Goal: Task Accomplishment & Management: Manage account settings

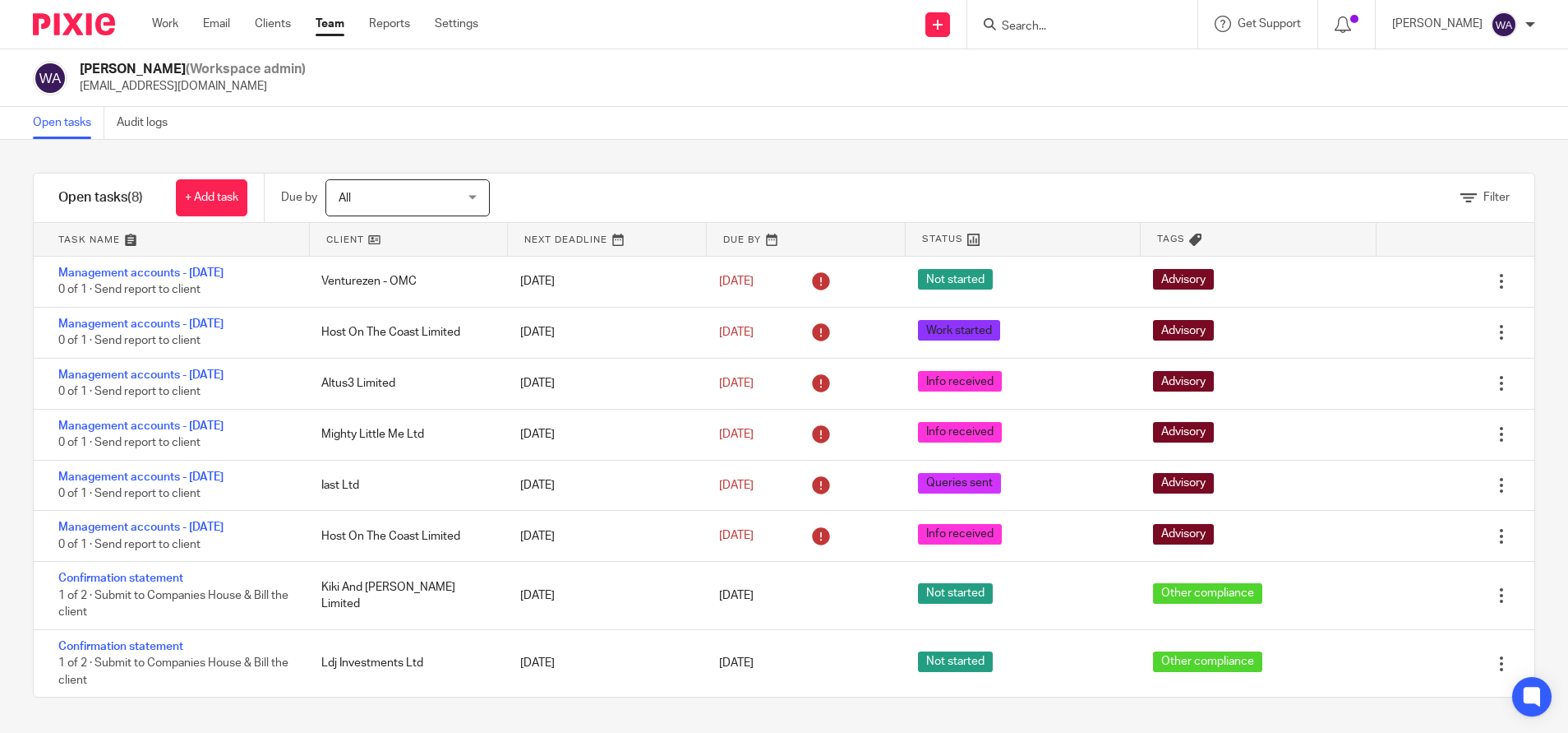
click at [1071, 21] on input "Search" at bounding box center [1075, 26] width 148 height 14
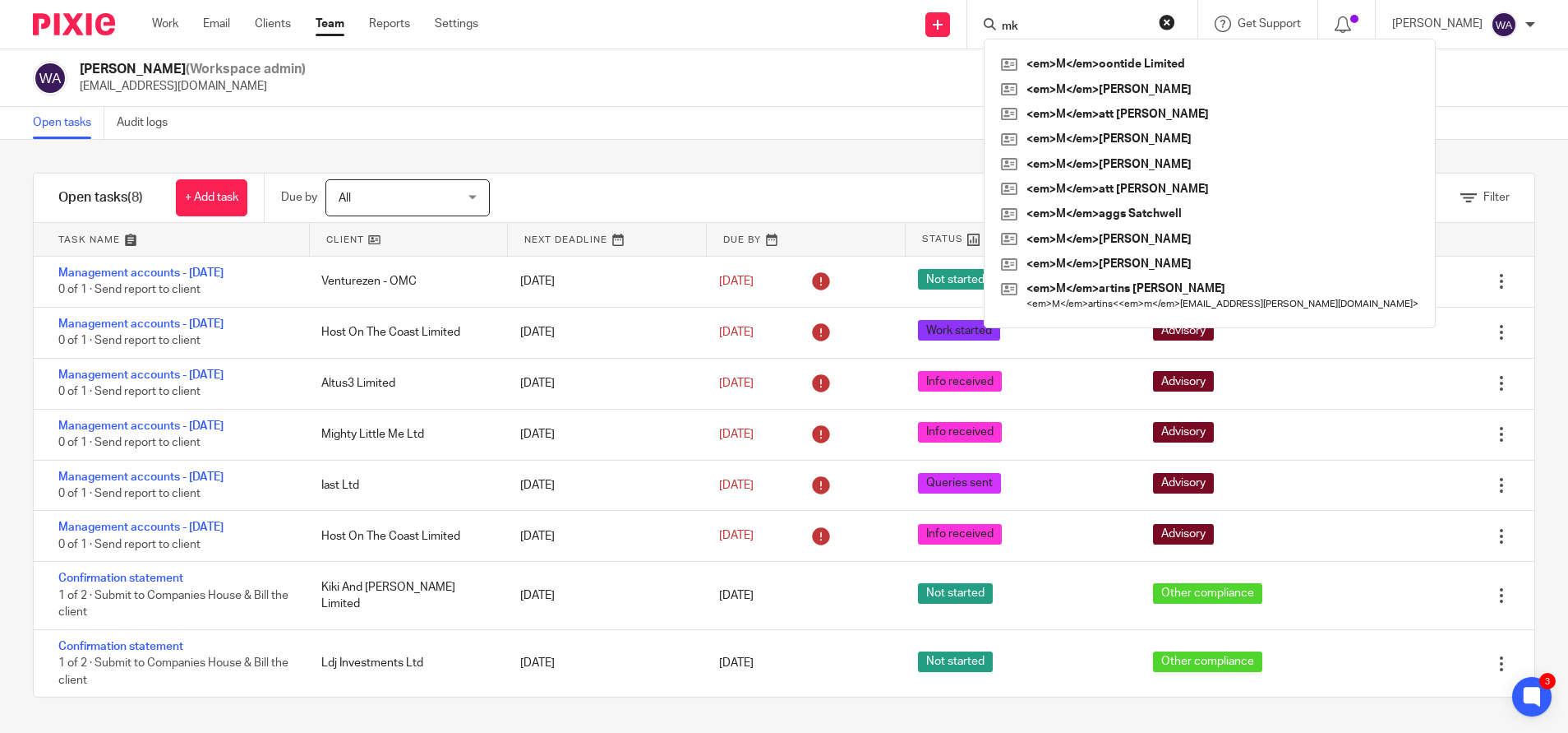
type input "m"
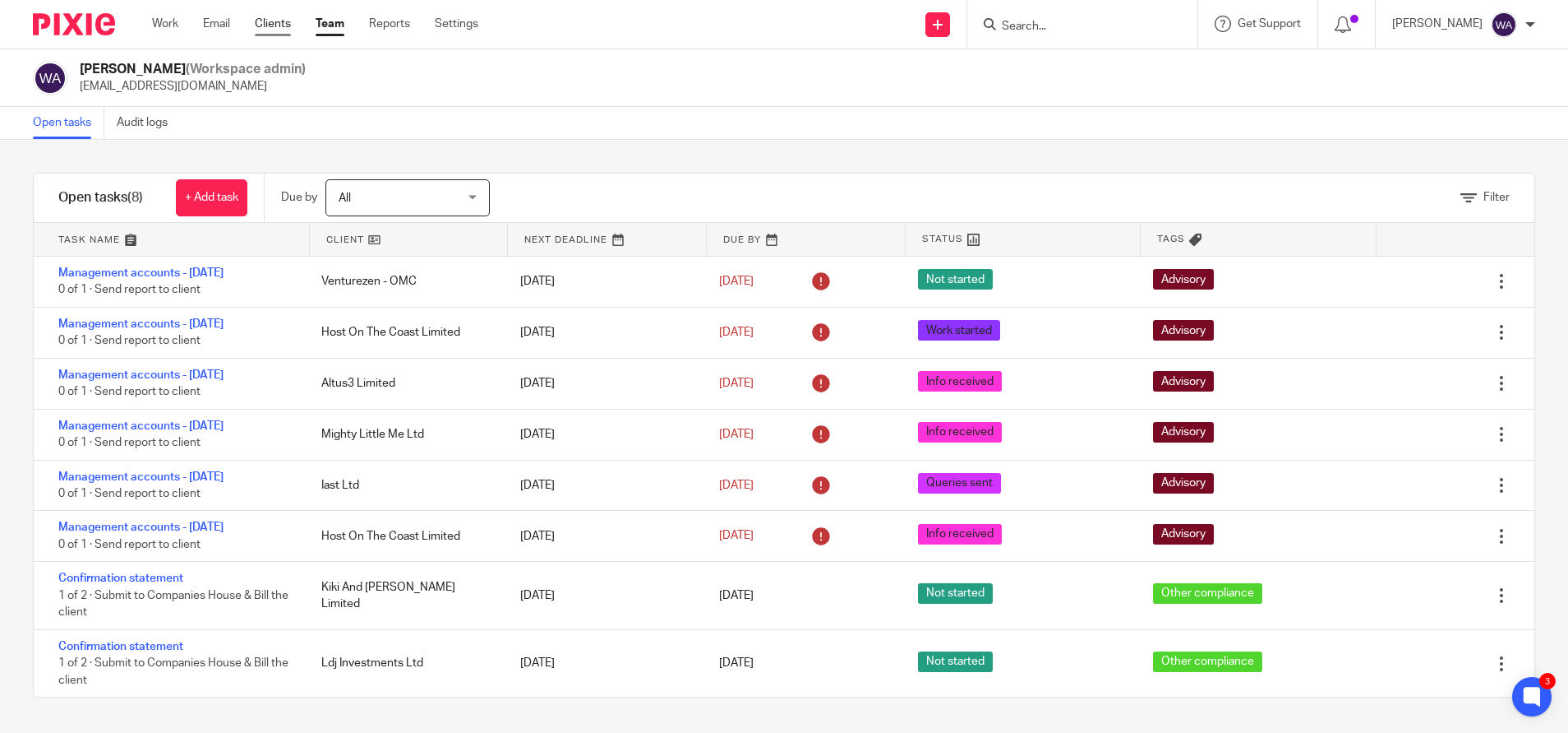
click at [268, 26] on link "Clients" at bounding box center [273, 23] width 37 height 16
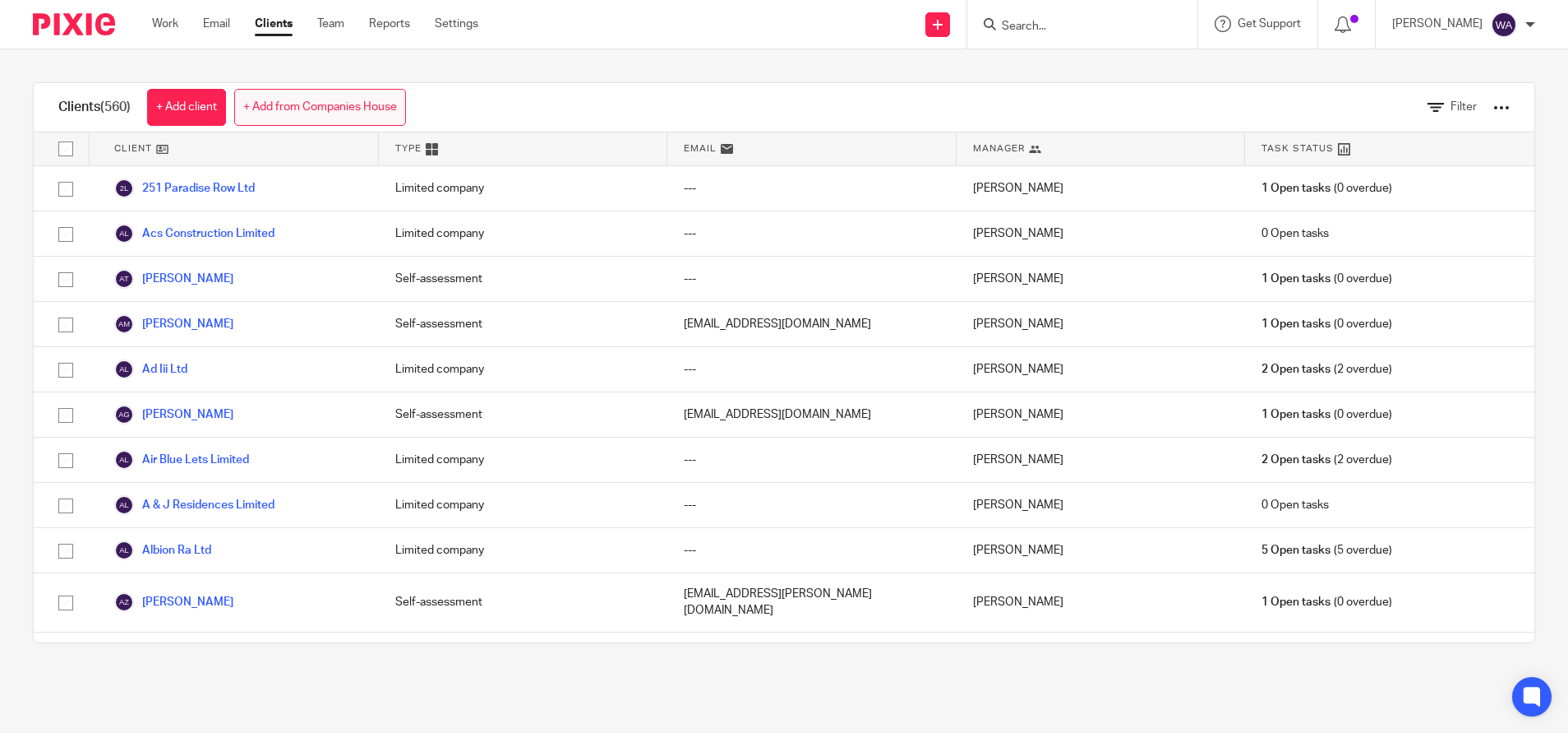
click at [331, 119] on link "+ Add from Companies House" at bounding box center [320, 106] width 172 height 37
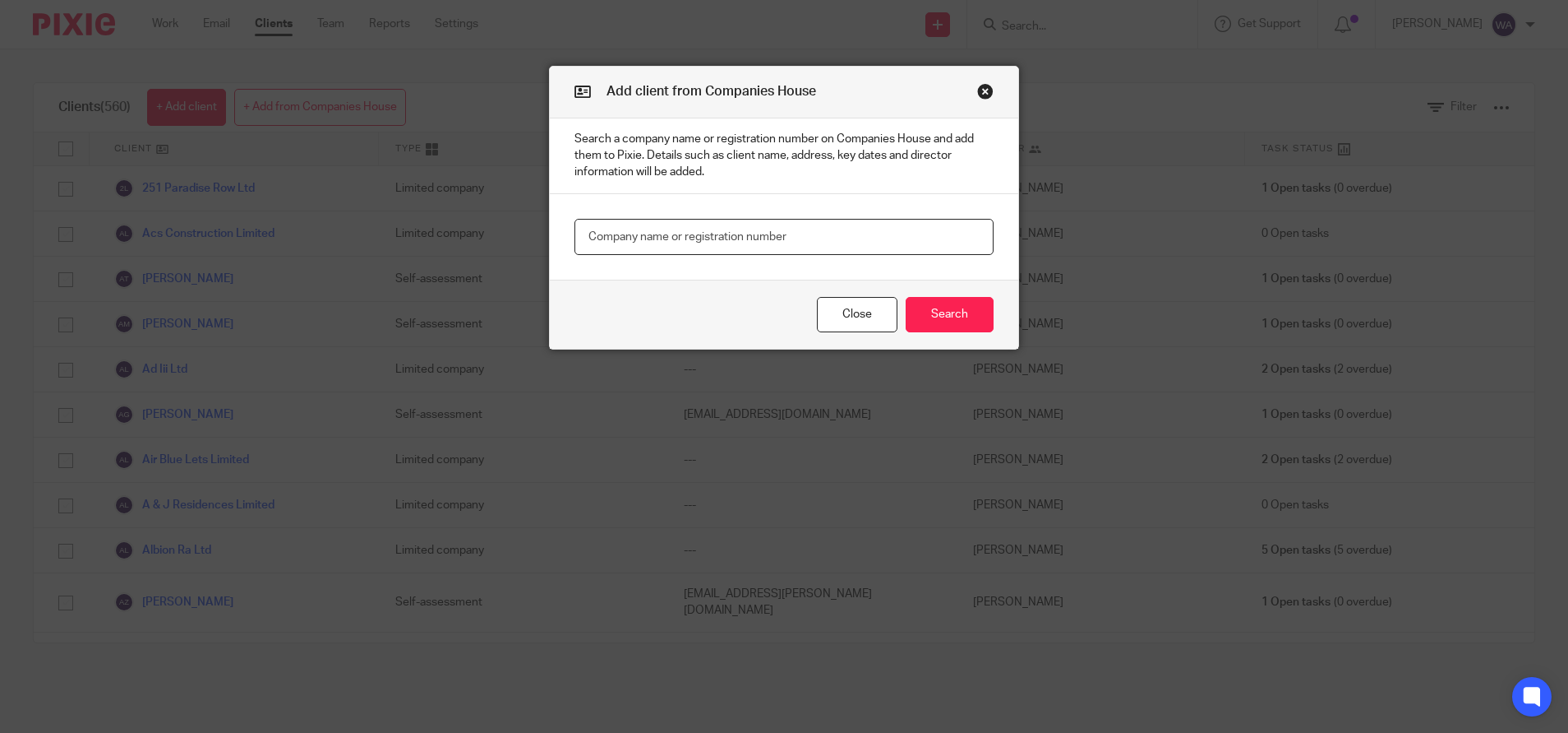
click at [712, 233] on input "text" at bounding box center [784, 237] width 419 height 37
paste input "14551253"
type input "14551253"
click at [929, 314] on button "Search" at bounding box center [949, 315] width 88 height 36
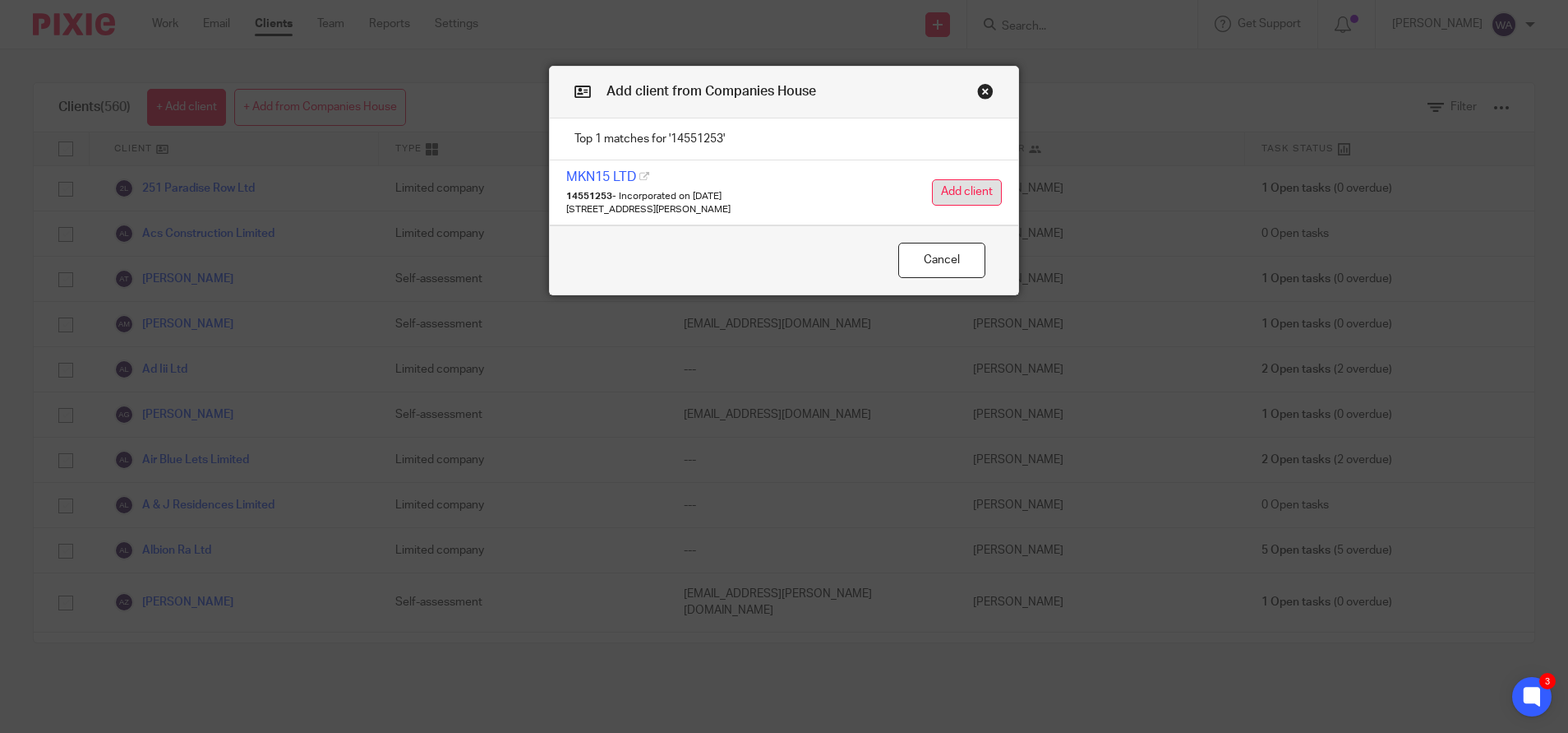
click at [963, 192] on button "Add client" at bounding box center [967, 192] width 70 height 26
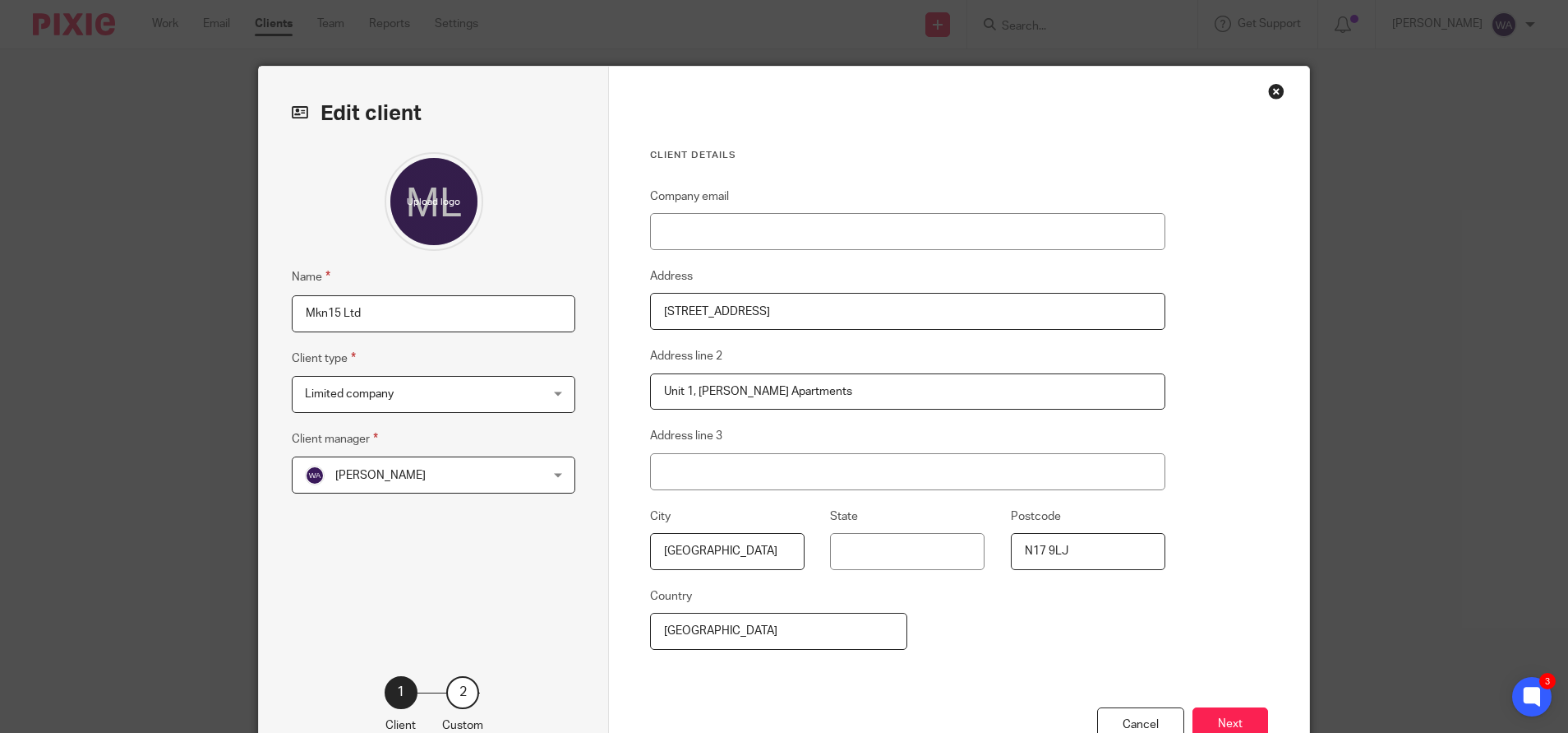
scroll to position [117, 0]
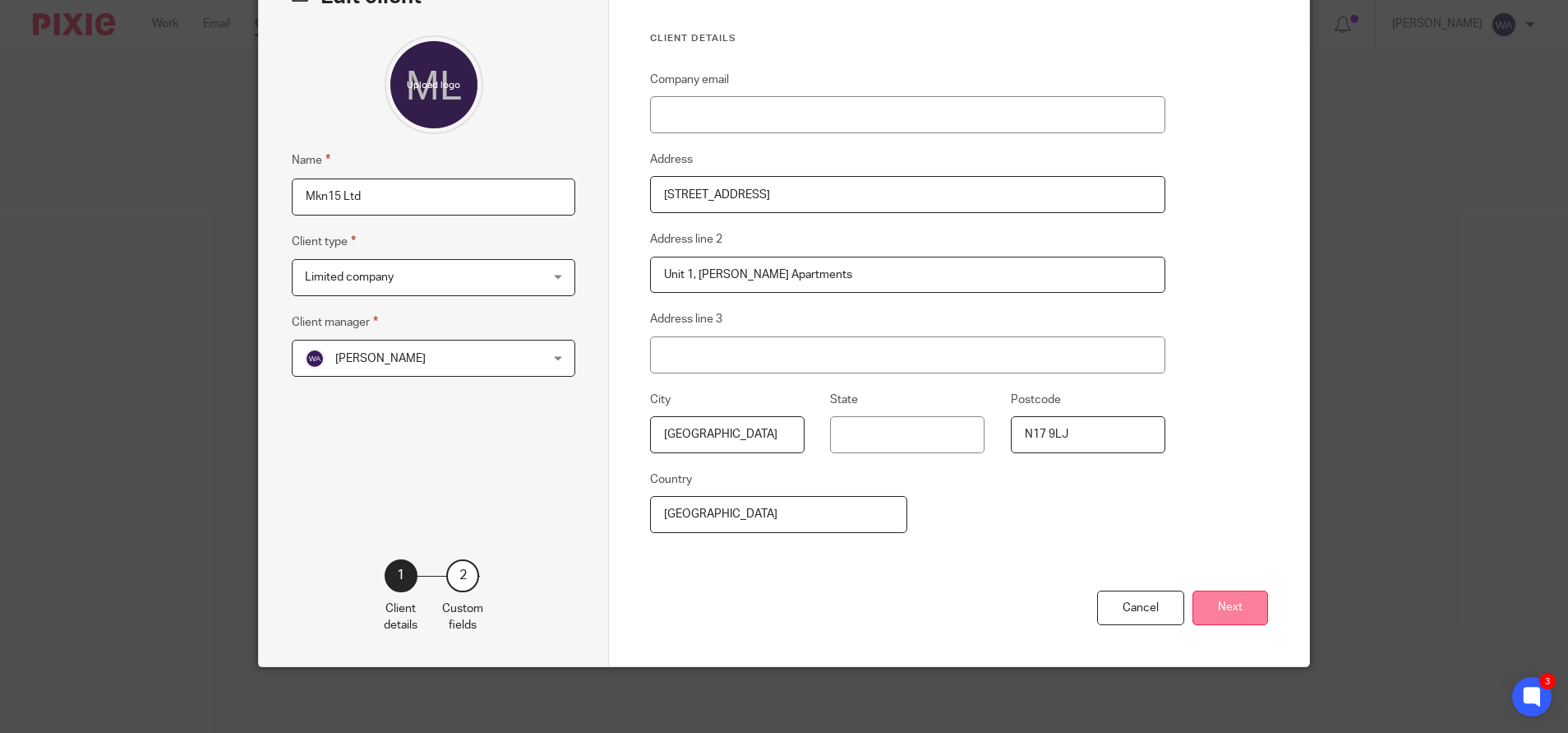
click at [1211, 603] on button "Next" at bounding box center [1230, 609] width 76 height 36
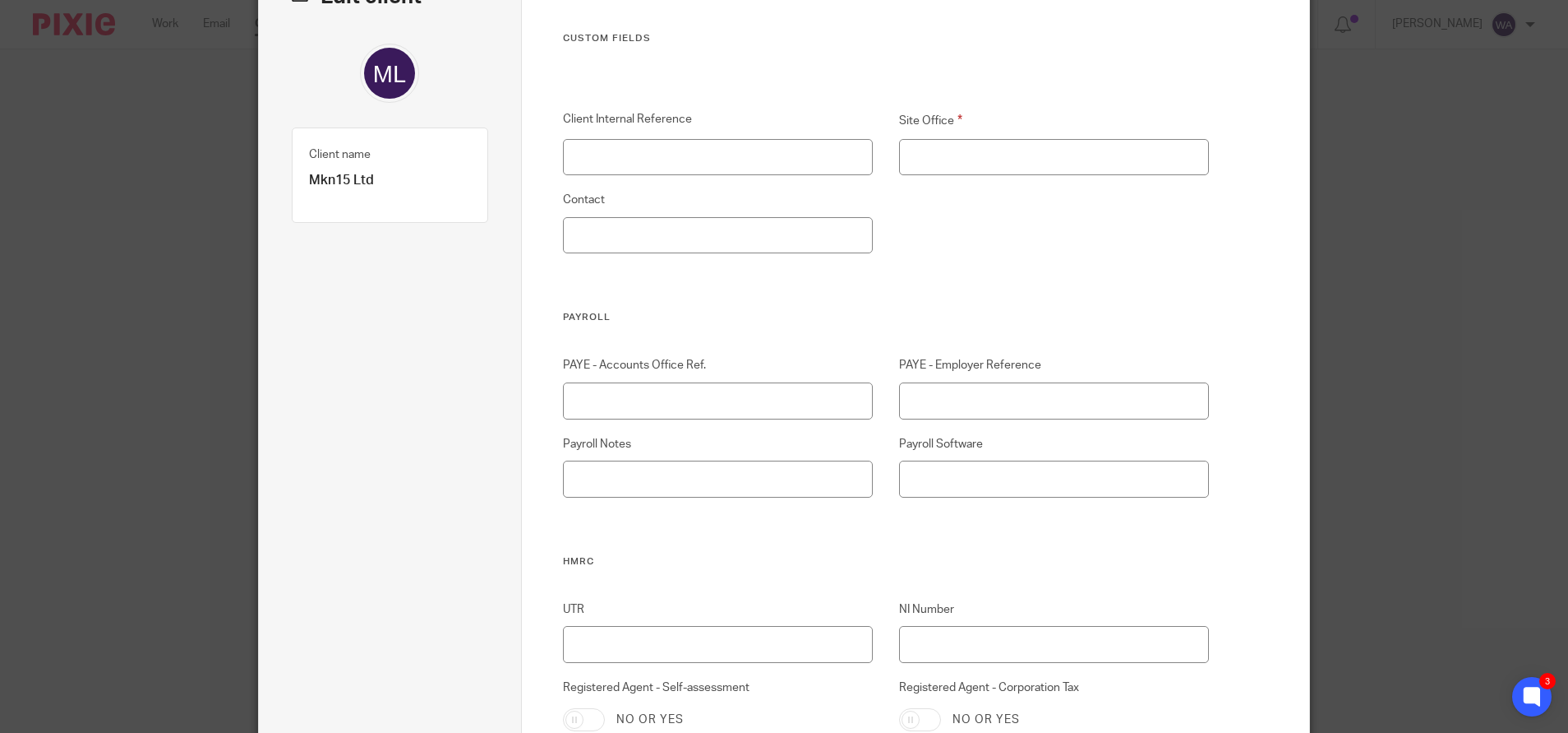
click at [982, 135] on div "Site Office" at bounding box center [1041, 142] width 336 height 64
click at [983, 152] on input "Site Office" at bounding box center [1054, 157] width 311 height 37
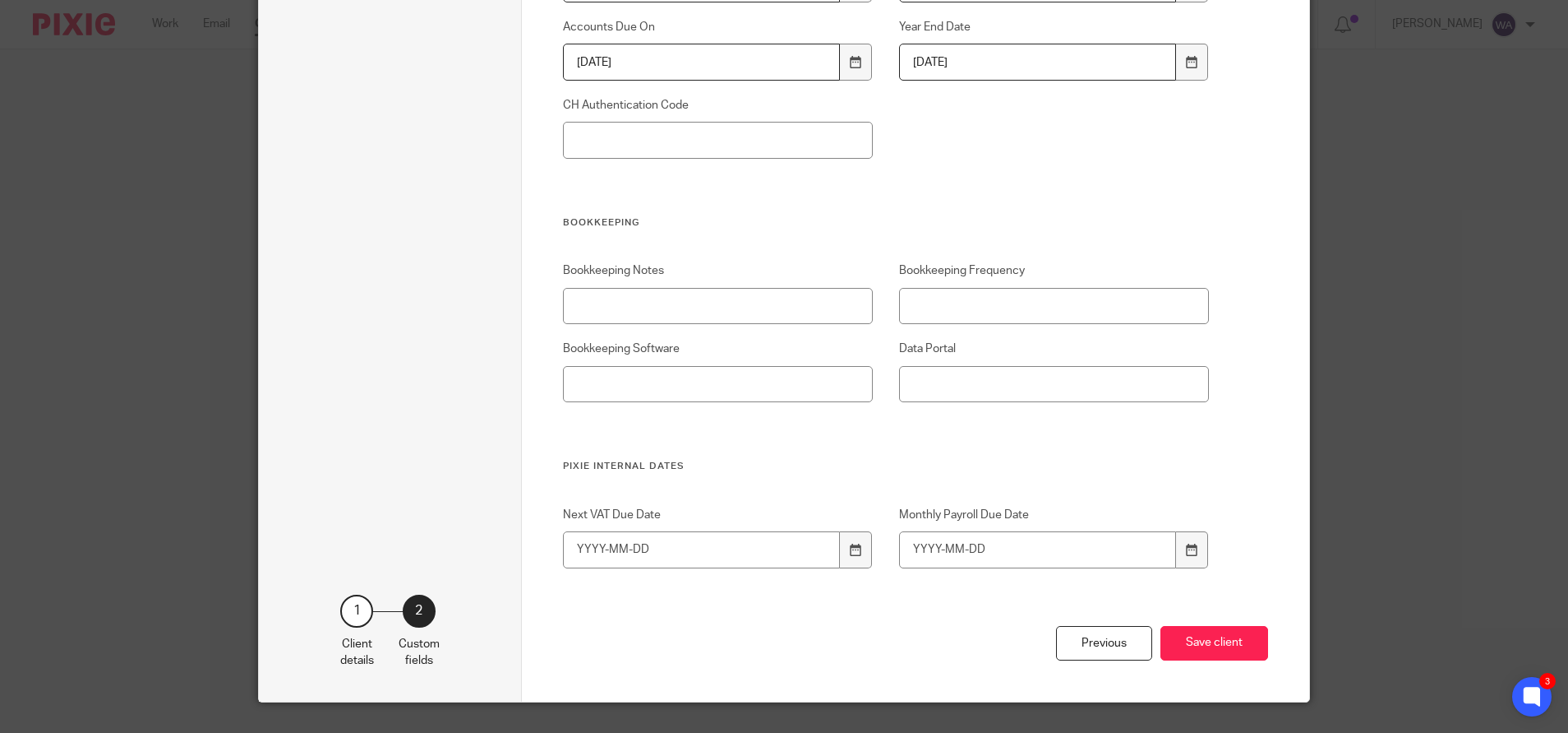
scroll to position [1359, 0]
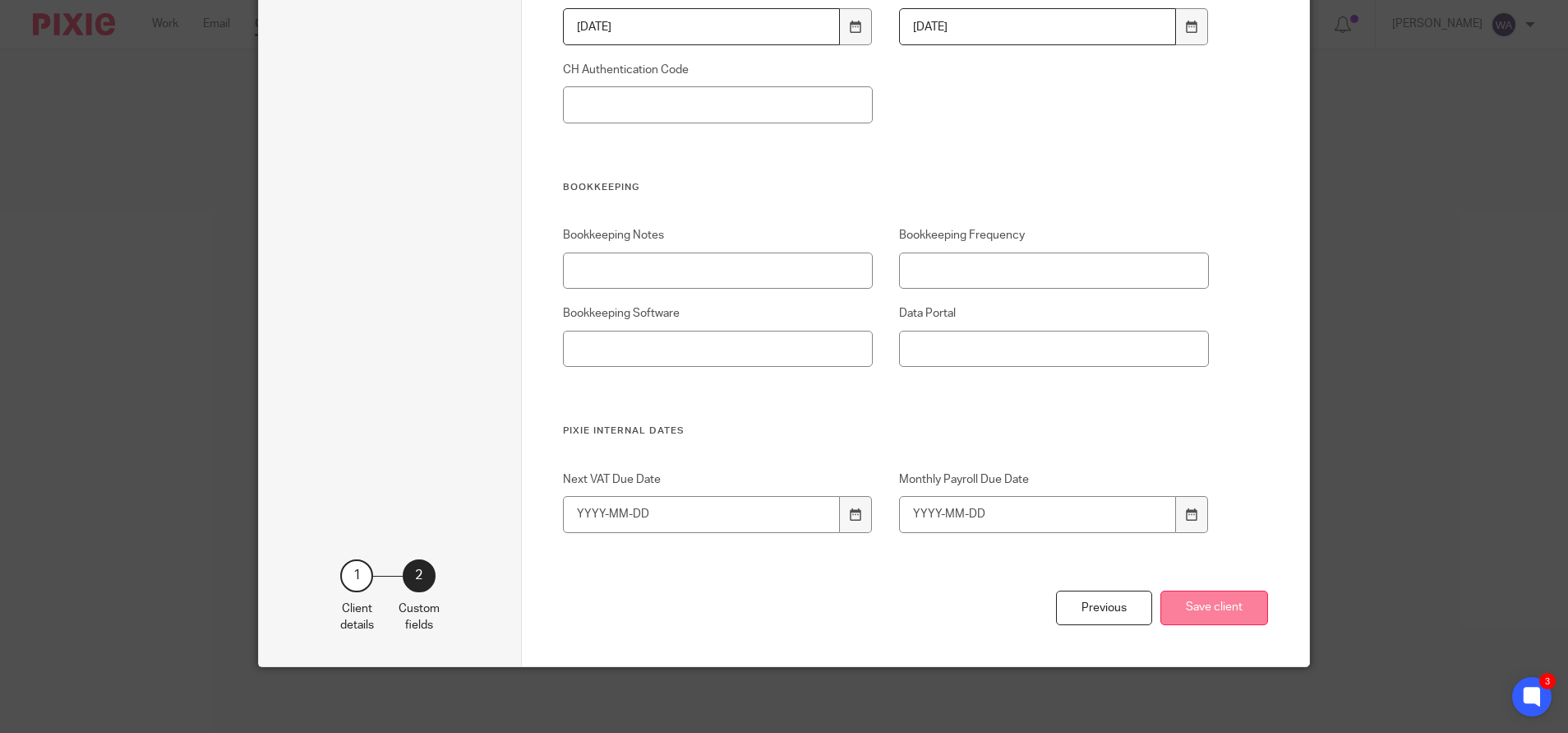
type input "KC"
click at [1185, 617] on button "Save client" at bounding box center [1214, 609] width 108 height 36
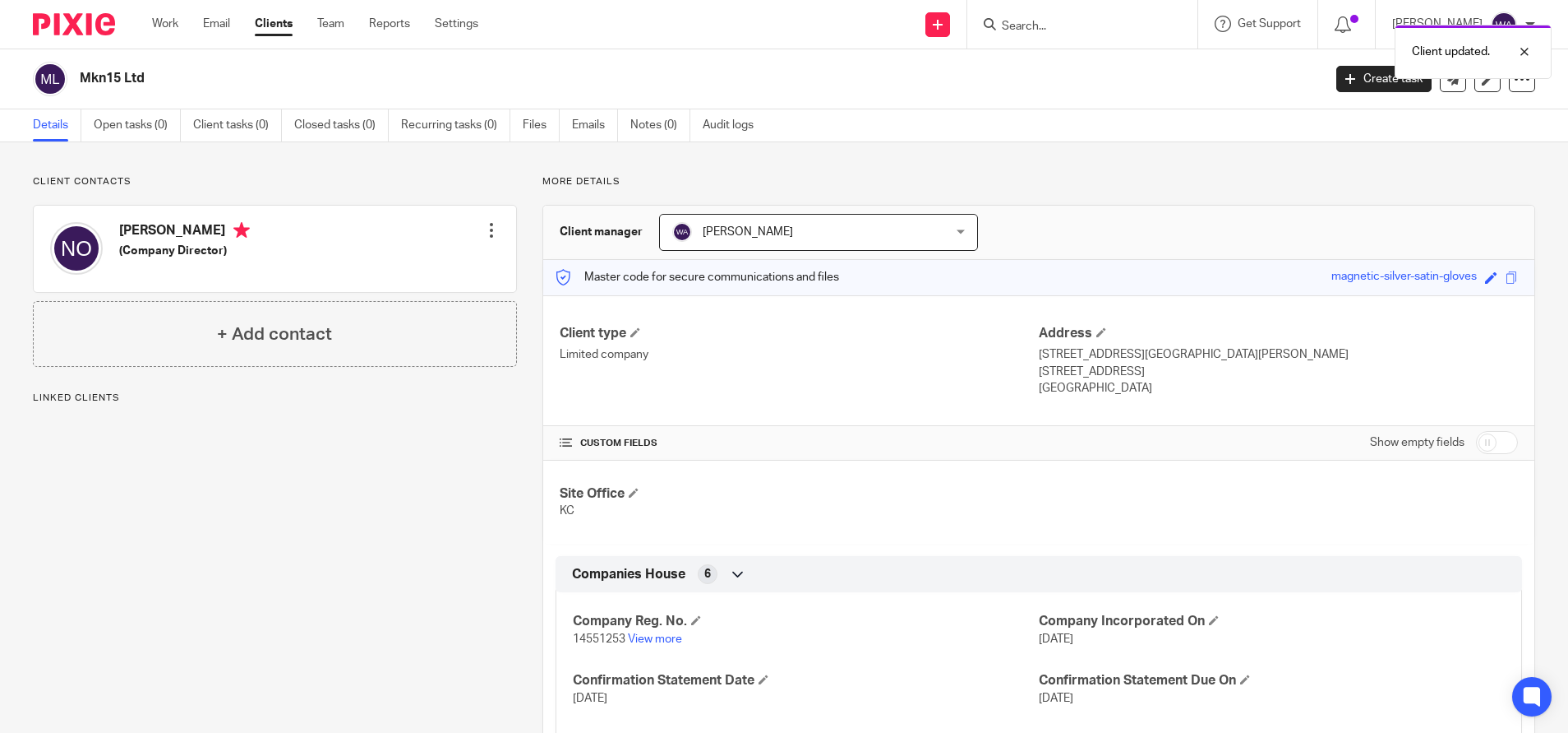
click at [271, 30] on link "Clients" at bounding box center [274, 23] width 37 height 16
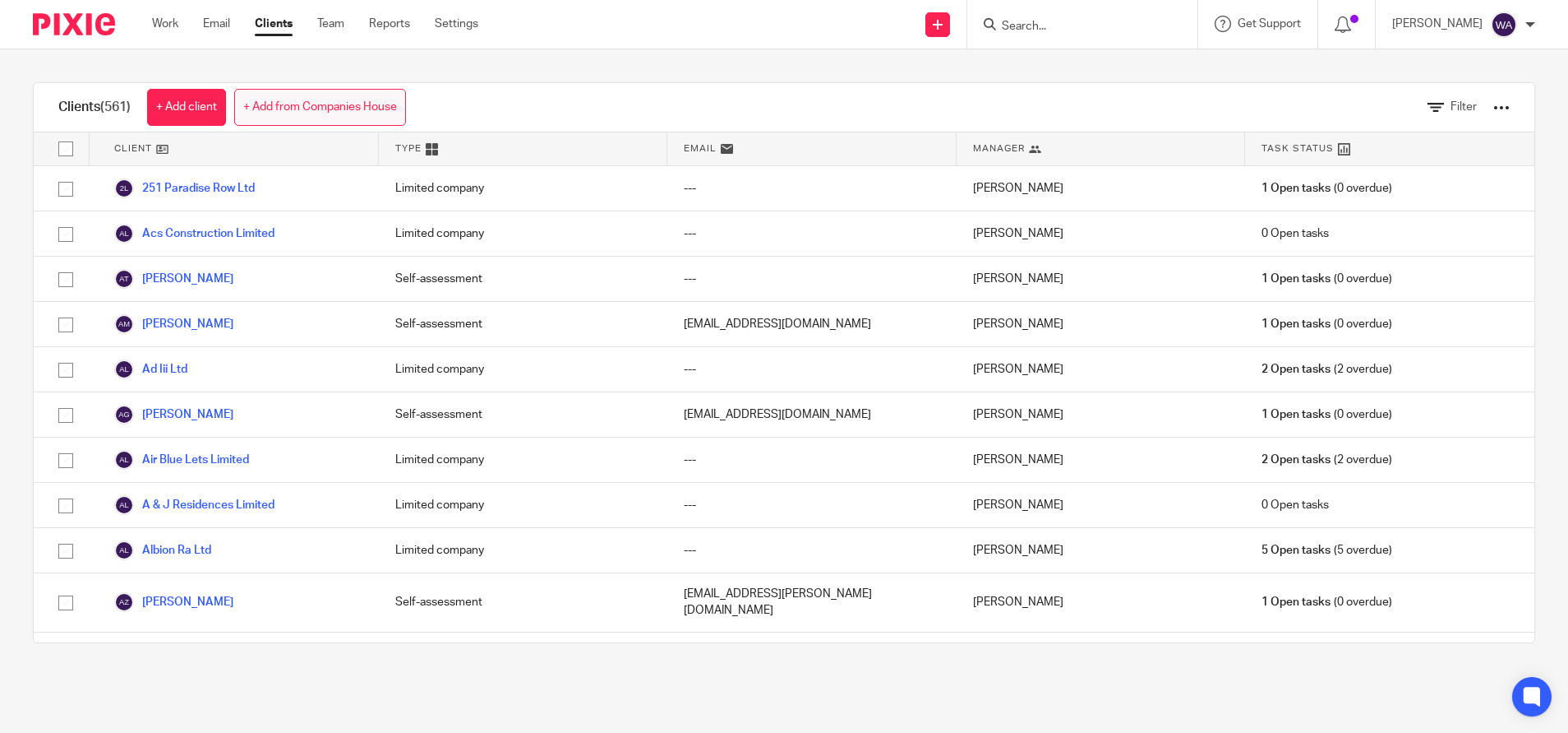
click at [367, 96] on link "+ Add from Companies House" at bounding box center [320, 106] width 172 height 37
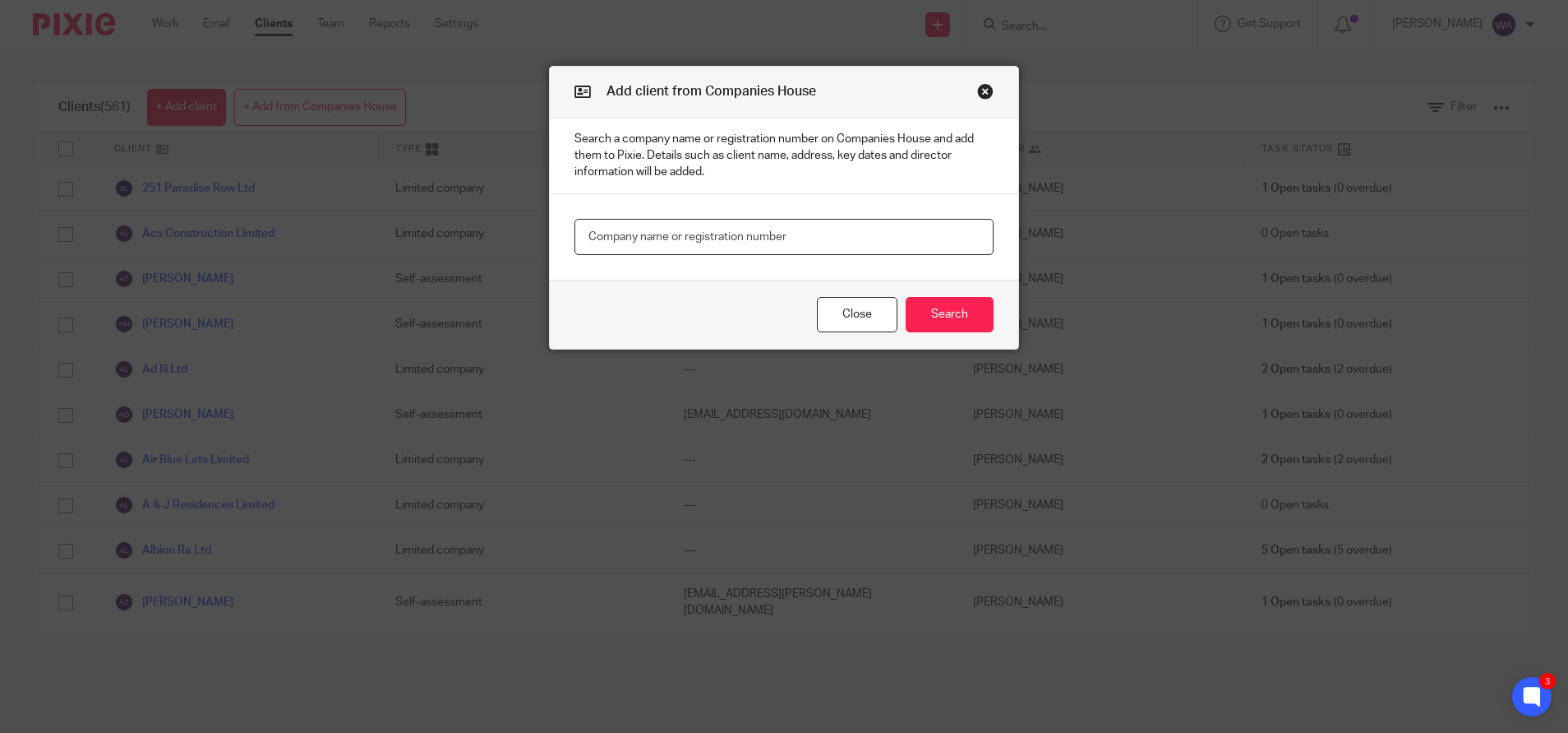
paste input "16341351"
type input "16341351"
click at [955, 305] on button "Search" at bounding box center [949, 315] width 88 height 36
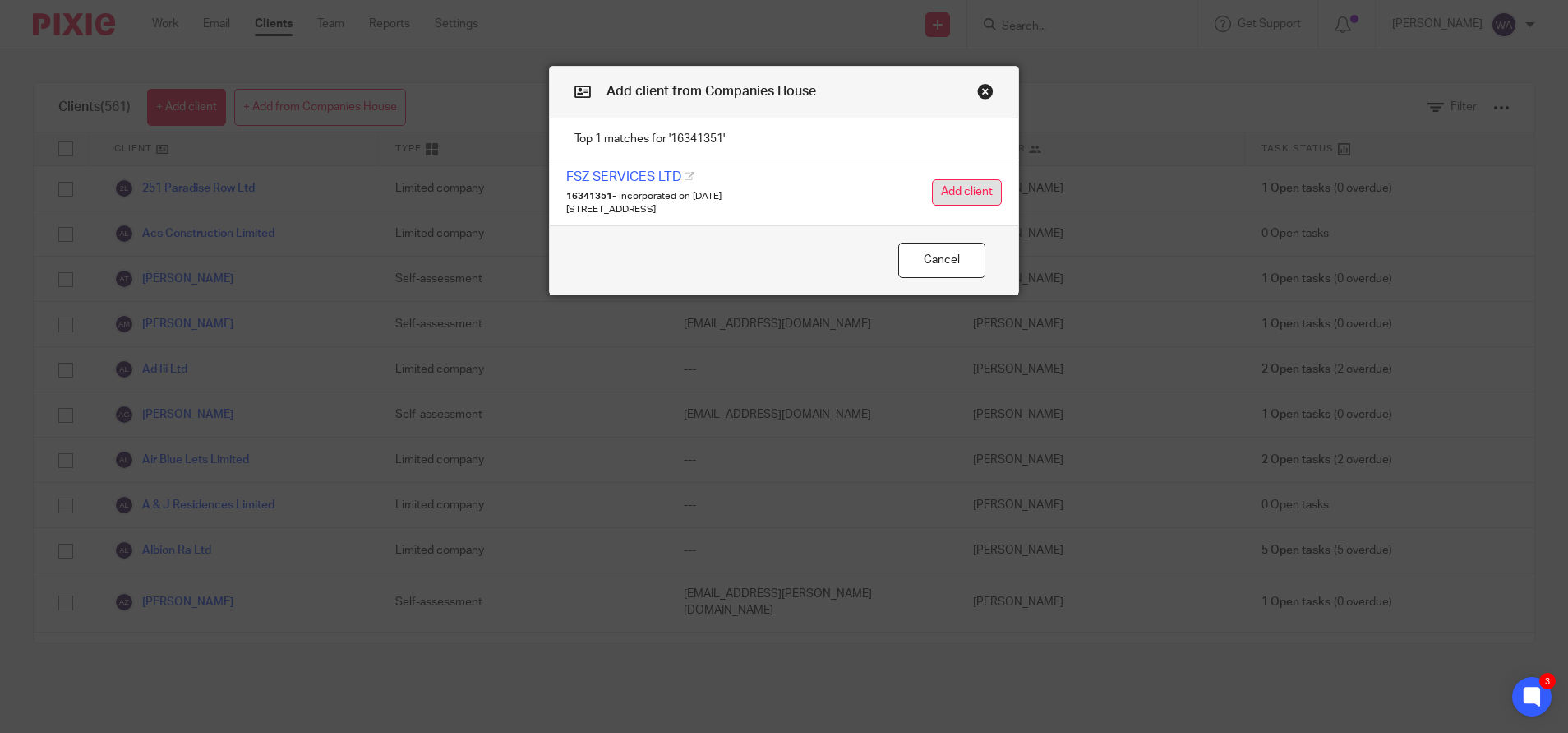
click at [974, 180] on button "Add client" at bounding box center [967, 192] width 70 height 26
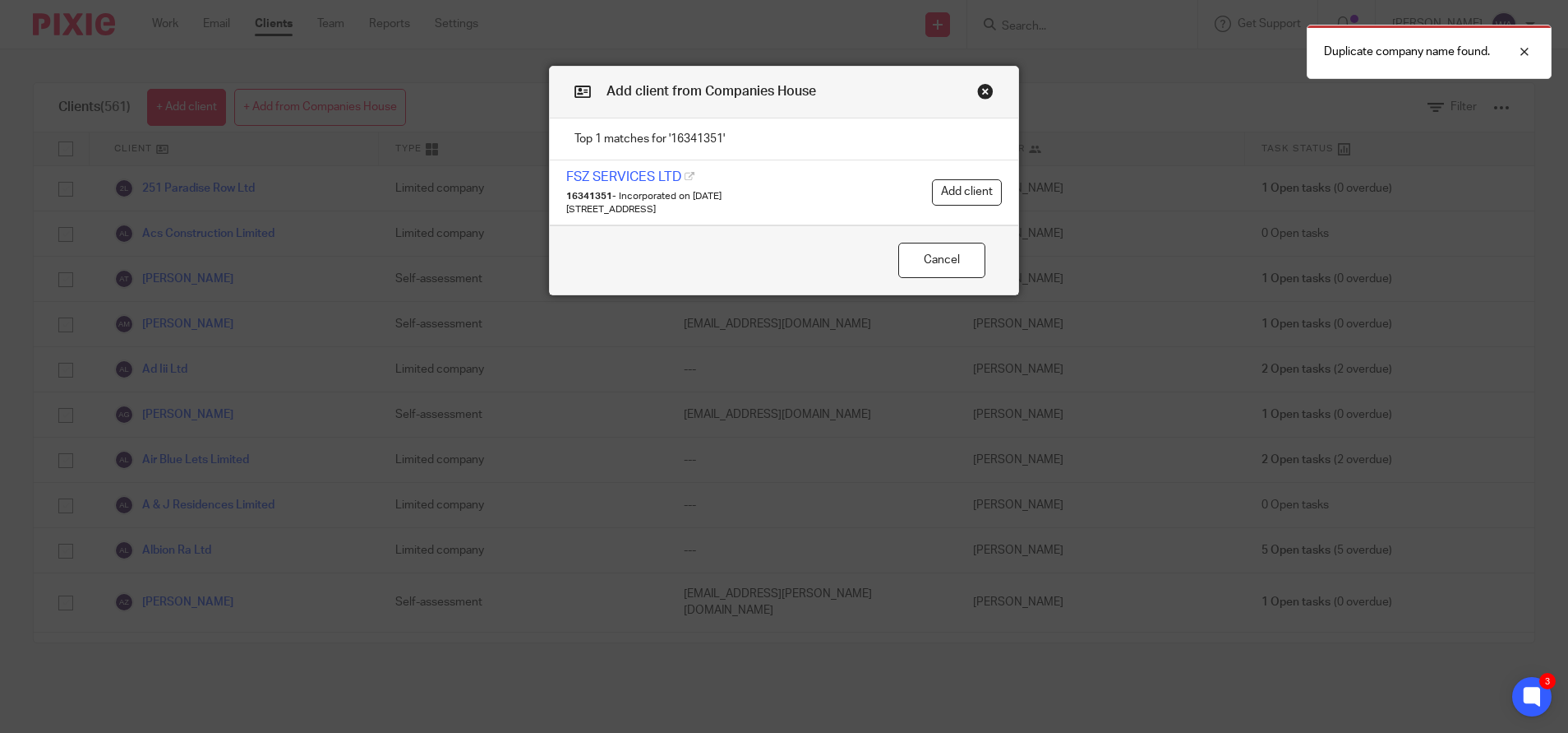
click at [978, 89] on button "Close modal" at bounding box center [985, 91] width 16 height 16
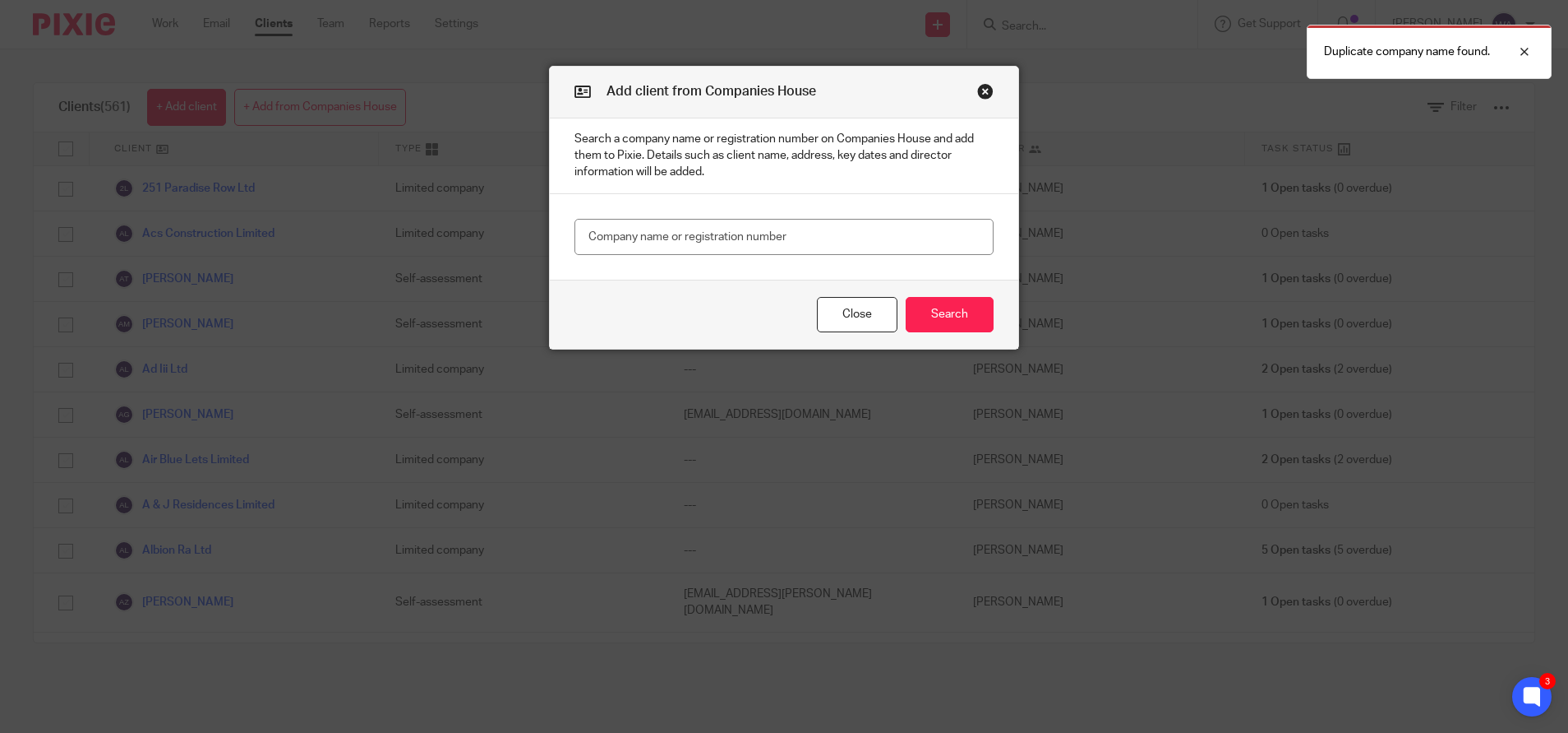
click at [978, 88] on button "Close modal" at bounding box center [985, 91] width 16 height 16
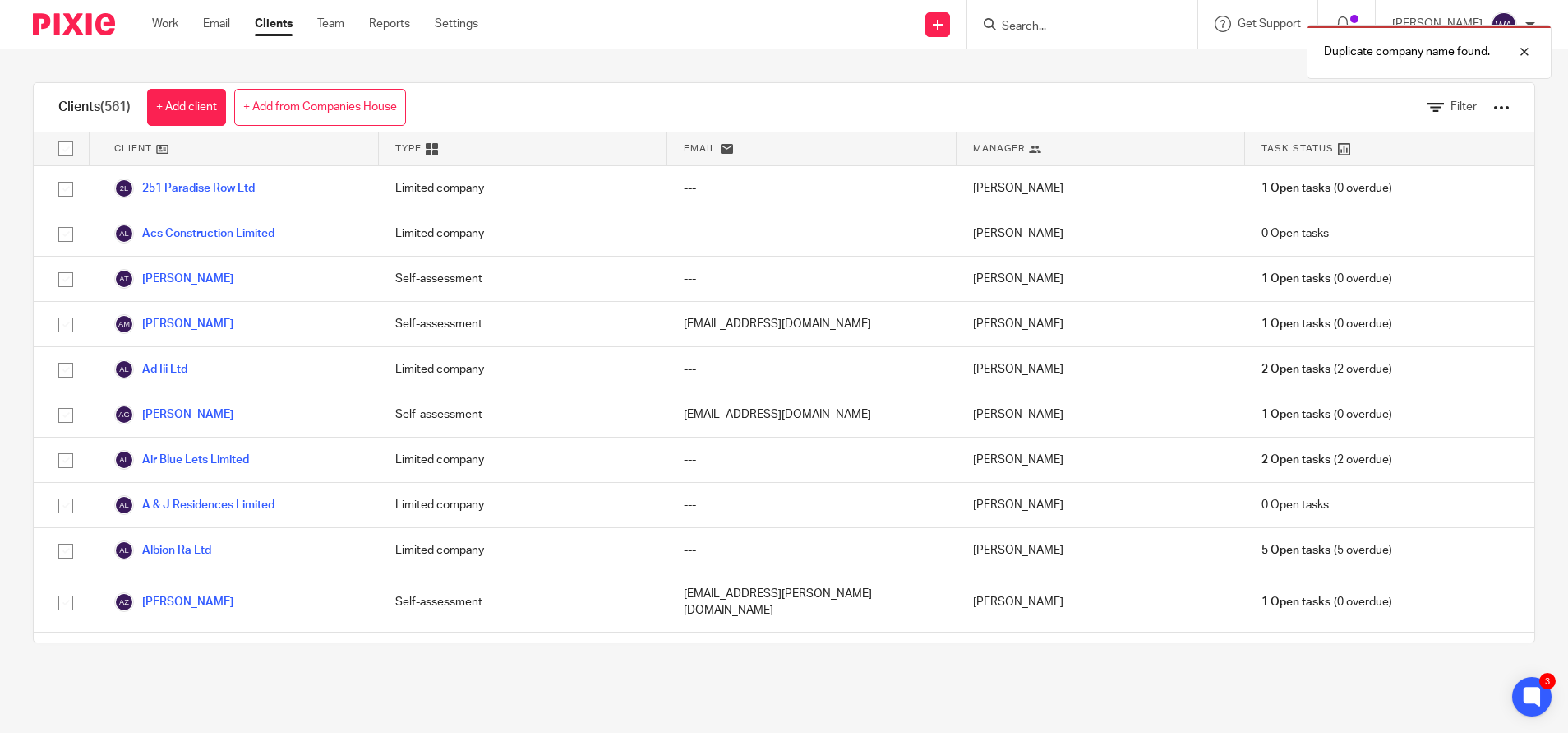
click at [1071, 28] on div "Duplicate company name found." at bounding box center [1168, 47] width 767 height 62
click at [1055, 22] on div "Duplicate company name found." at bounding box center [1168, 47] width 767 height 62
click at [1052, 24] on div "Duplicate company name found." at bounding box center [1168, 47] width 767 height 62
click at [1518, 50] on div at bounding box center [1513, 51] width 44 height 20
click at [1129, 29] on input "Search" at bounding box center [1075, 26] width 148 height 14
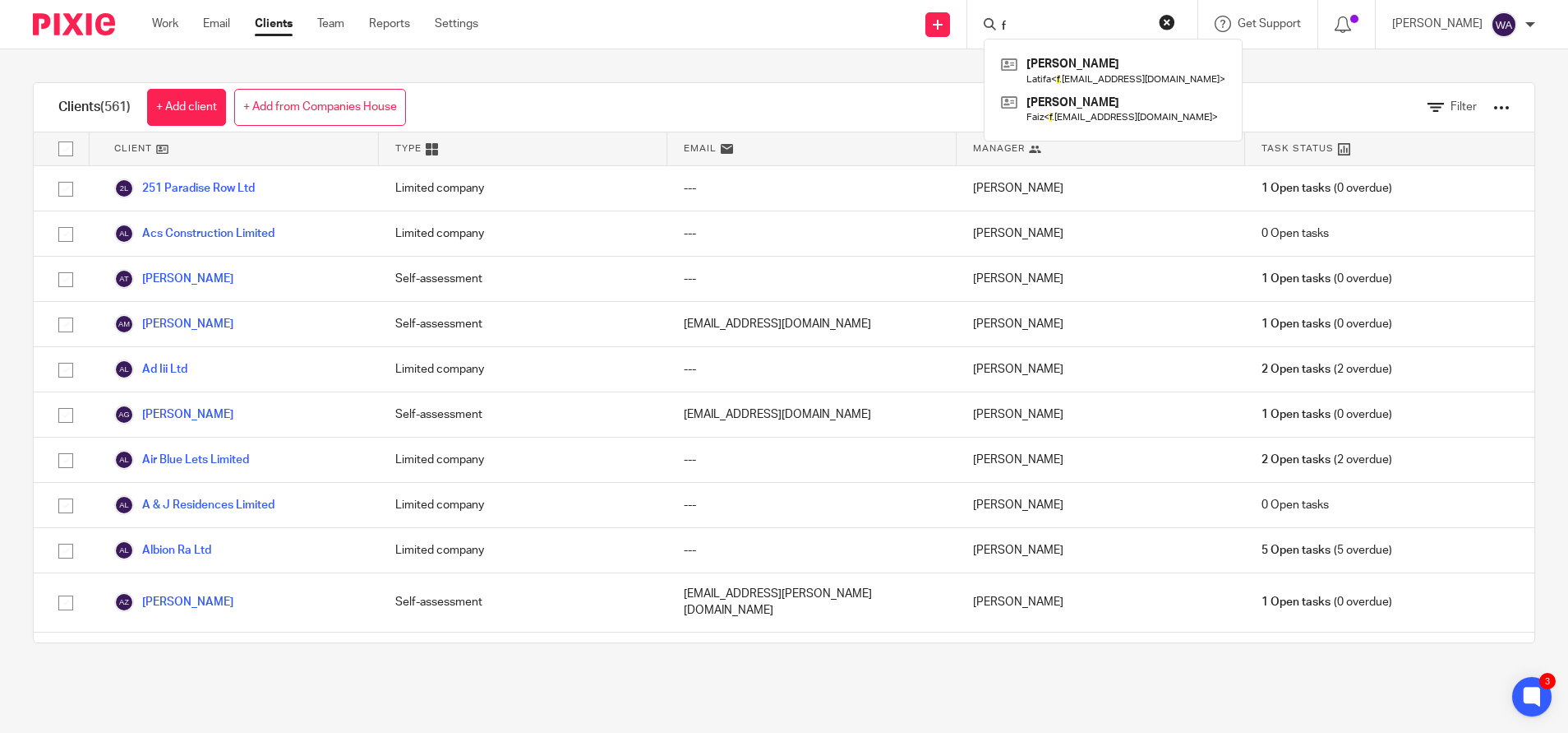
type input "f"
click at [1129, 29] on input "Search" at bounding box center [1075, 26] width 148 height 14
type input "f"
click at [1494, 100] on div at bounding box center [1502, 107] width 16 height 16
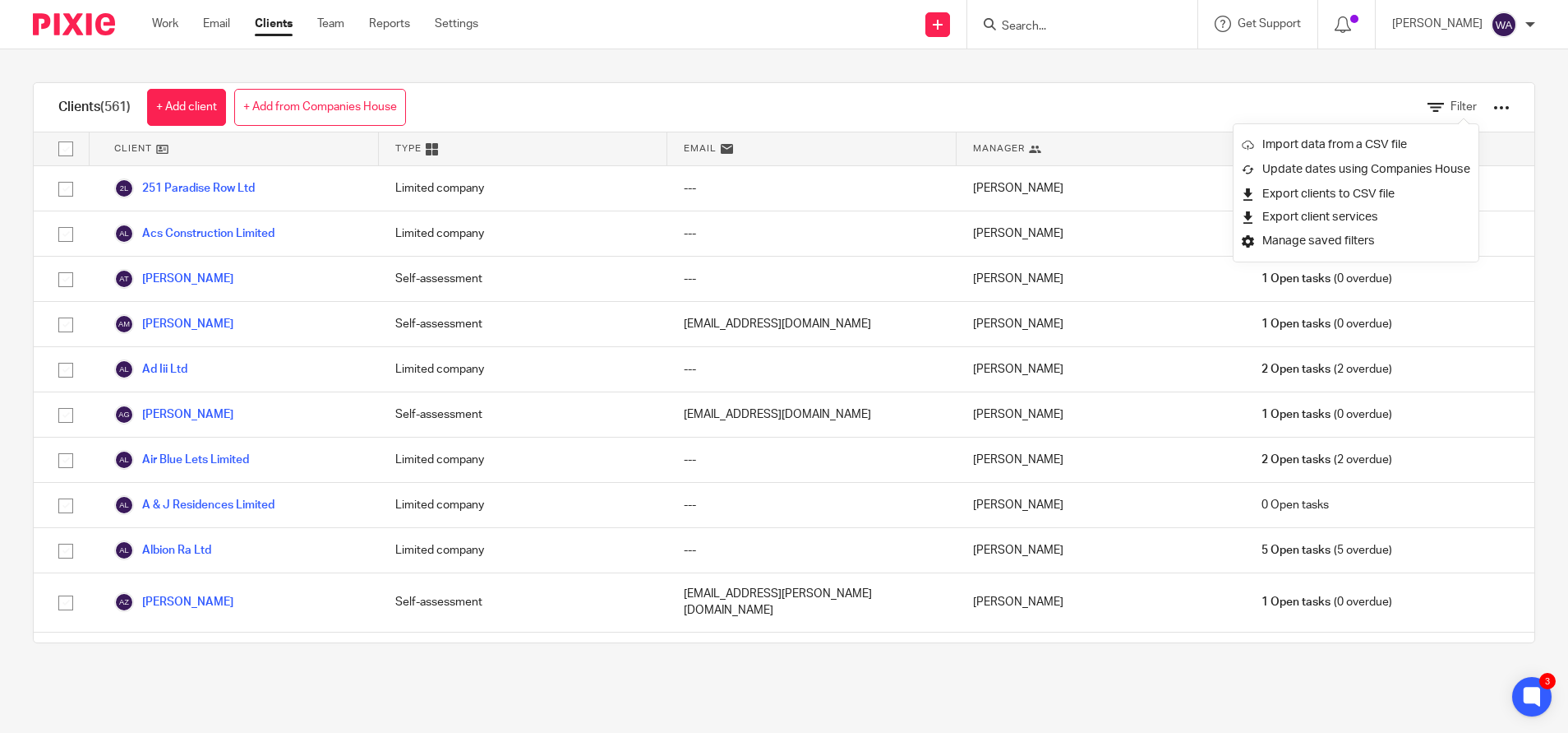
click at [1144, 89] on div "Clients (561) + Add client + Add from Companies House Filter" at bounding box center [784, 108] width 1501 height 49
click at [1064, 18] on form at bounding box center [1088, 24] width 175 height 20
click at [1033, 37] on div at bounding box center [1082, 24] width 231 height 49
click at [1066, 23] on input "Search" at bounding box center [1075, 26] width 148 height 14
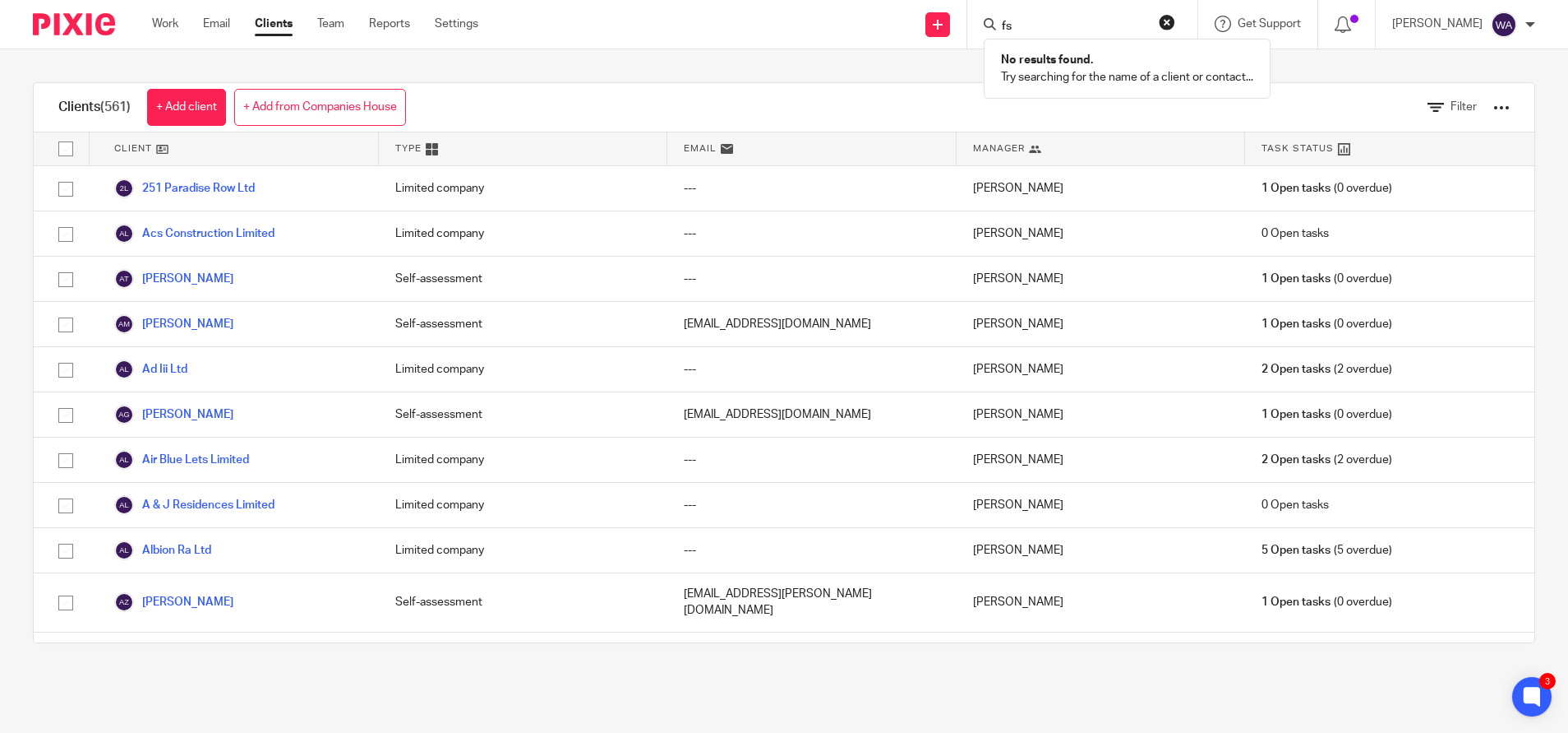
type input "f"
click at [1494, 106] on div at bounding box center [1502, 107] width 16 height 16
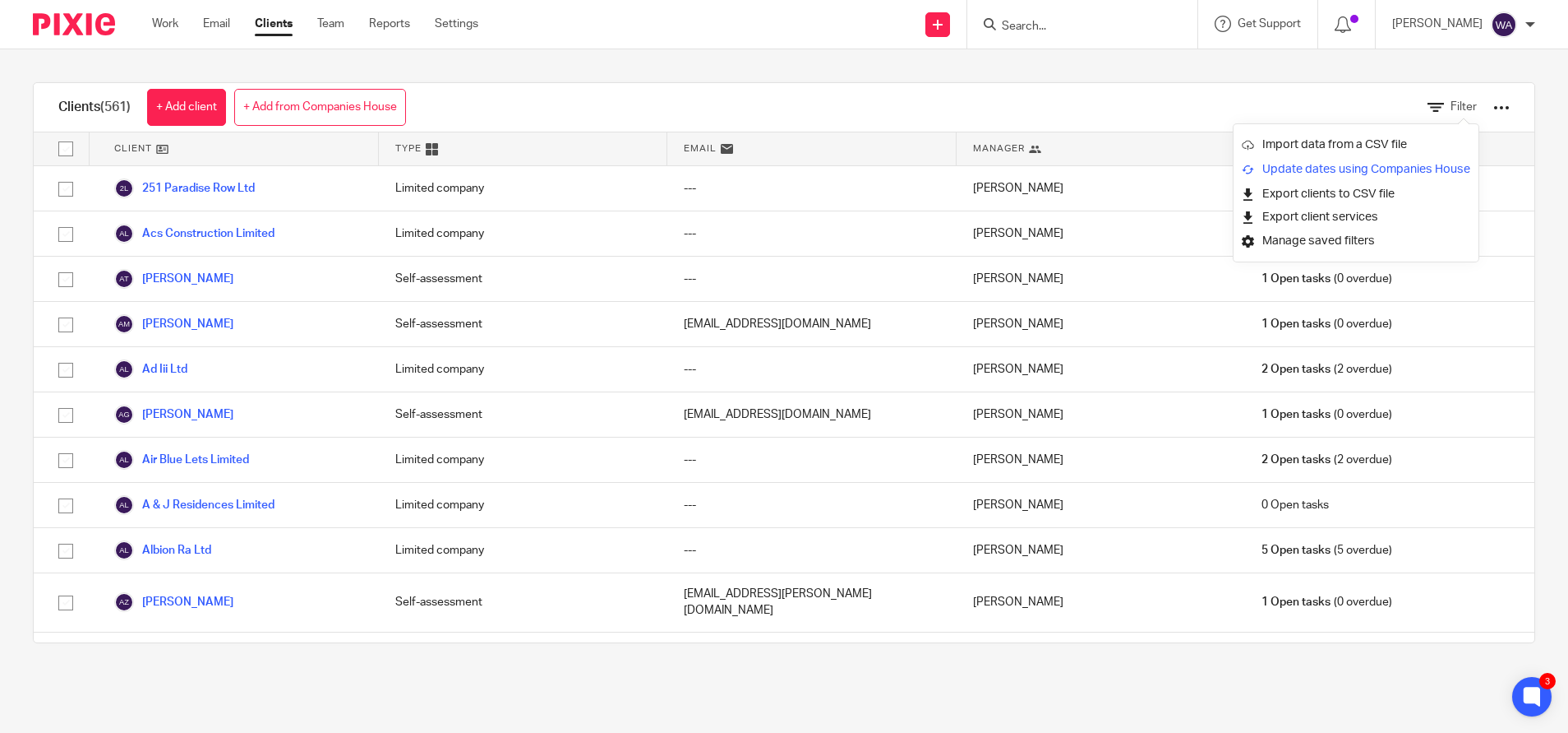
click at [1385, 166] on link "Update dates using Companies House" at bounding box center [1356, 169] width 229 height 25
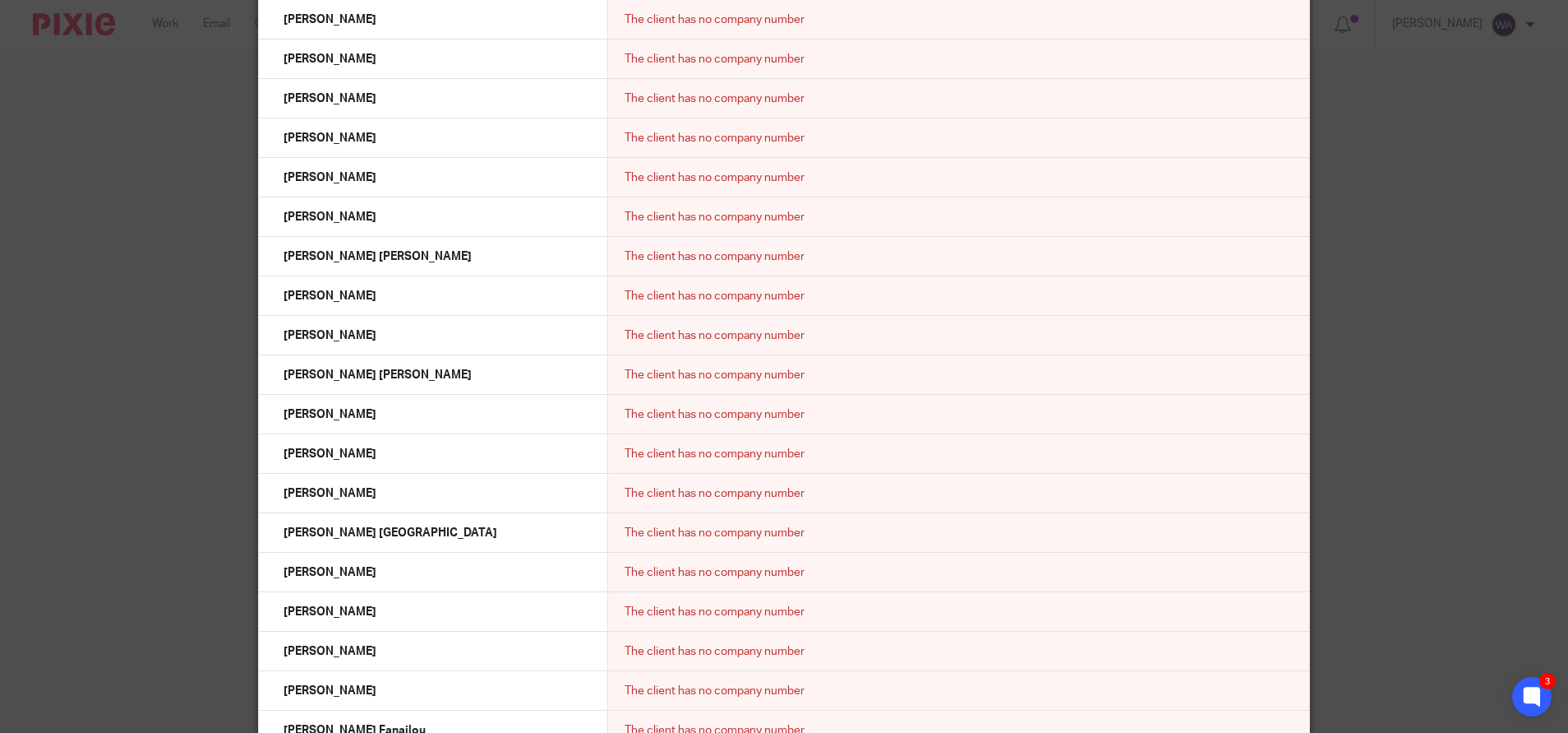
scroll to position [12061, 0]
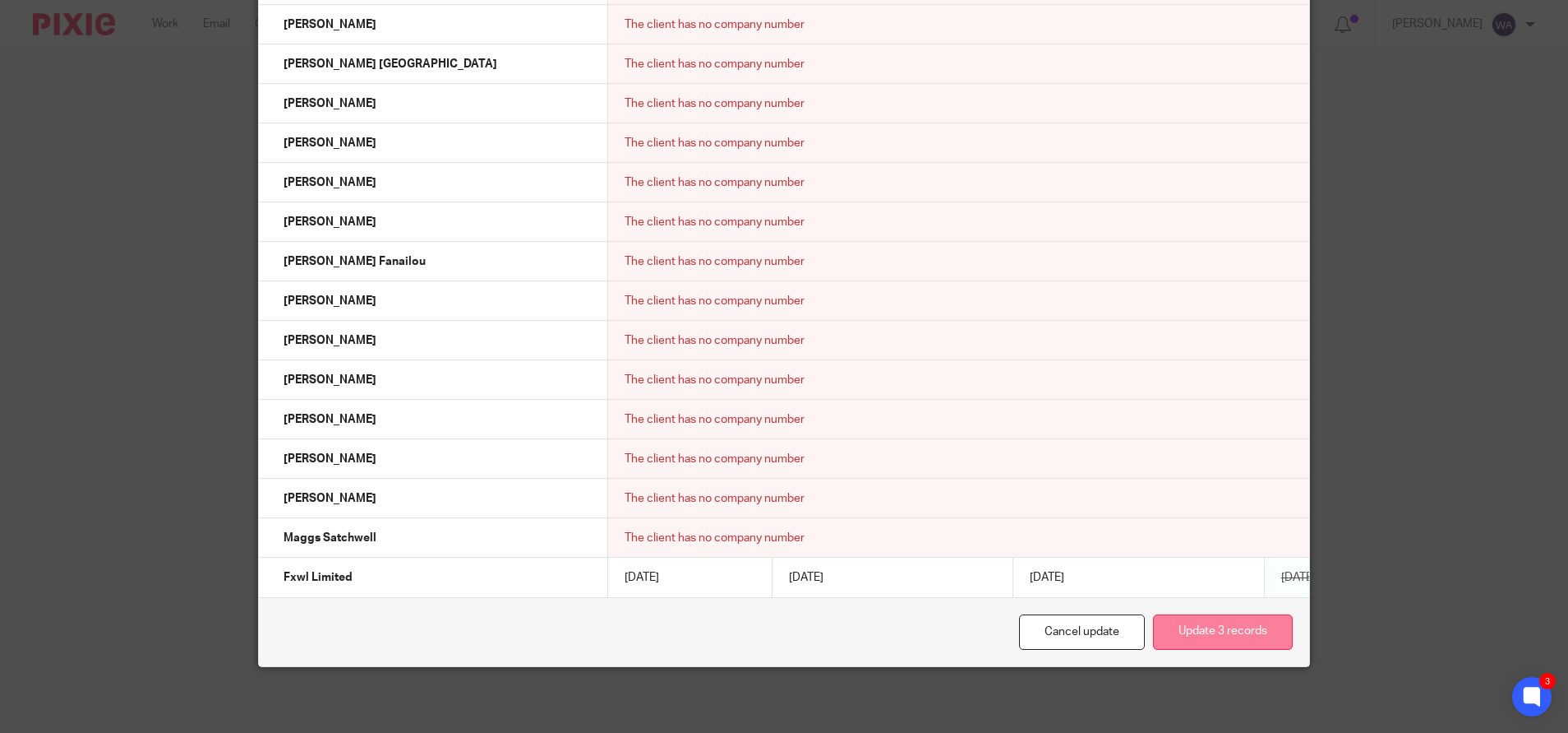
click at [1221, 635] on button "Update 3 records" at bounding box center [1223, 633] width 140 height 36
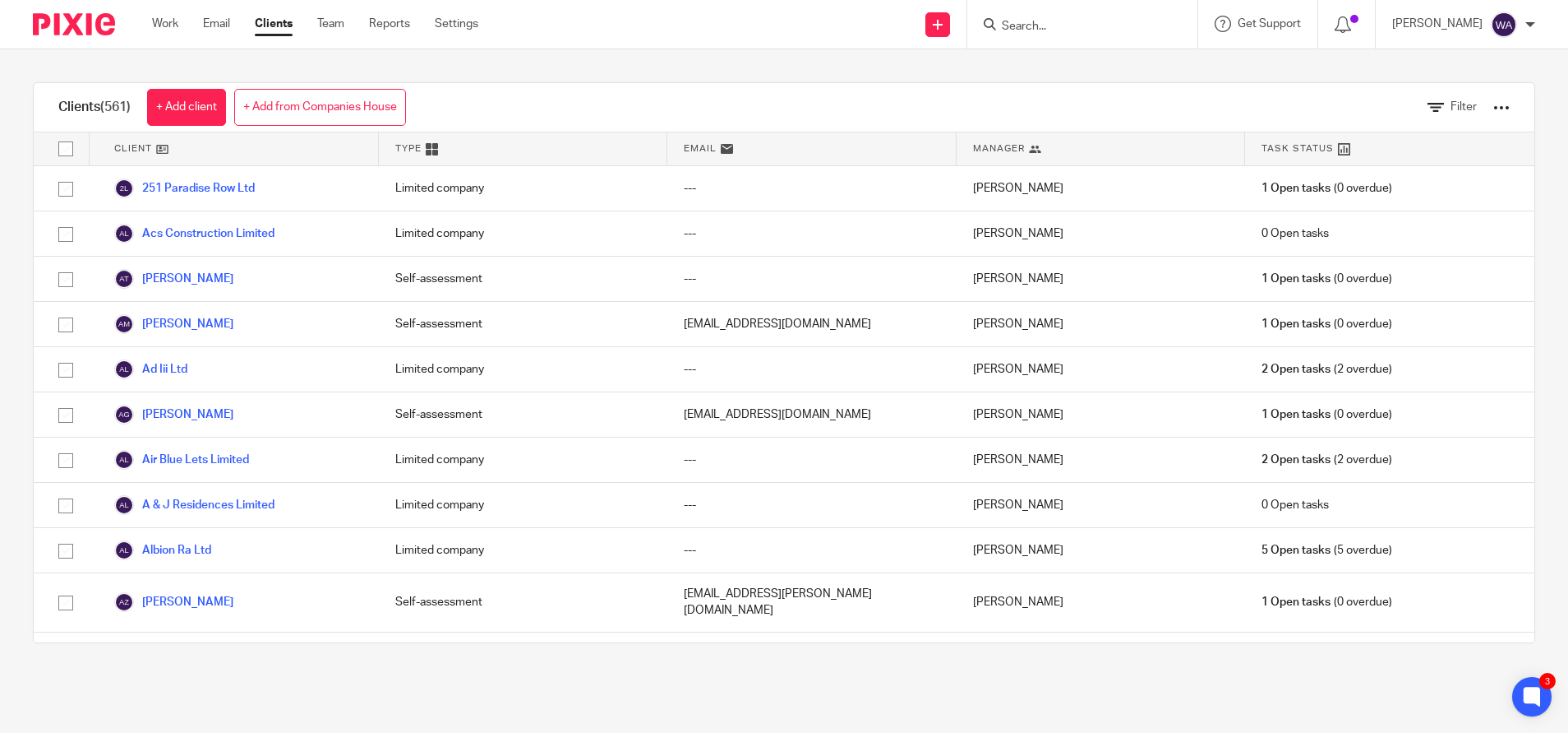
click at [1058, 20] on input "Search" at bounding box center [1075, 26] width 148 height 14
click at [361, 103] on link "+ Add from Companies House" at bounding box center [320, 106] width 172 height 37
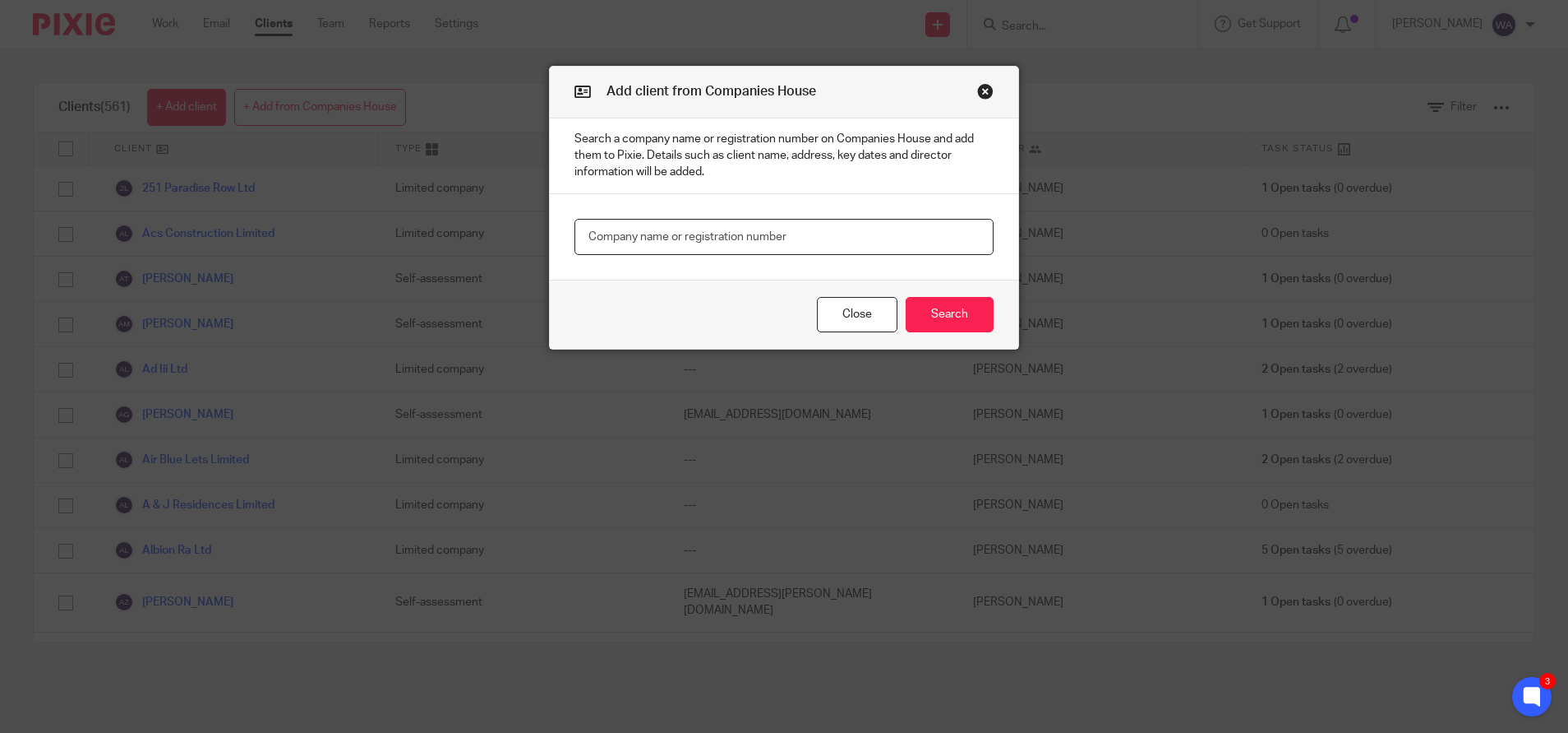
paste input "16341351"
type input "16341351"
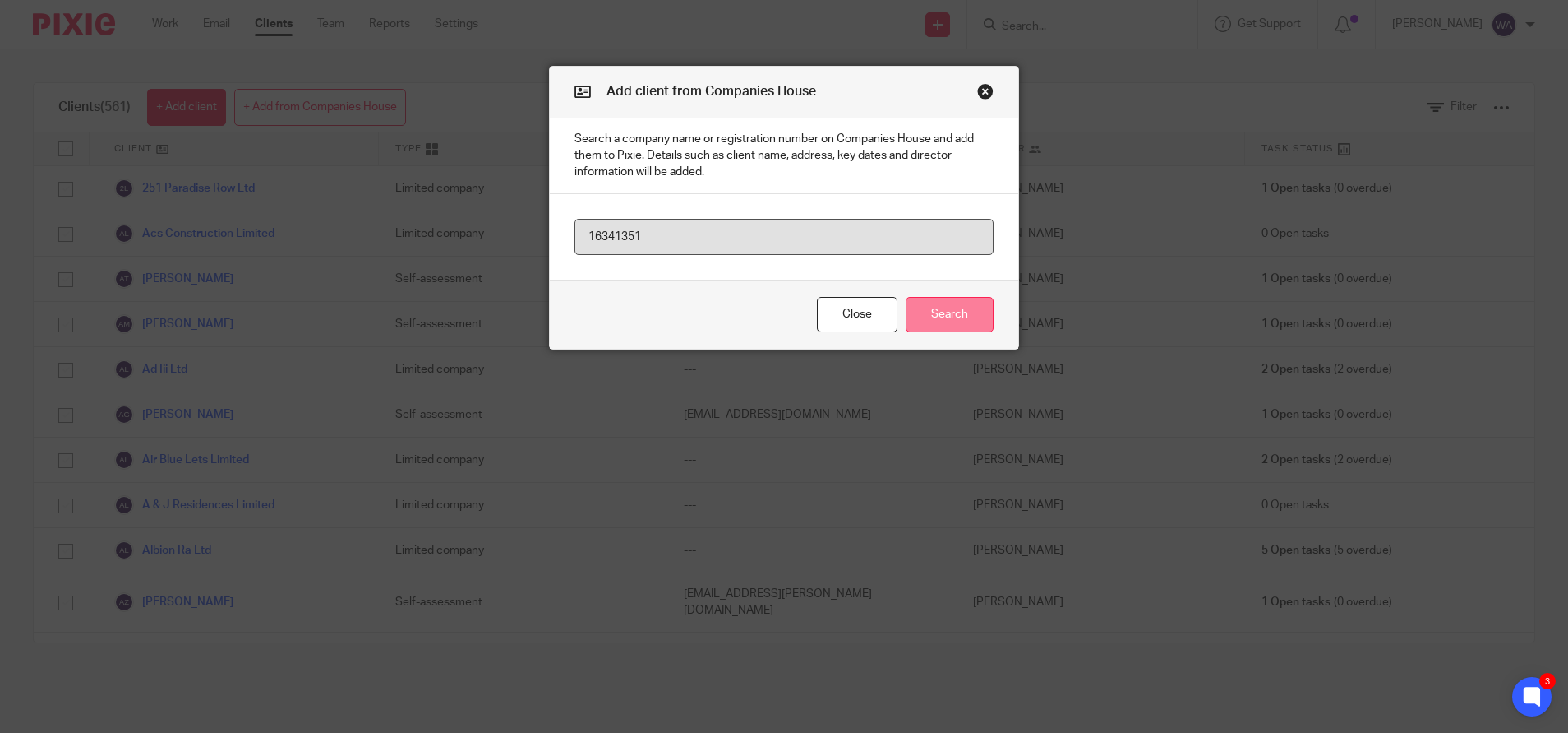
click at [919, 311] on button "Search" at bounding box center [949, 315] width 88 height 36
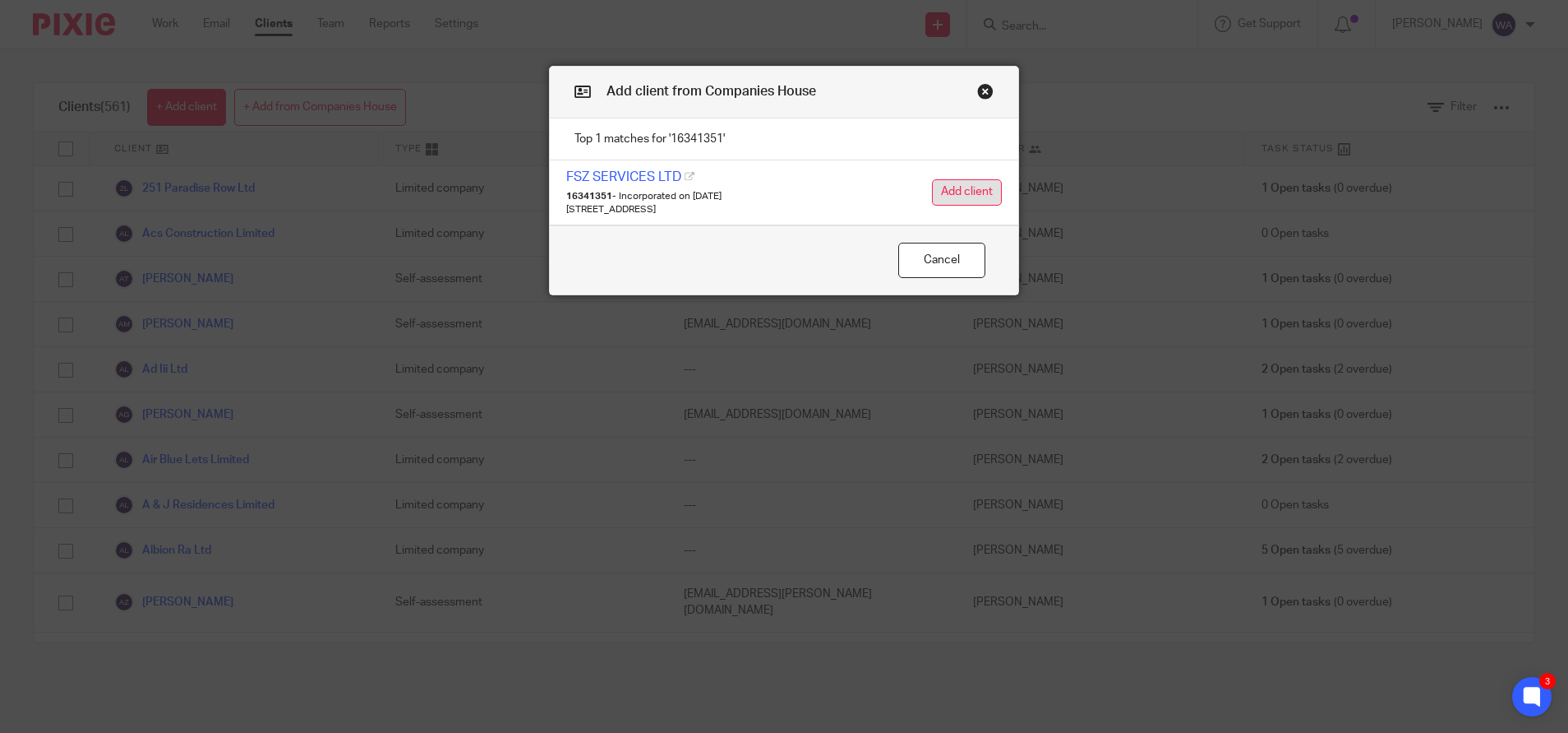
click at [940, 194] on button "Add client" at bounding box center [967, 192] width 70 height 26
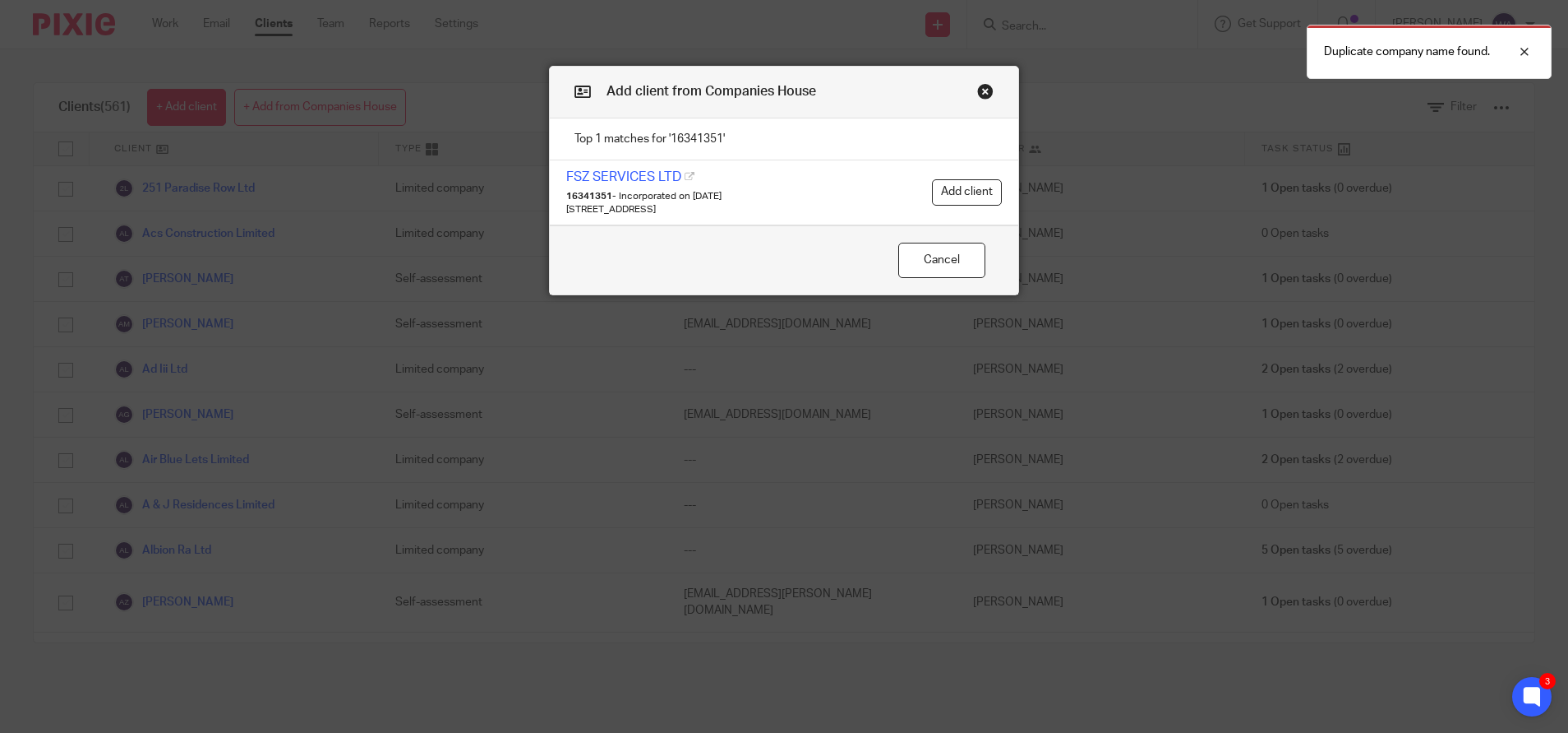
click at [978, 87] on button "Close modal" at bounding box center [985, 91] width 16 height 16
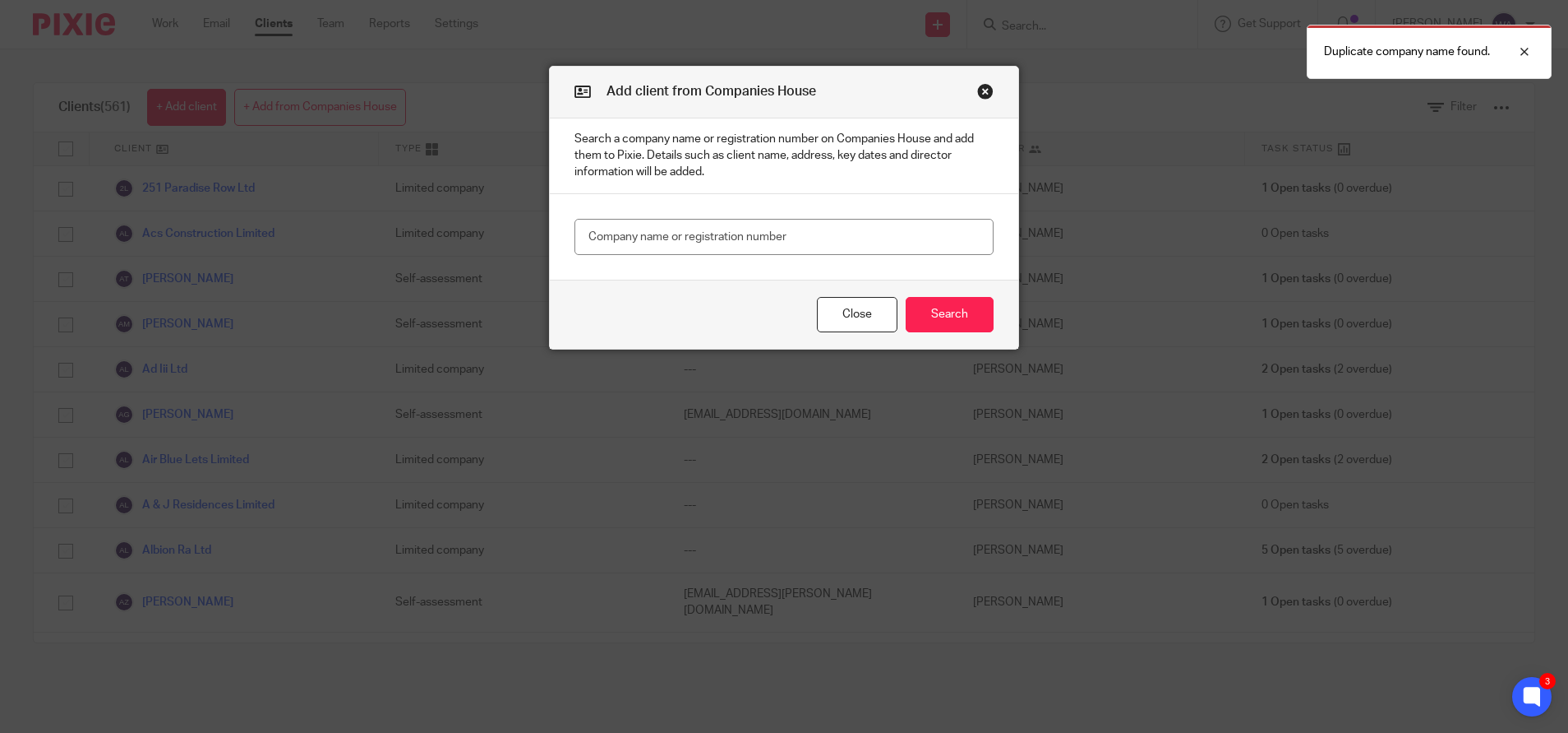
click at [978, 87] on button "Close modal" at bounding box center [985, 91] width 16 height 16
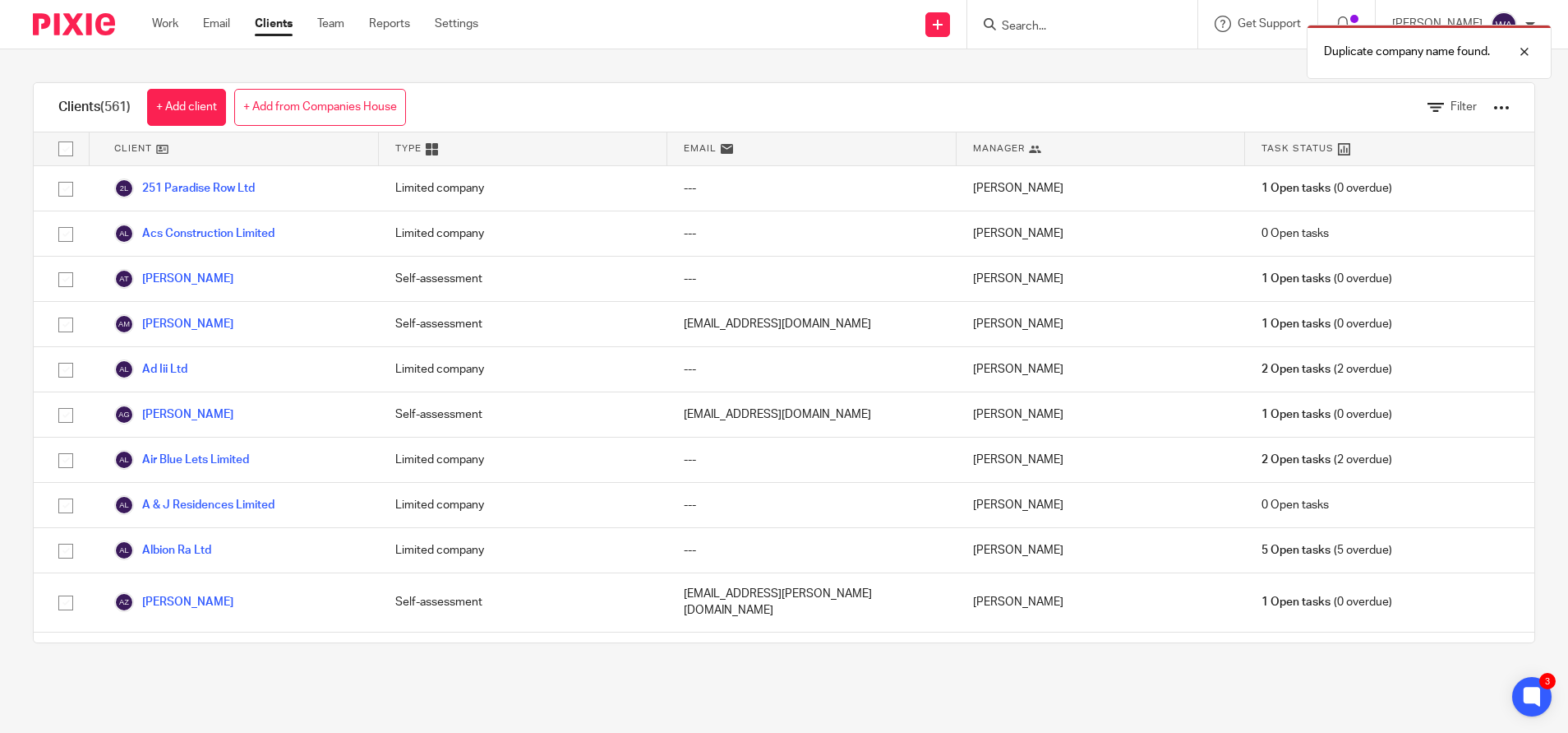
click at [1050, 31] on div "Duplicate company name found." at bounding box center [1168, 47] width 767 height 62
click at [1052, 27] on div "Duplicate company name found." at bounding box center [1168, 47] width 767 height 62
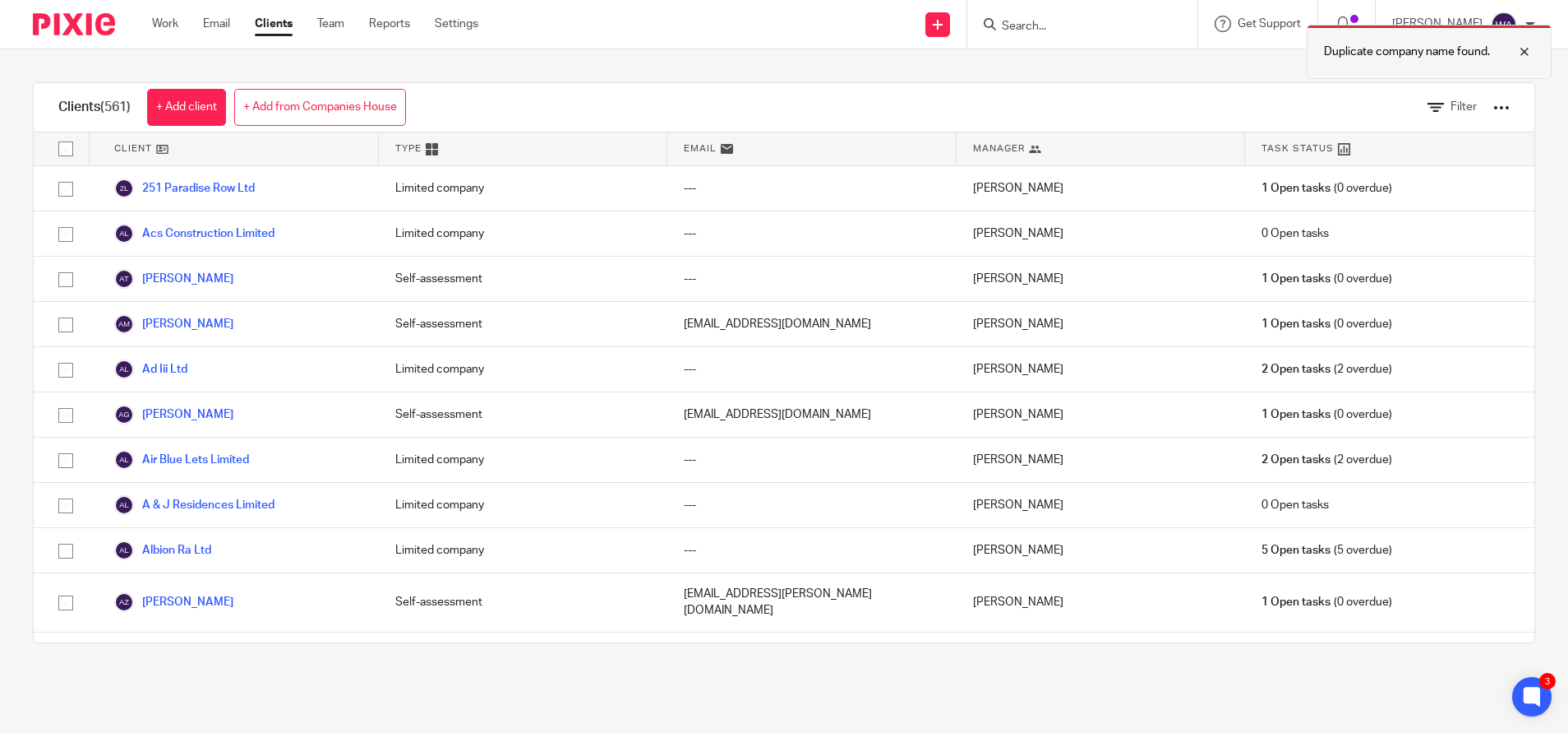
click at [1522, 51] on div at bounding box center [1513, 51] width 44 height 20
click at [1149, 26] on input "Search" at bounding box center [1075, 26] width 148 height 14
type input "fsz"
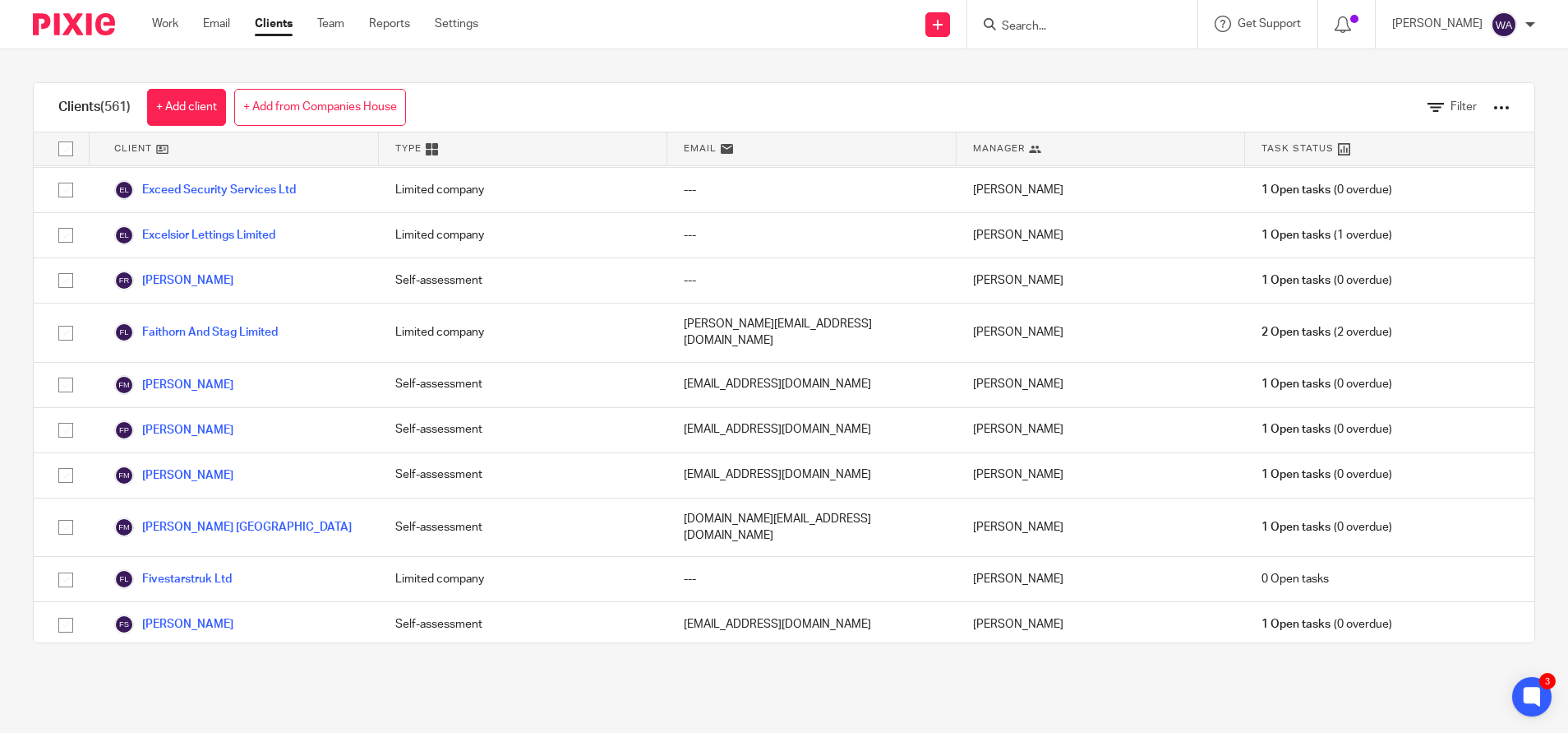
scroll to position [8485, 0]
click at [1428, 106] on icon at bounding box center [1435, 107] width 16 height 16
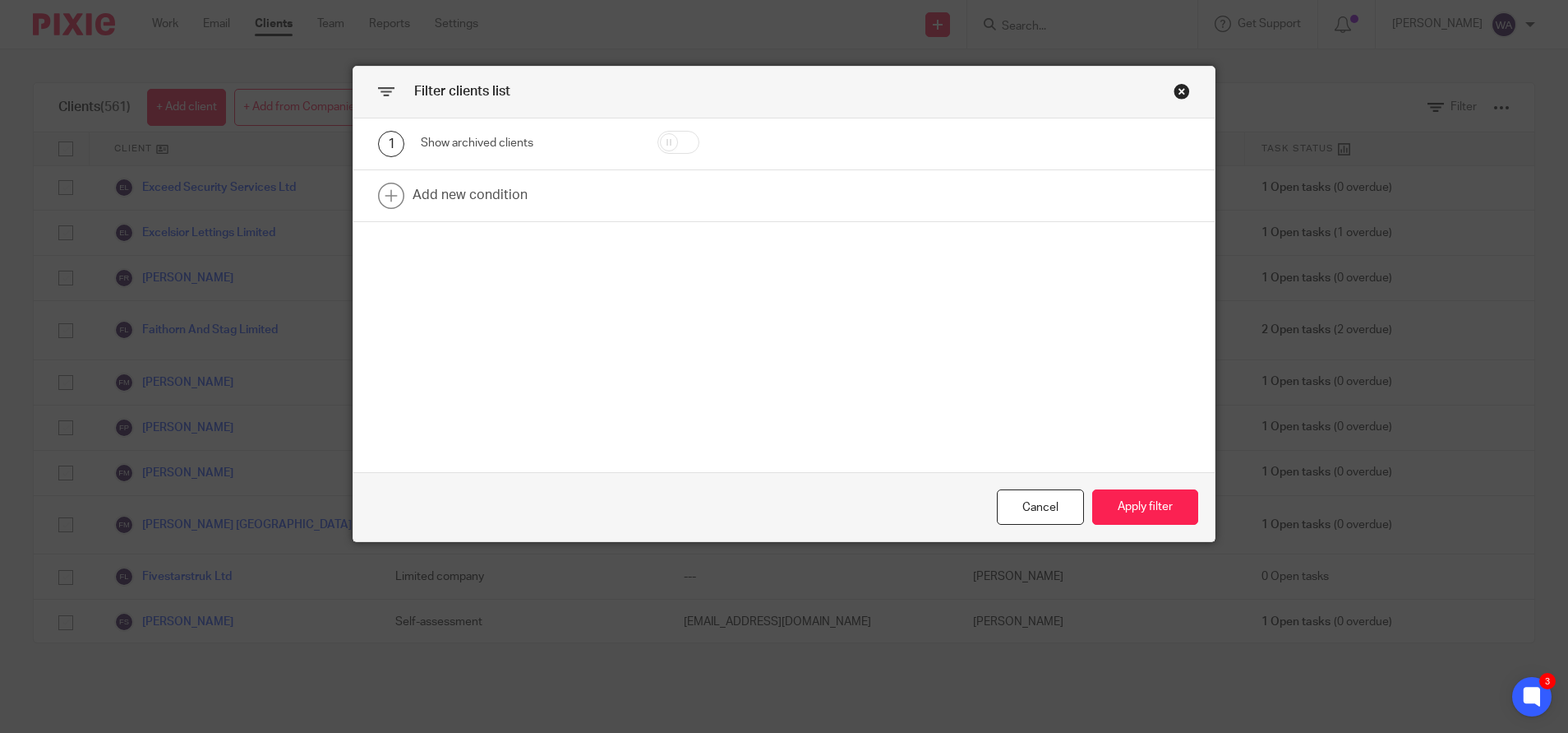
click at [670, 143] on input "checkbox" at bounding box center [678, 142] width 42 height 23
checkbox input "true"
click at [1114, 509] on button "Apply filter" at bounding box center [1145, 507] width 106 height 36
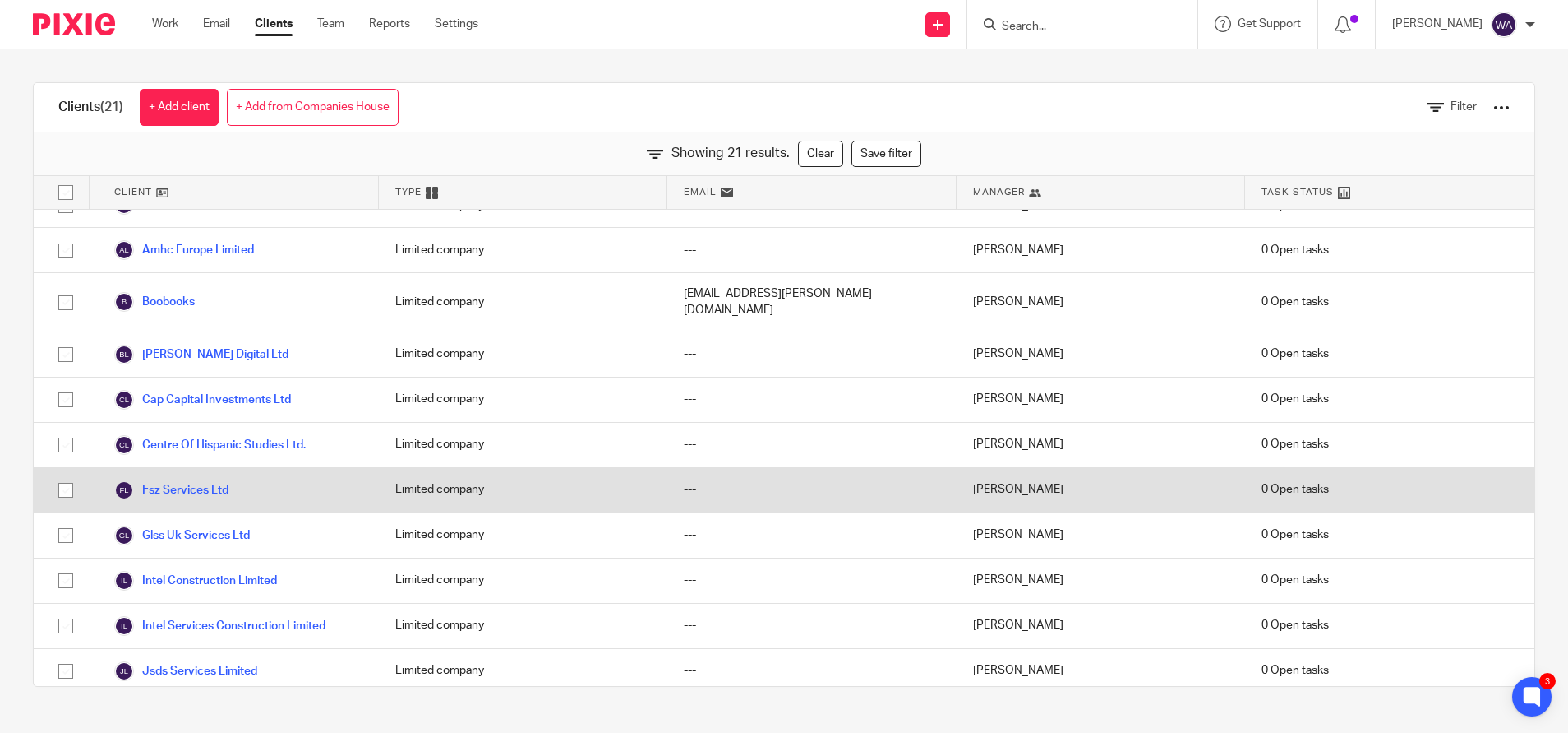
scroll to position [30, 0]
click at [169, 478] on link "Fsz Services Ltd" at bounding box center [171, 487] width 114 height 20
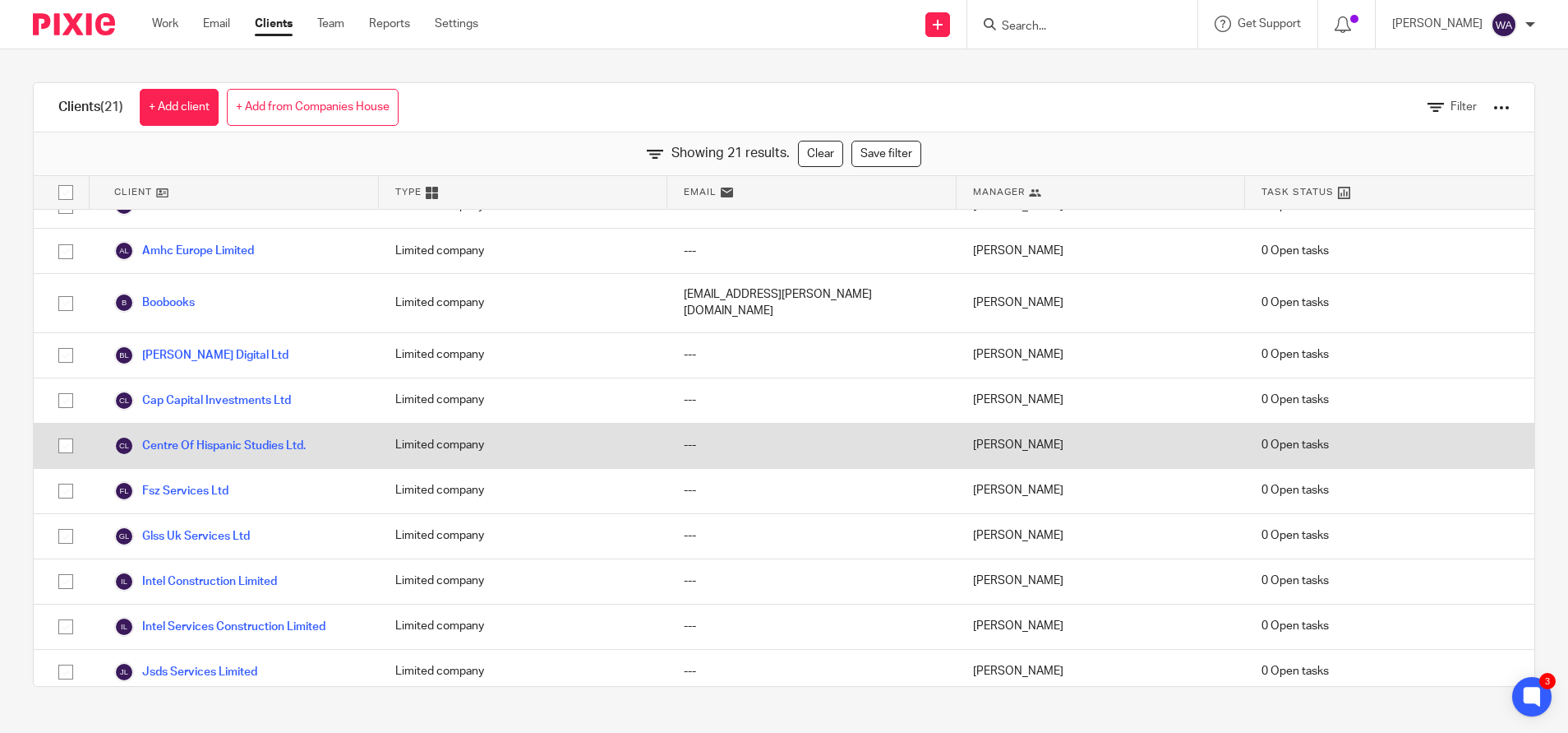
scroll to position [0, 0]
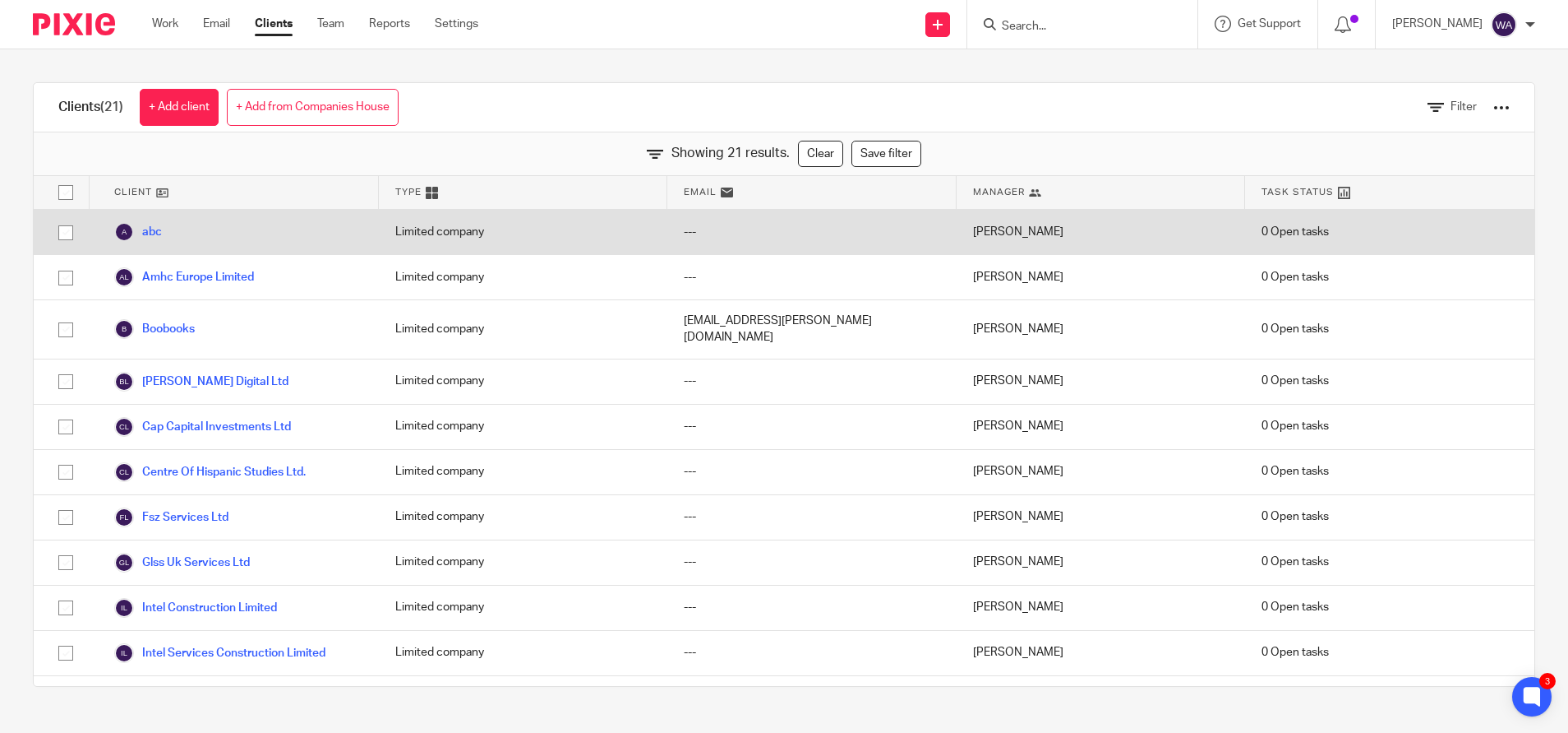
click at [63, 228] on input "checkbox" at bounding box center [66, 232] width 31 height 31
checkbox input "true"
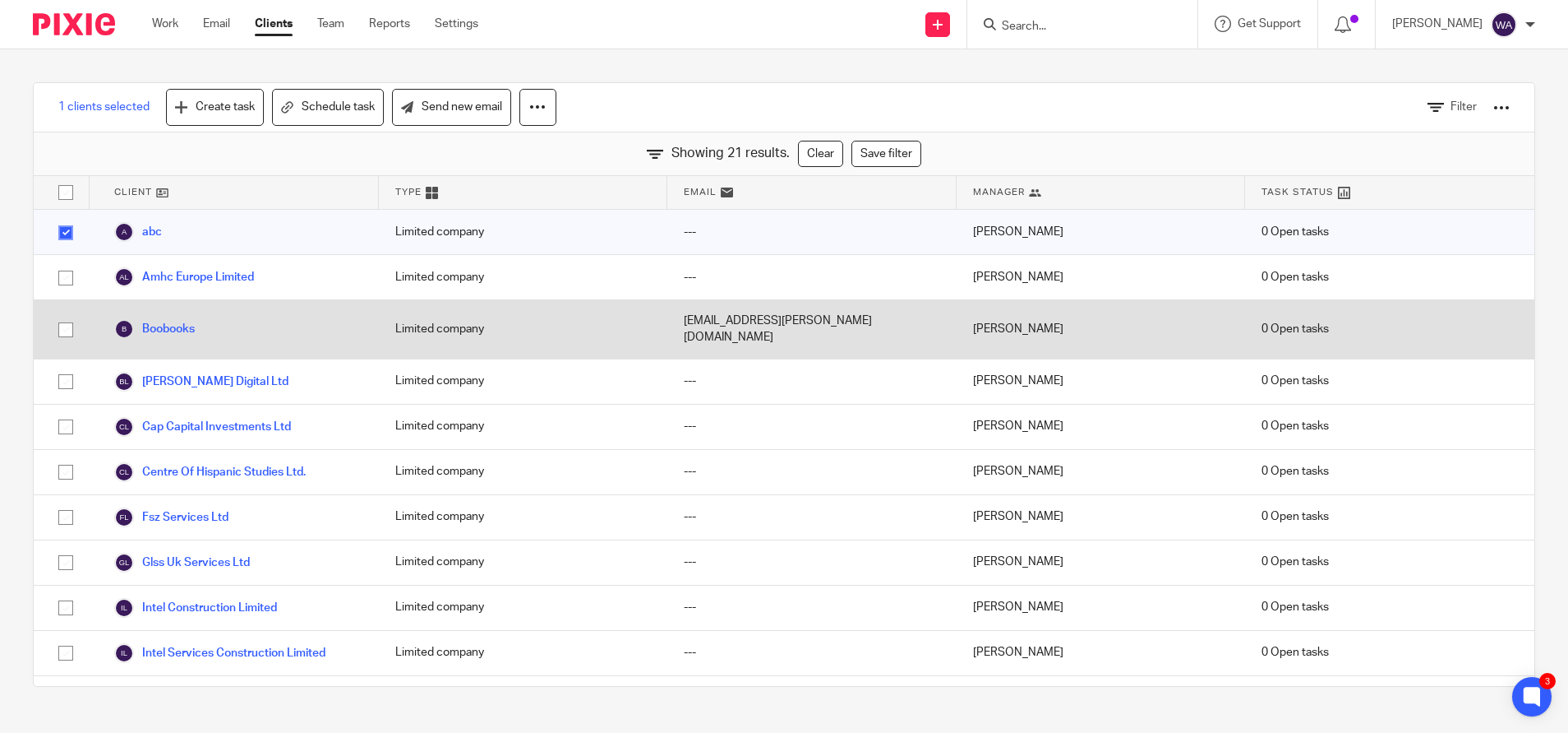
click at [63, 323] on input "checkbox" at bounding box center [66, 329] width 31 height 31
checkbox input "true"
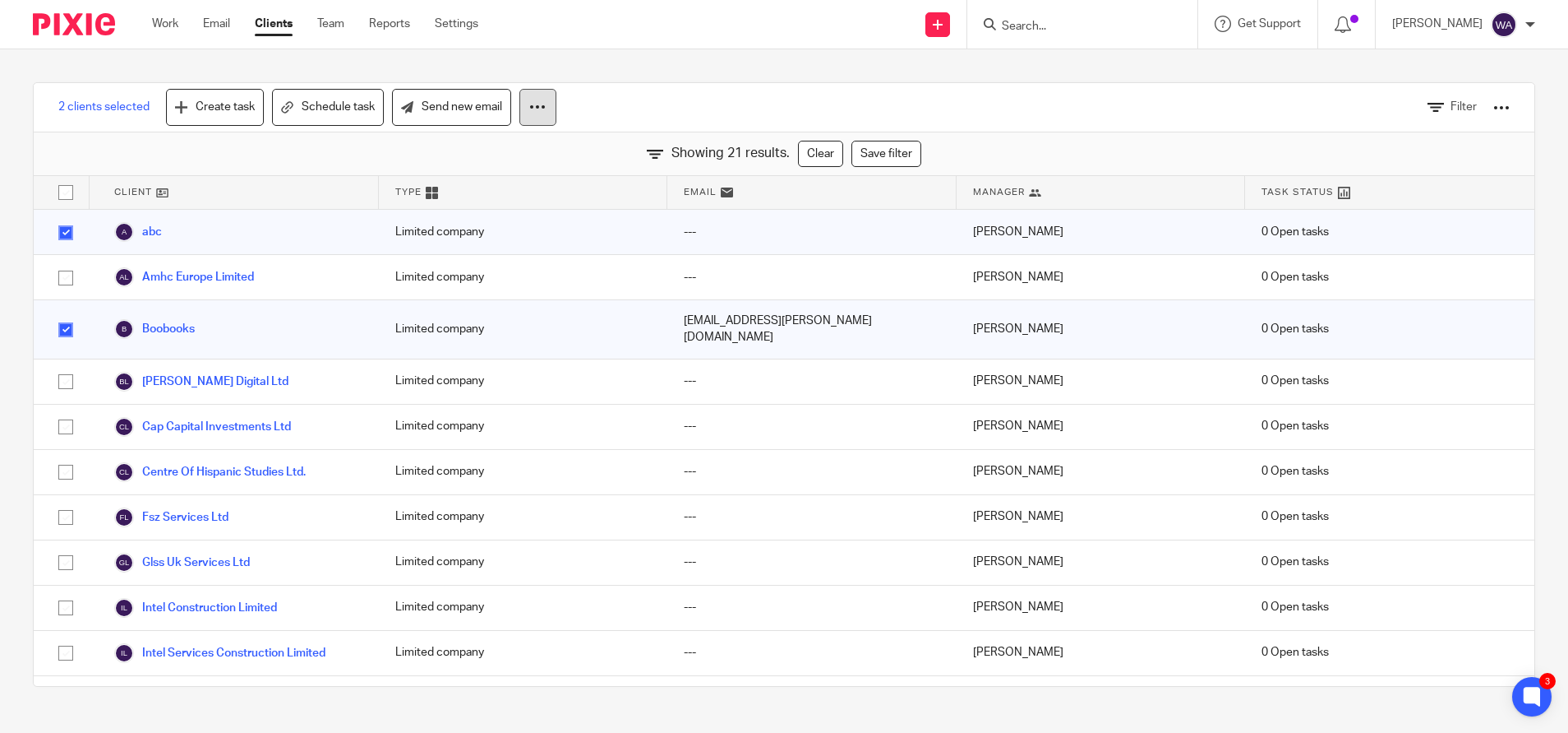
click at [532, 110] on icon at bounding box center [537, 106] width 16 height 16
click at [674, 71] on div "2 clients selected Create task Schedule task Send new email Filter Showing 21 r…" at bounding box center [784, 384] width 1568 height 670
click at [1494, 113] on div at bounding box center [1502, 107] width 16 height 16
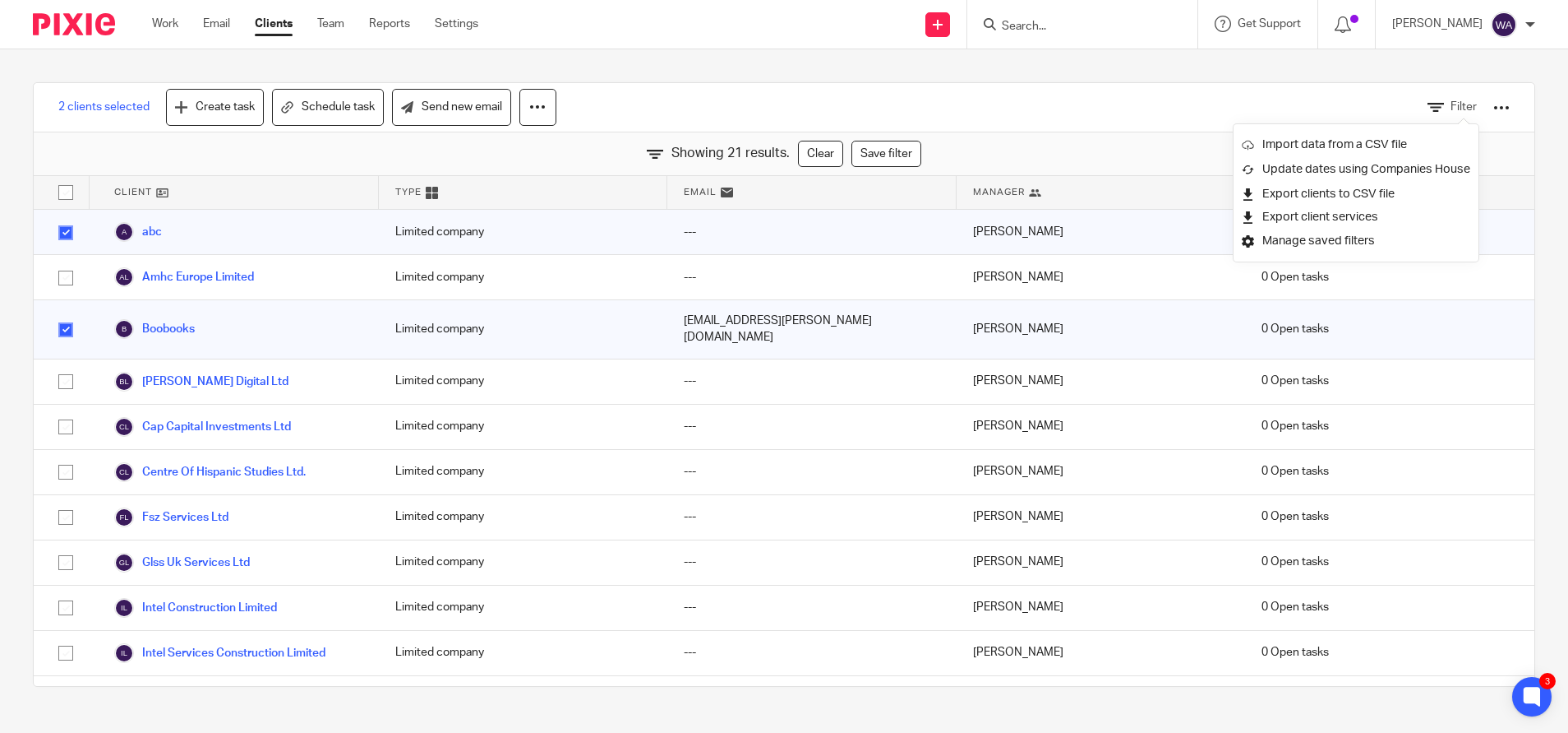
click at [1100, 111] on div "2 clients selected Create task Schedule task Send new email Filter" at bounding box center [784, 108] width 1501 height 49
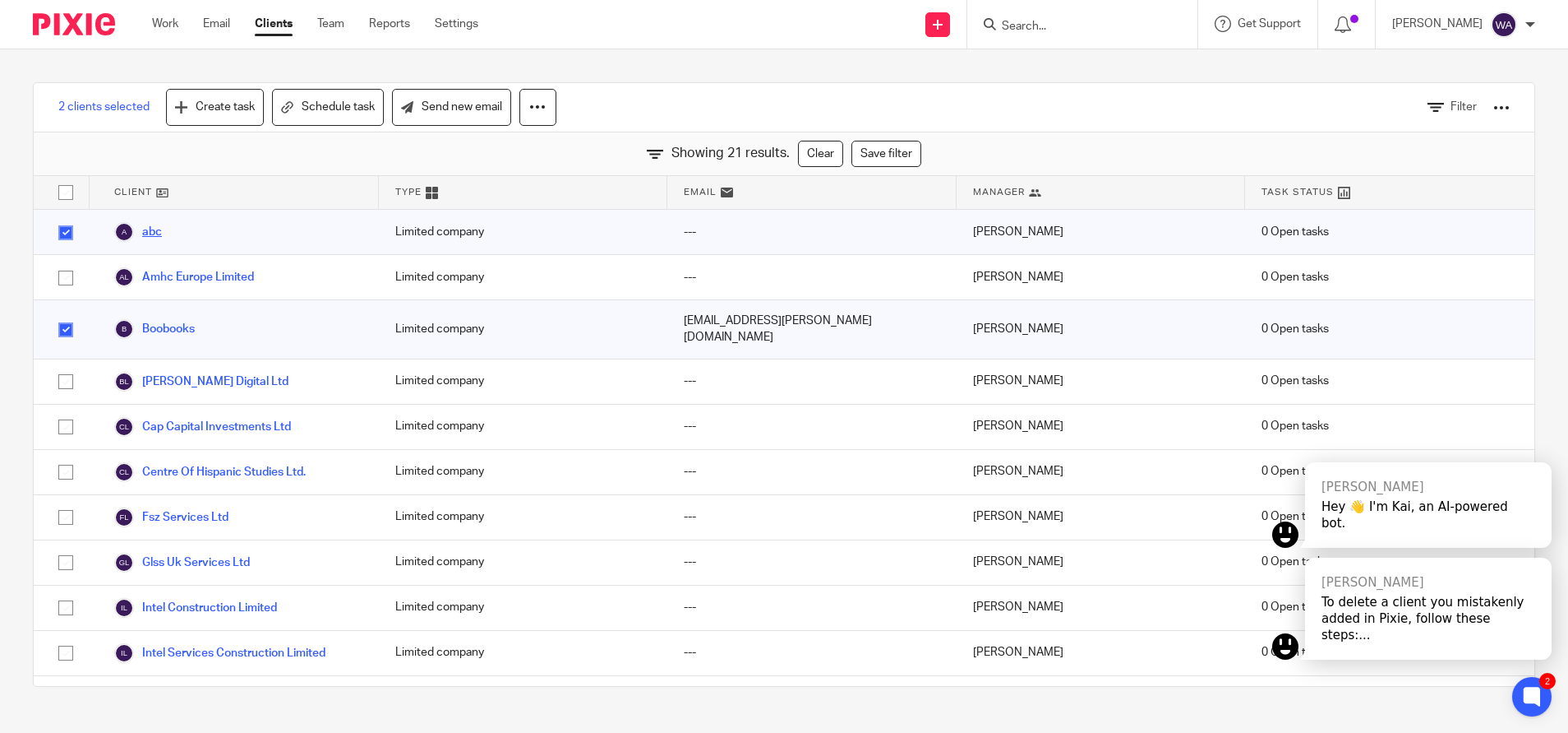
click at [157, 233] on link "abc" at bounding box center [138, 232] width 48 height 20
click at [162, 324] on link "Boobooks" at bounding box center [154, 329] width 81 height 20
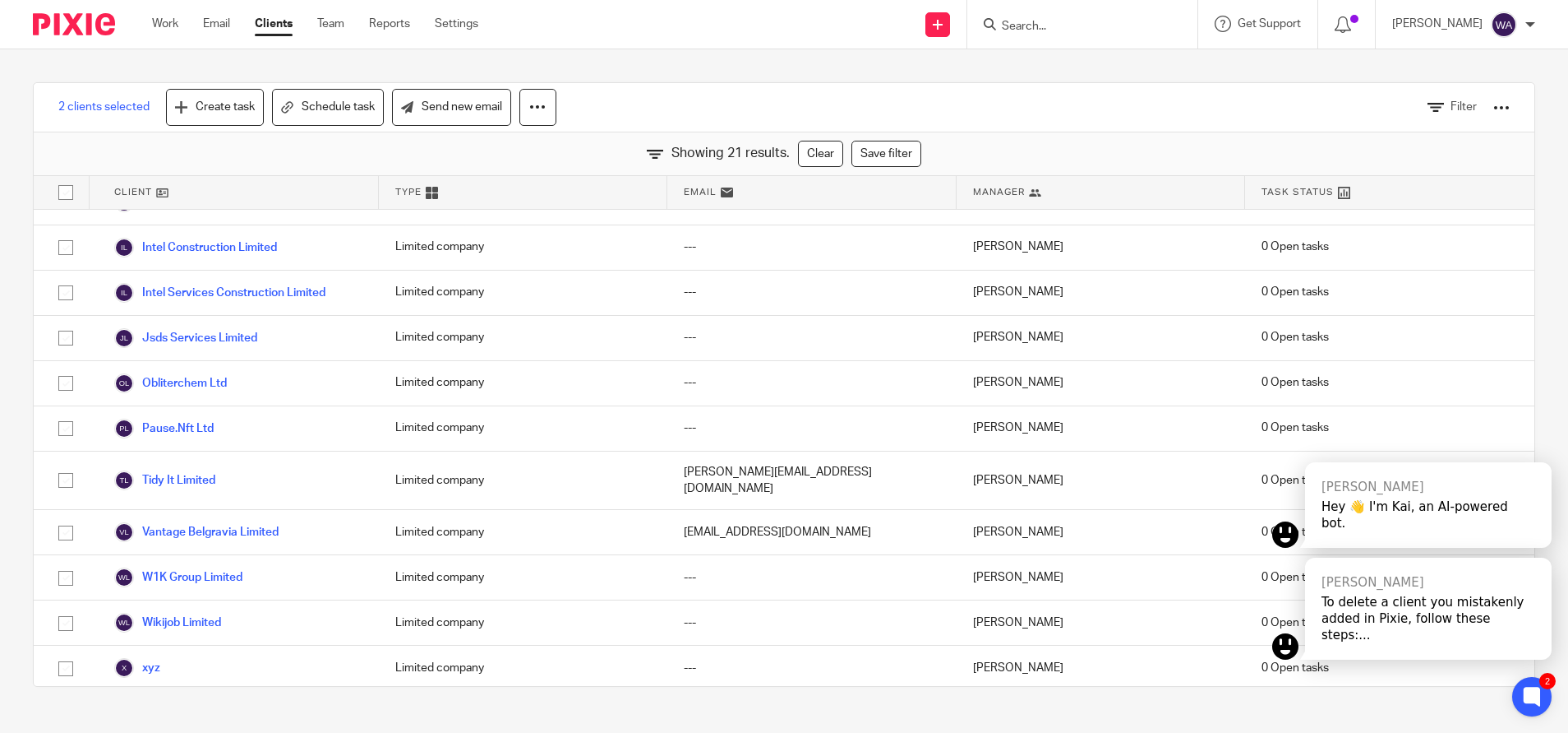
scroll to position [373, 0]
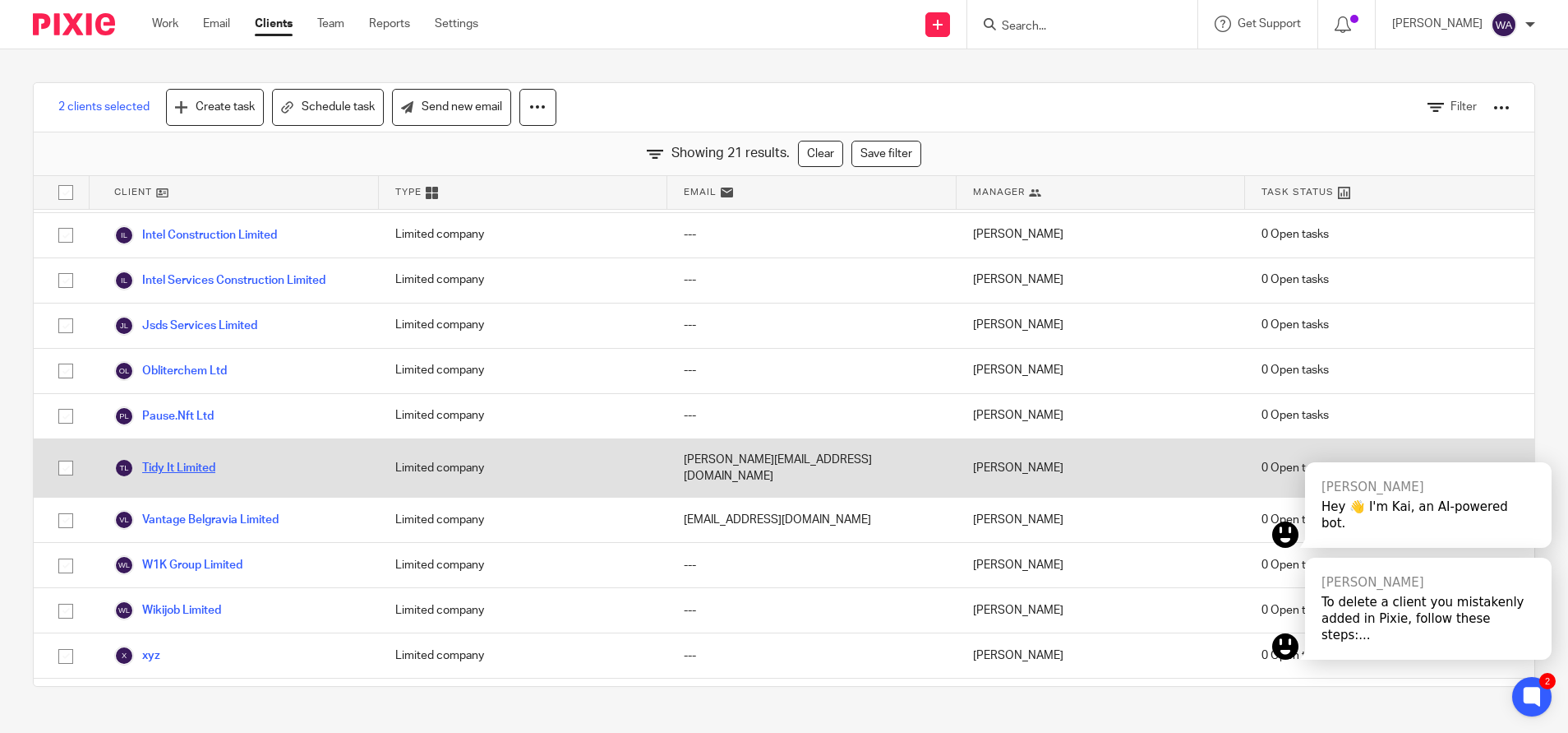
click at [197, 458] on link "Tidy It Limited" at bounding box center [164, 467] width 101 height 20
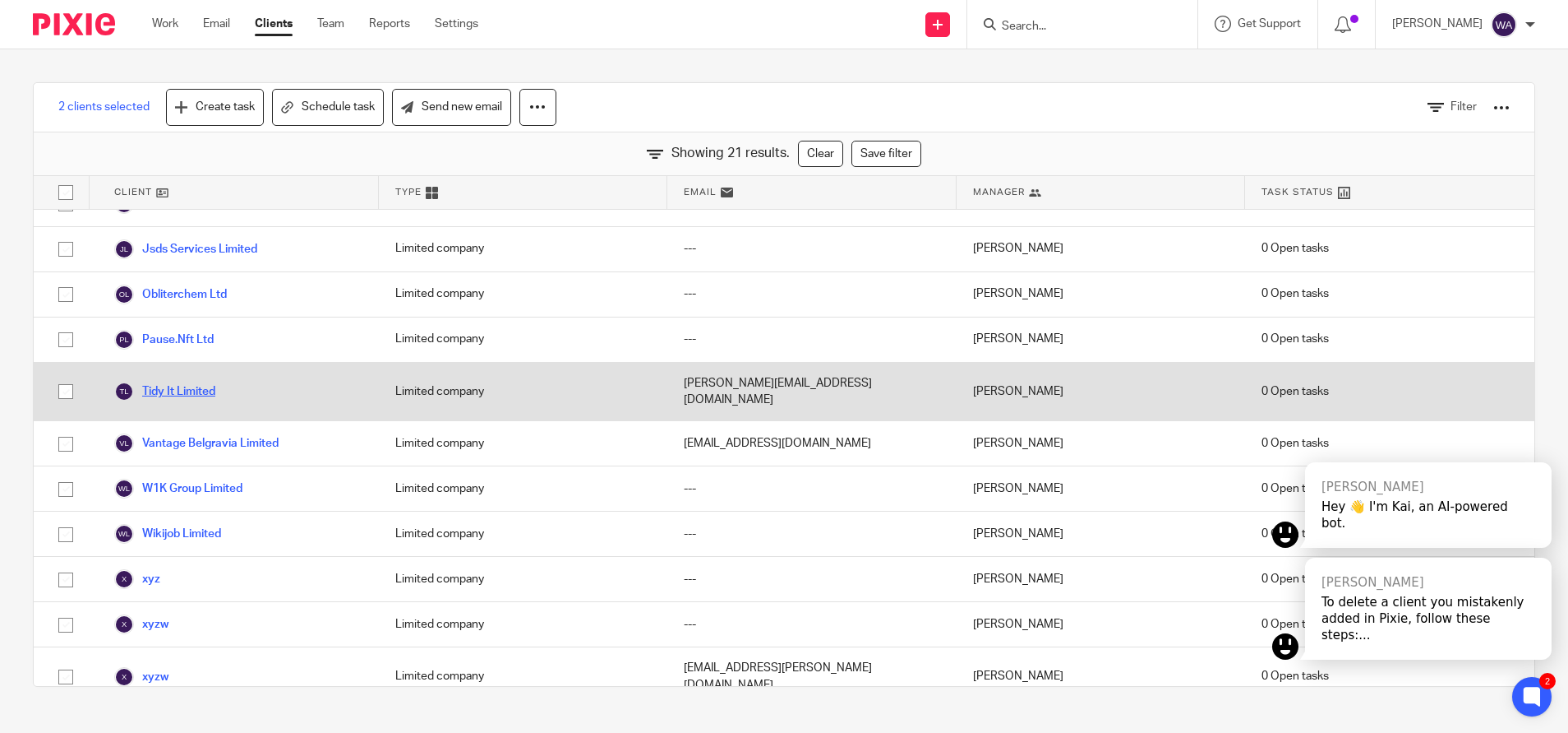
scroll to position [473, 0]
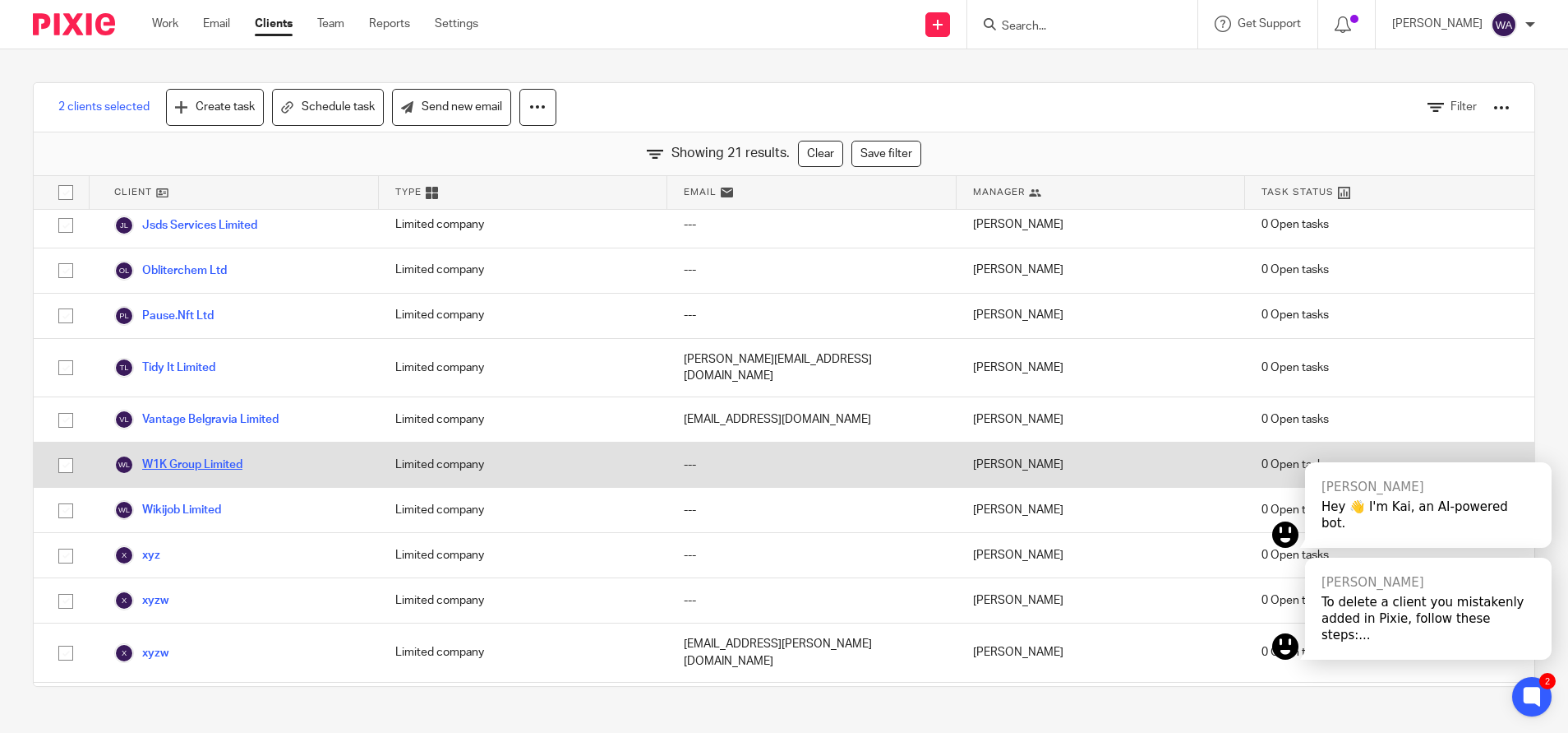
click at [197, 455] on link "W1K Group Limited" at bounding box center [178, 464] width 128 height 20
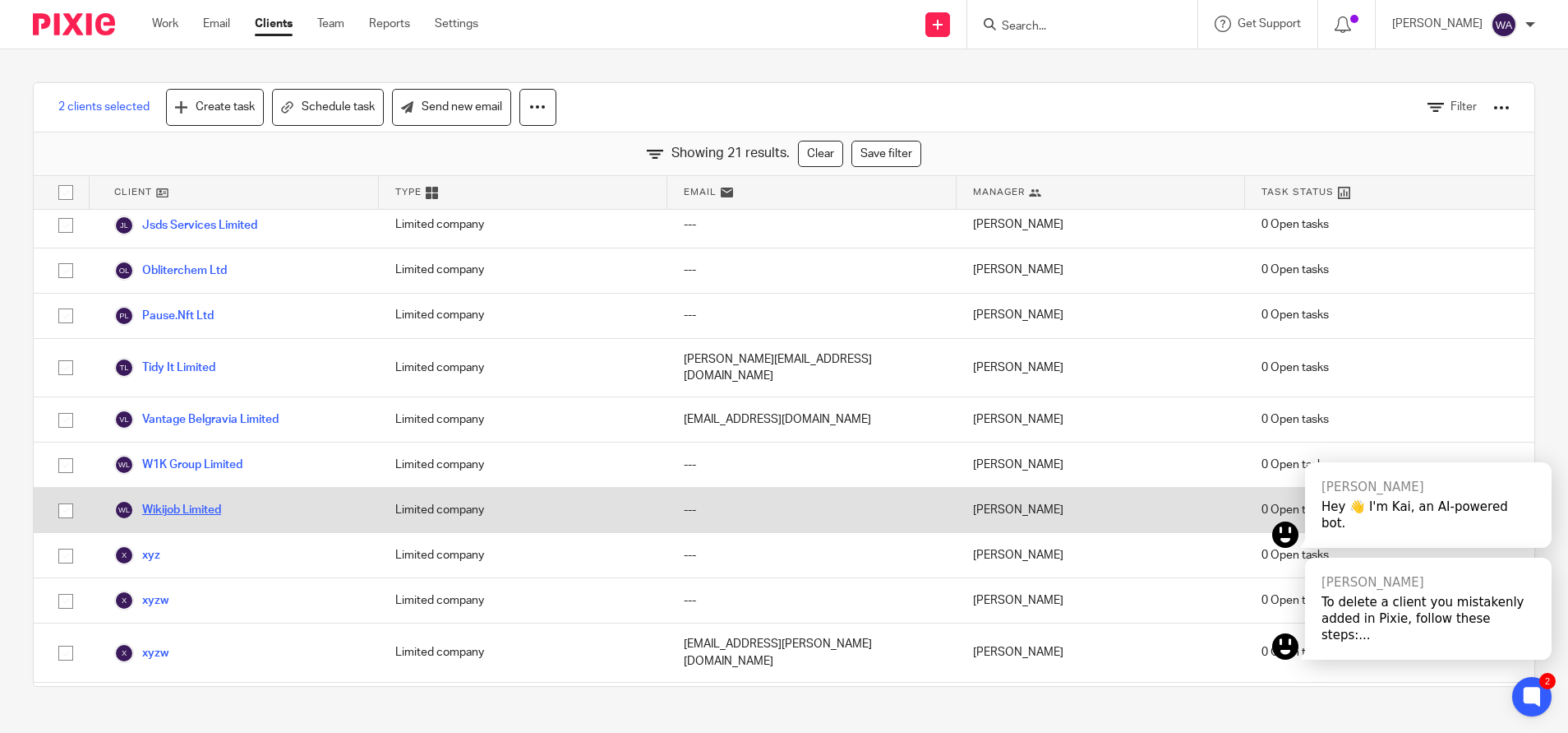
click at [191, 500] on link "Wikijob Limited" at bounding box center [168, 509] width 107 height 20
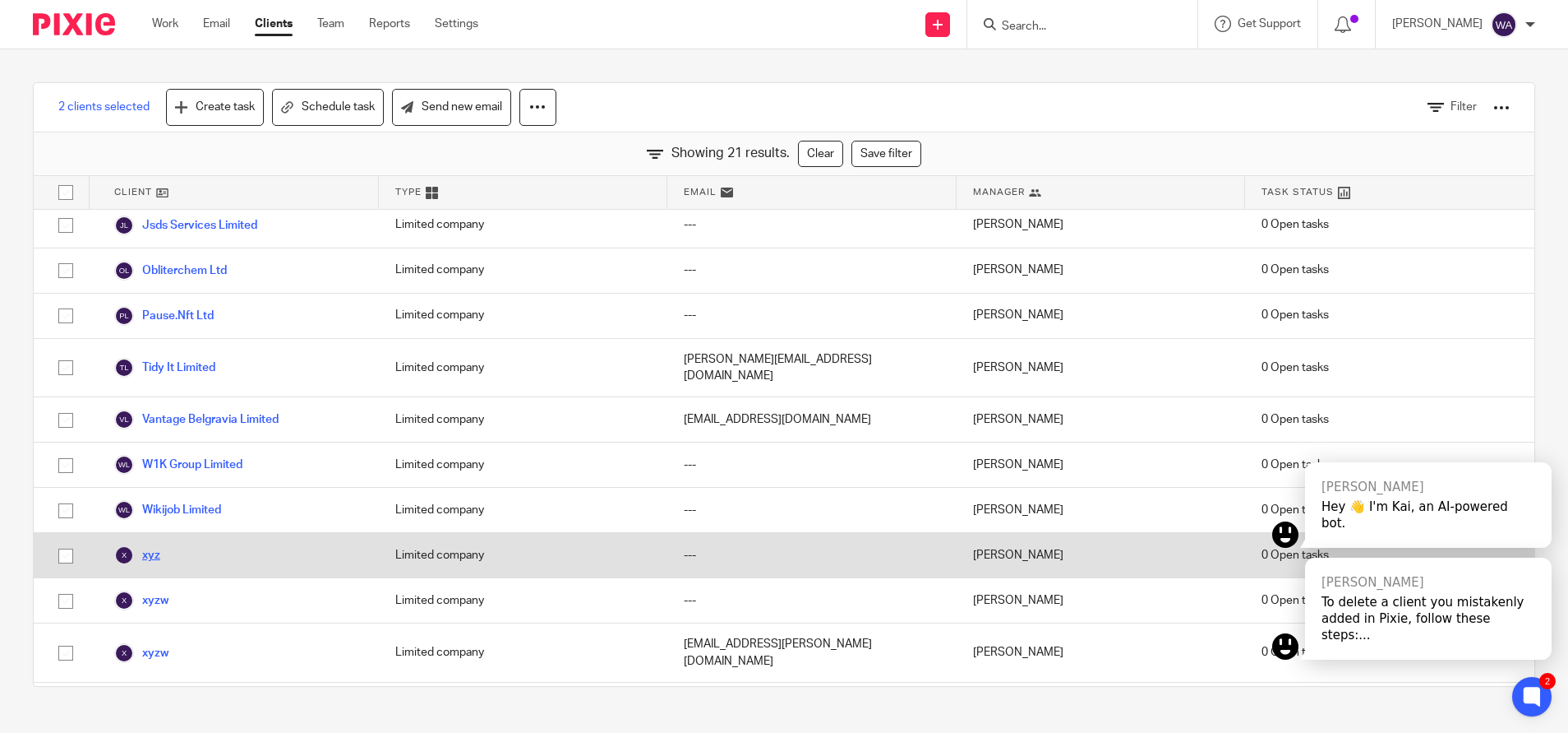
click at [155, 546] on link "xyz" at bounding box center [137, 555] width 46 height 20
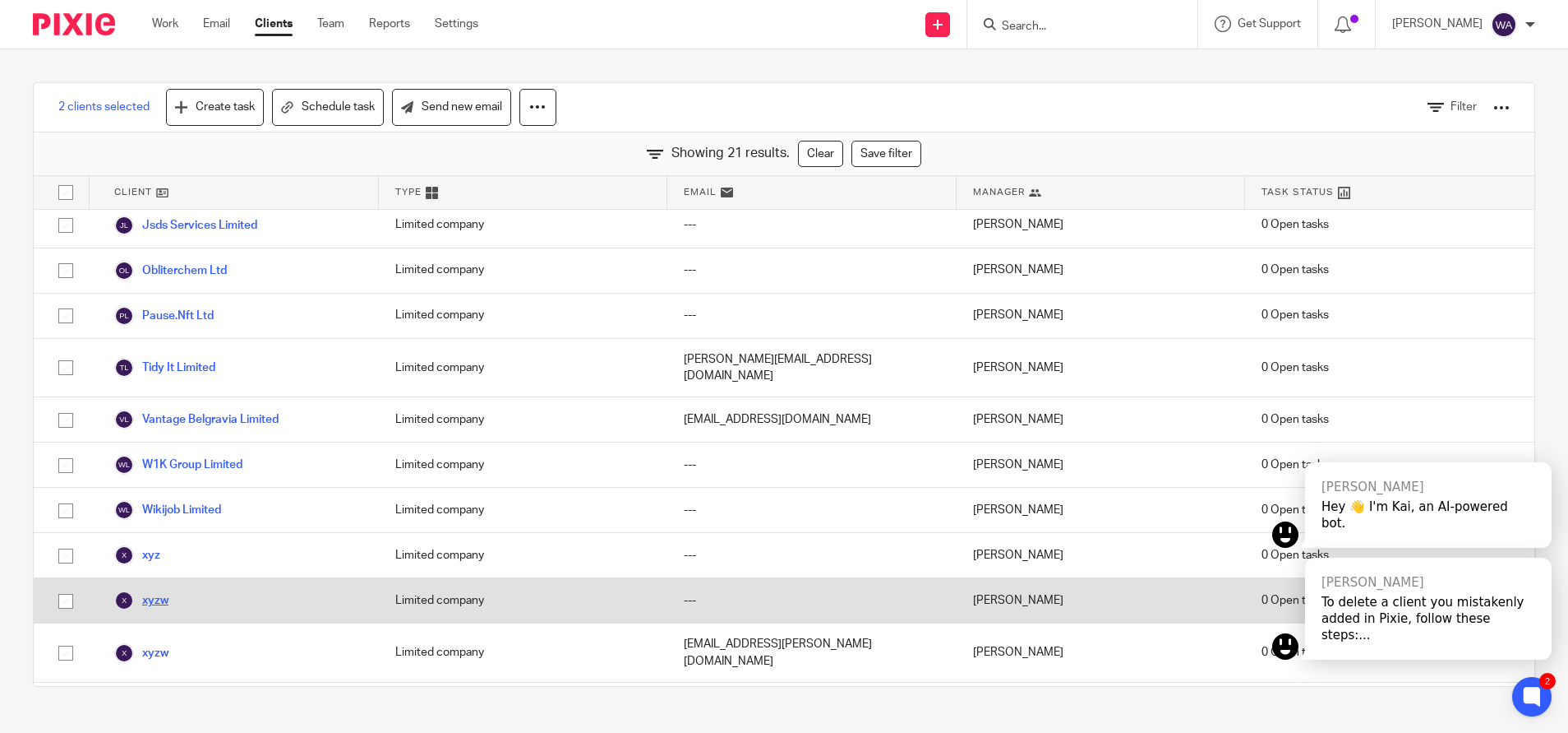
click at [153, 591] on link "xyzw" at bounding box center [141, 600] width 54 height 20
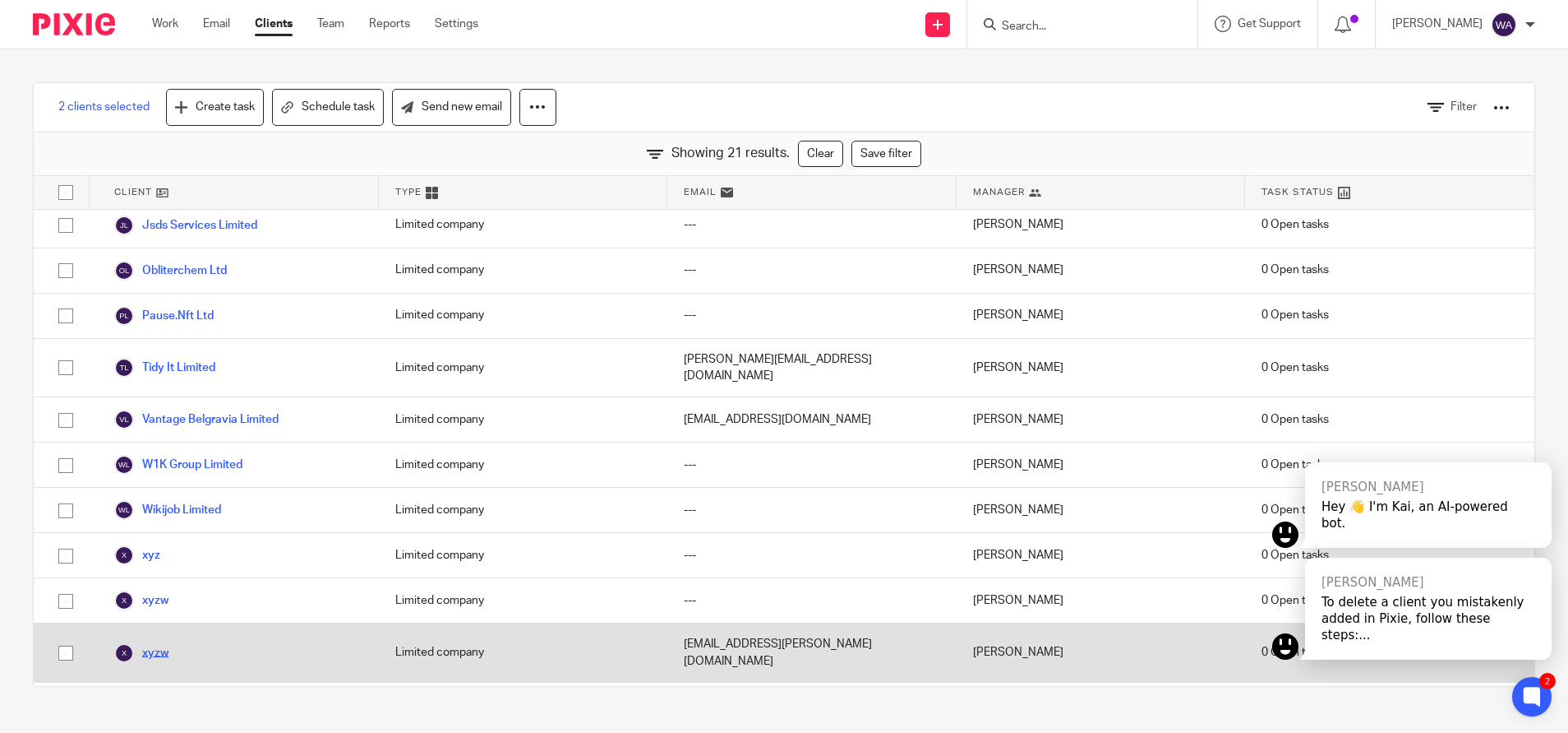
click at [157, 644] on link "xyzw" at bounding box center [141, 653] width 54 height 20
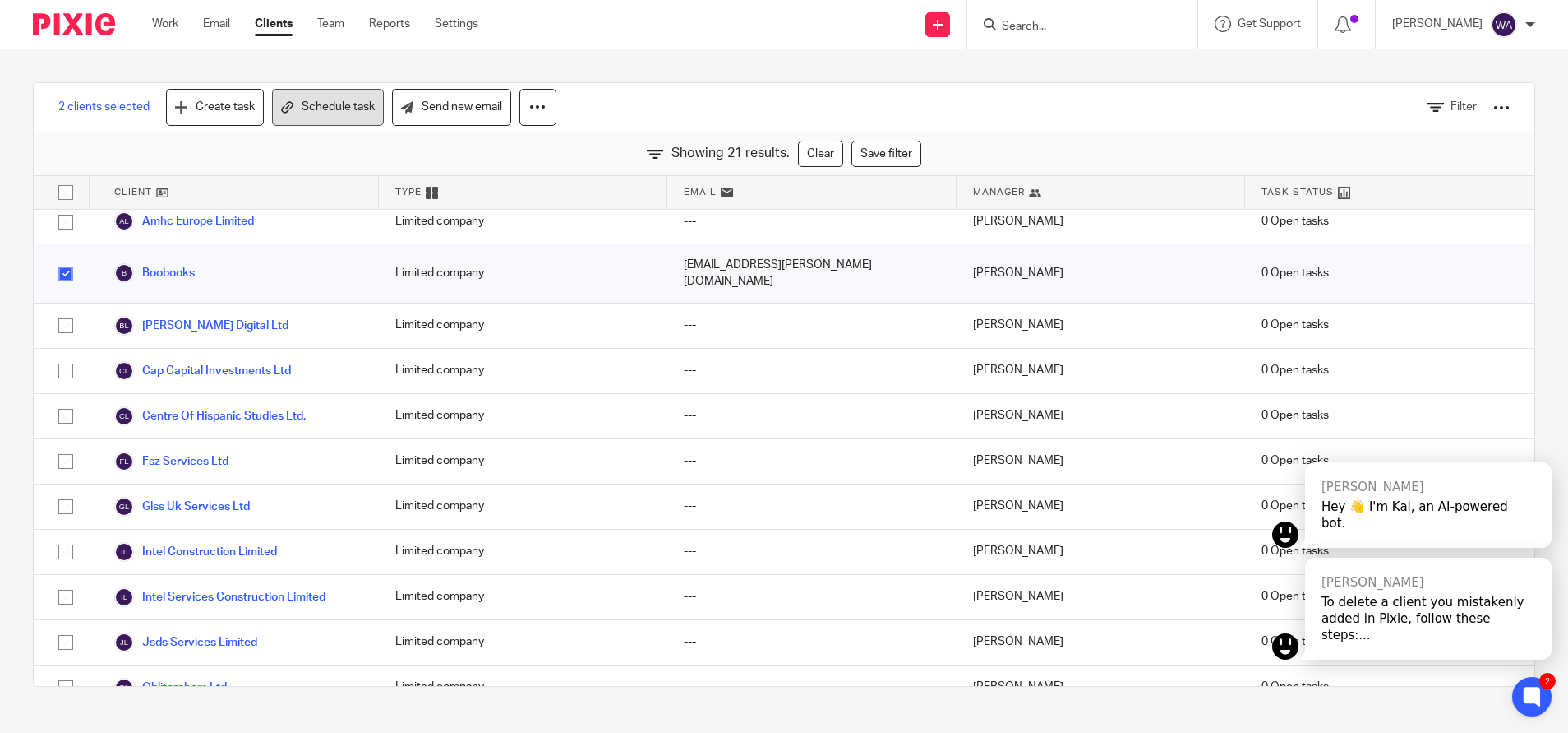
scroll to position [18, 0]
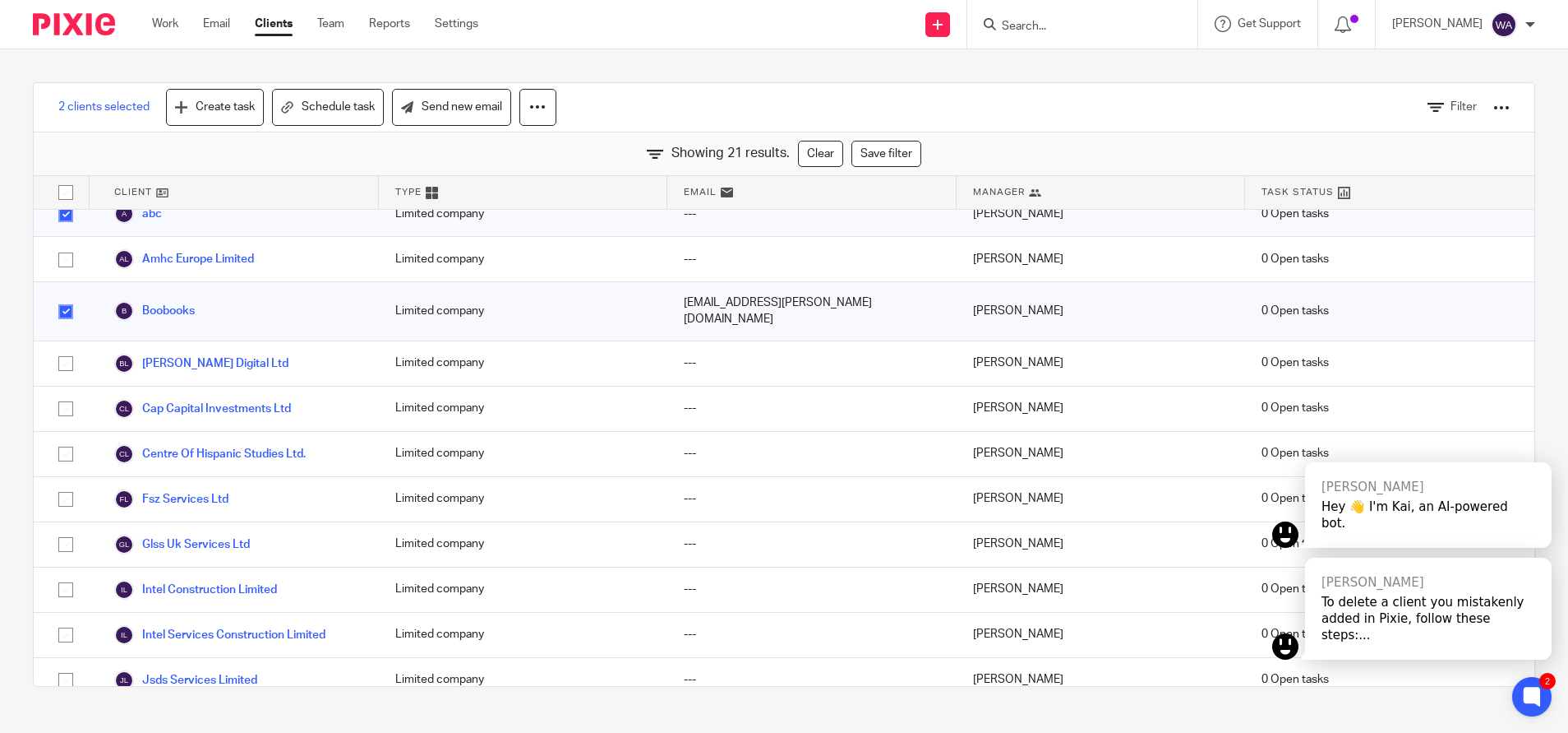
click at [273, 17] on link "Clients" at bounding box center [274, 23] width 37 height 16
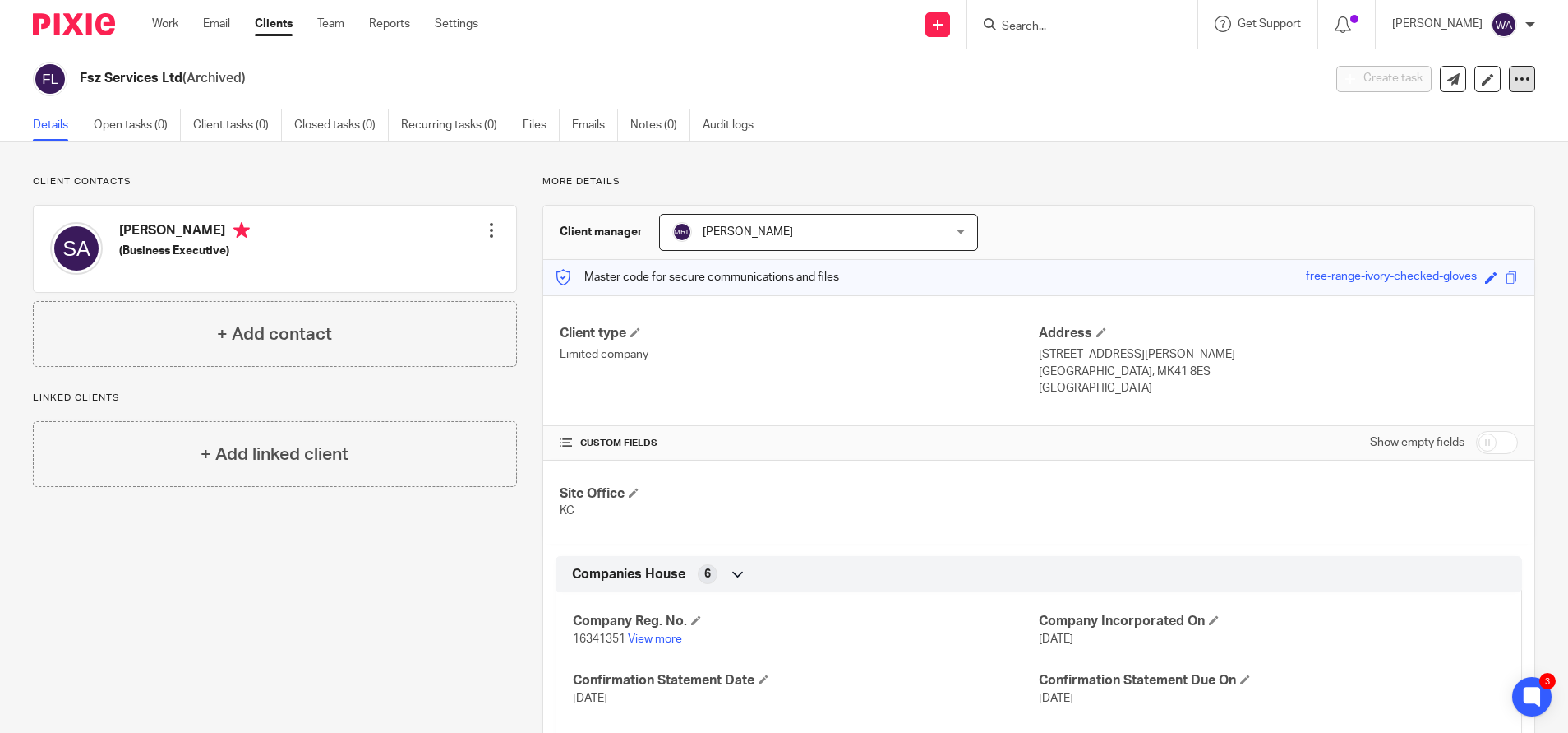
click at [1514, 77] on icon at bounding box center [1522, 78] width 16 height 16
click at [1385, 188] on button "Unarchive client" at bounding box center [1414, 192] width 182 height 21
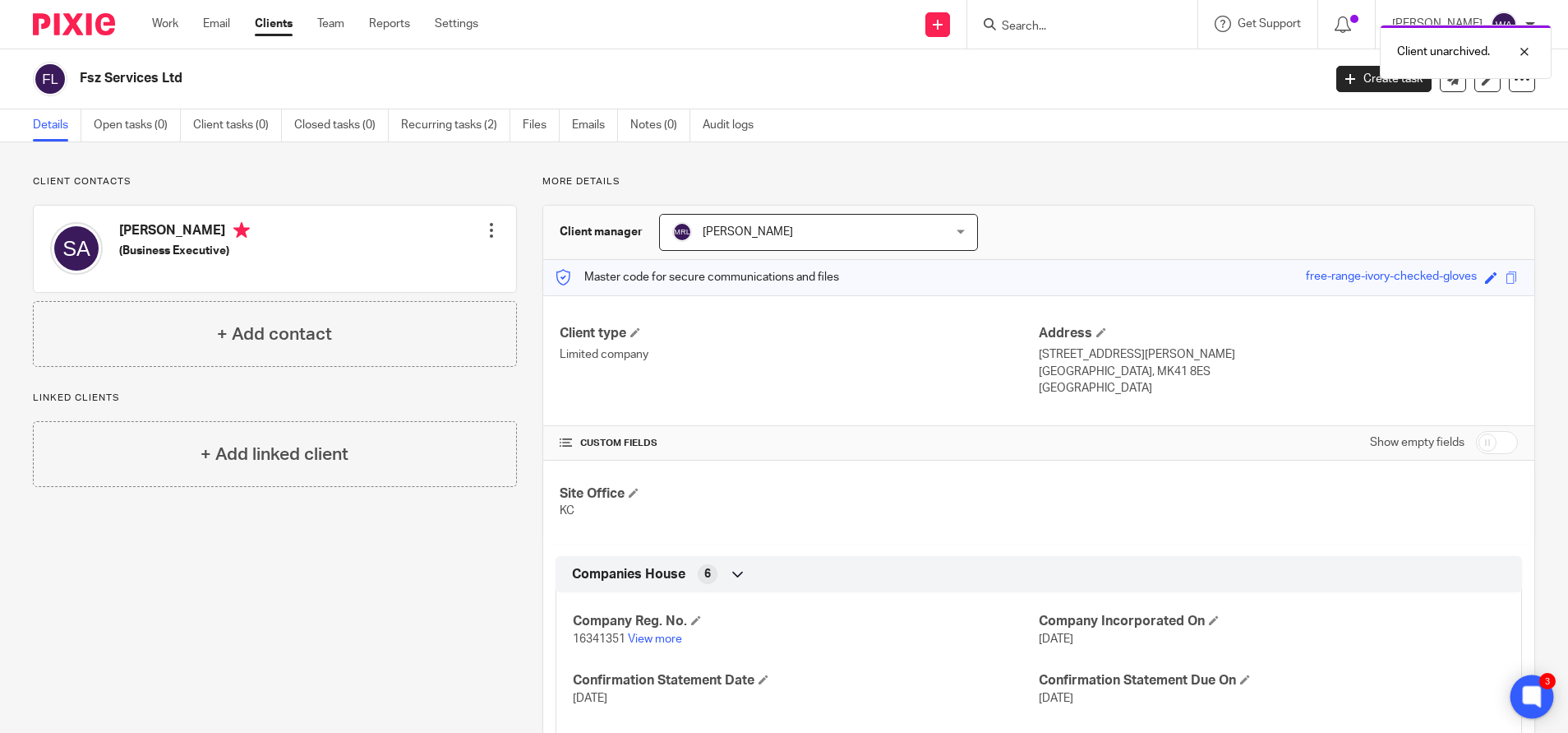
click at [1534, 689] on icon at bounding box center [1531, 696] width 18 height 21
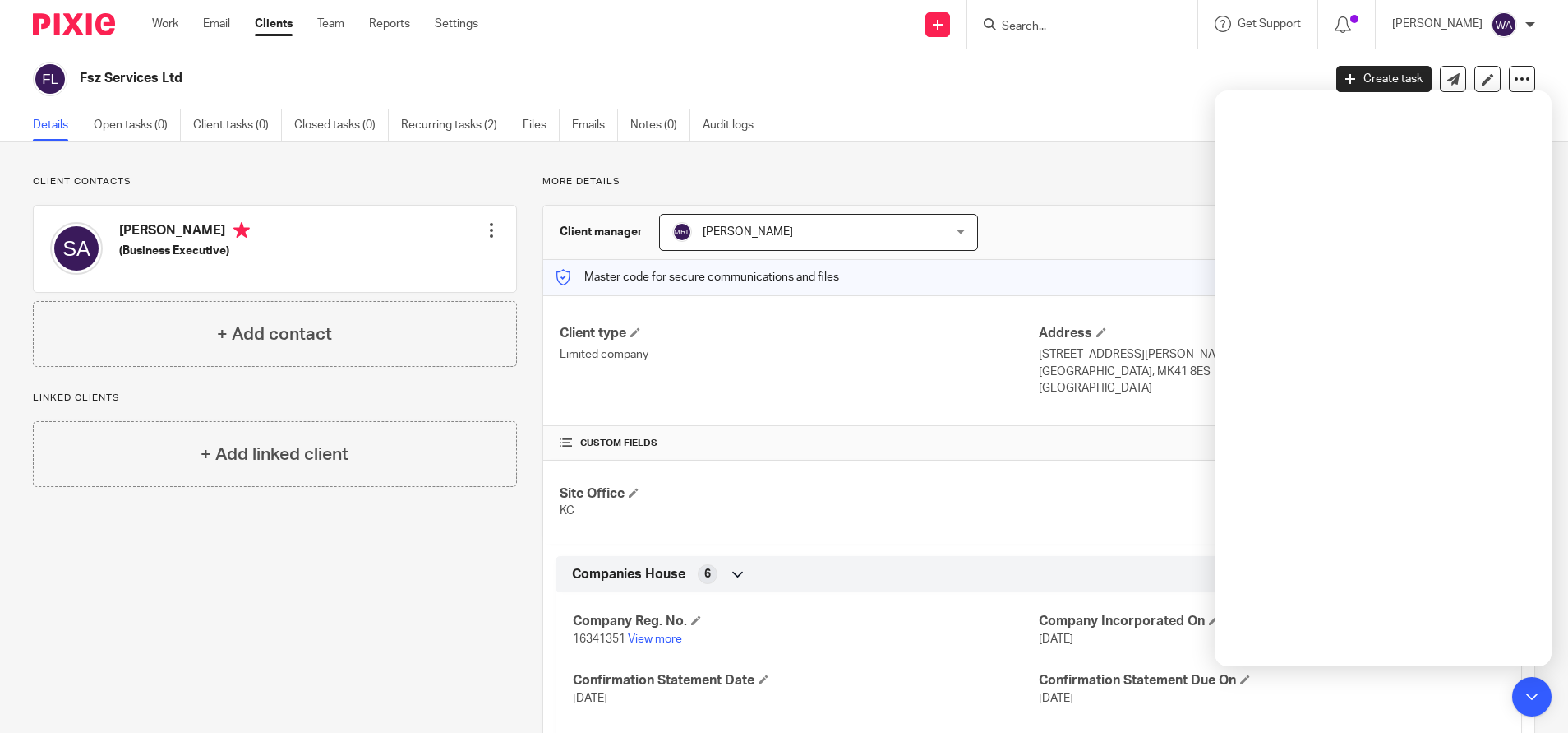
click at [1070, 60] on div "Fsz Services Ltd Create task Update from Companies House Export data Merge Arch…" at bounding box center [784, 79] width 1568 height 60
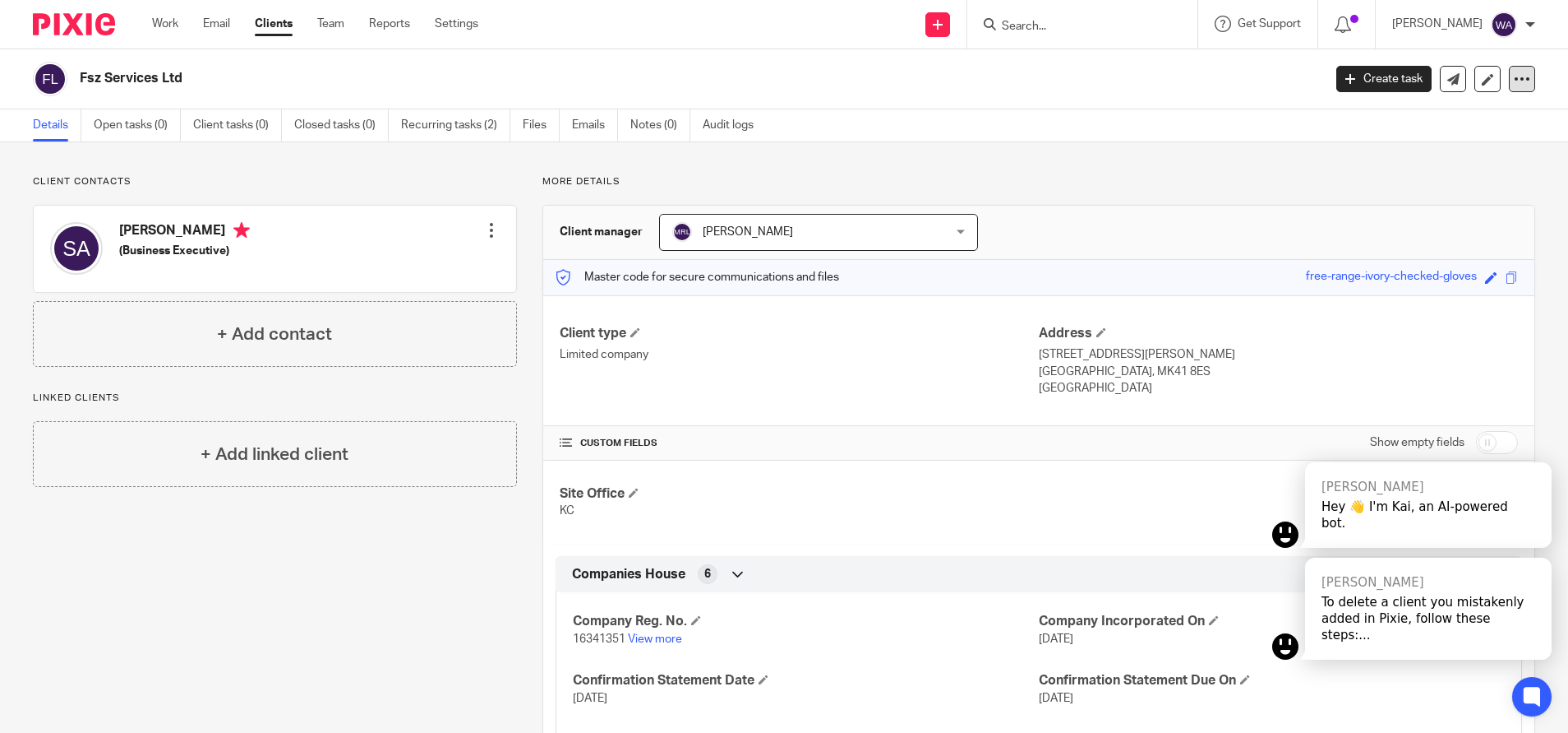
click at [1514, 78] on icon at bounding box center [1522, 78] width 16 height 16
click at [1026, 158] on div "Client contacts Saira Ashraf (Business Executive) Edit contact Create client fr…" at bounding box center [784, 488] width 1568 height 691
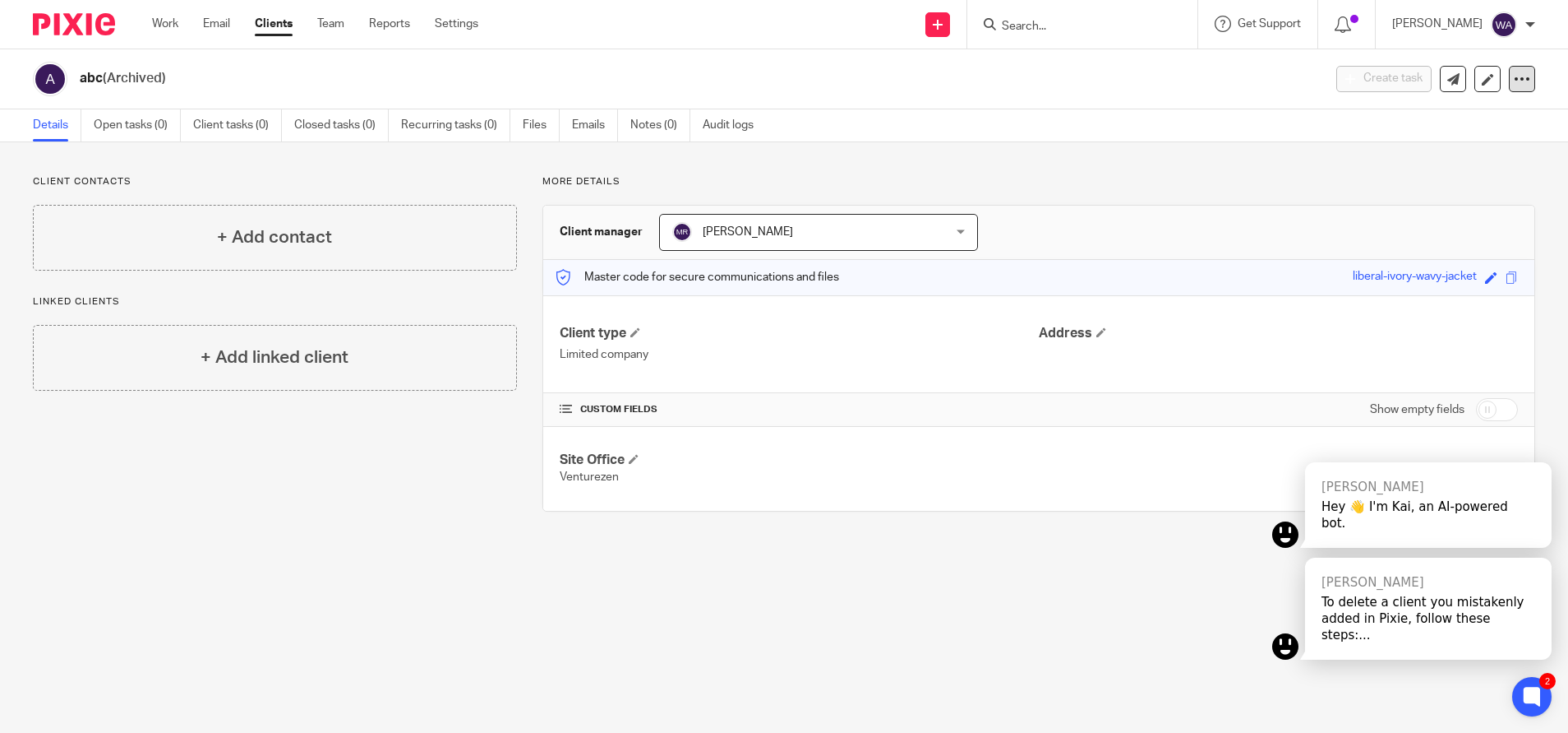
click at [1514, 83] on icon at bounding box center [1522, 78] width 16 height 16
click at [1370, 215] on span "Delete client" at bounding box center [1378, 213] width 66 height 12
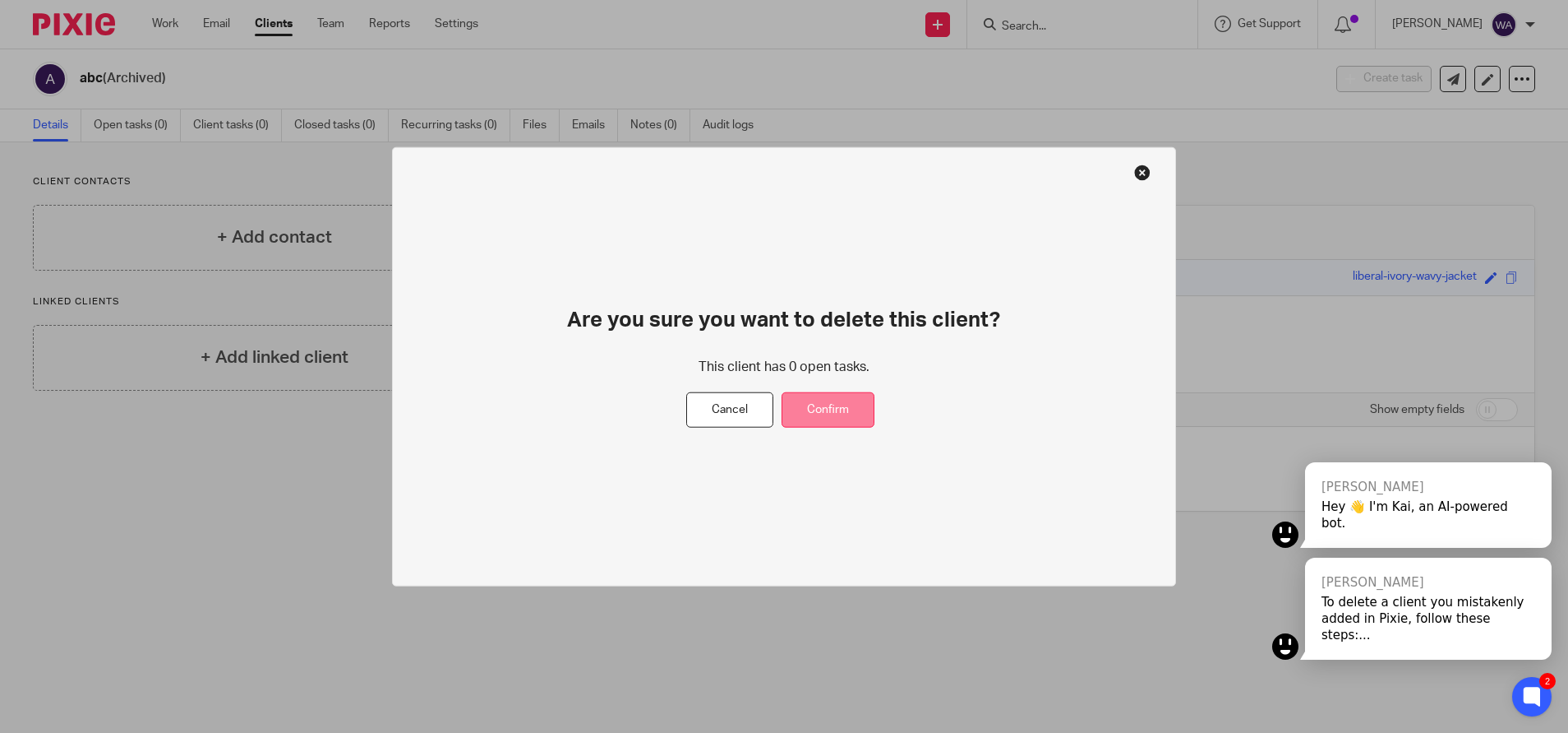
click at [827, 401] on button "Confirm" at bounding box center [828, 410] width 93 height 36
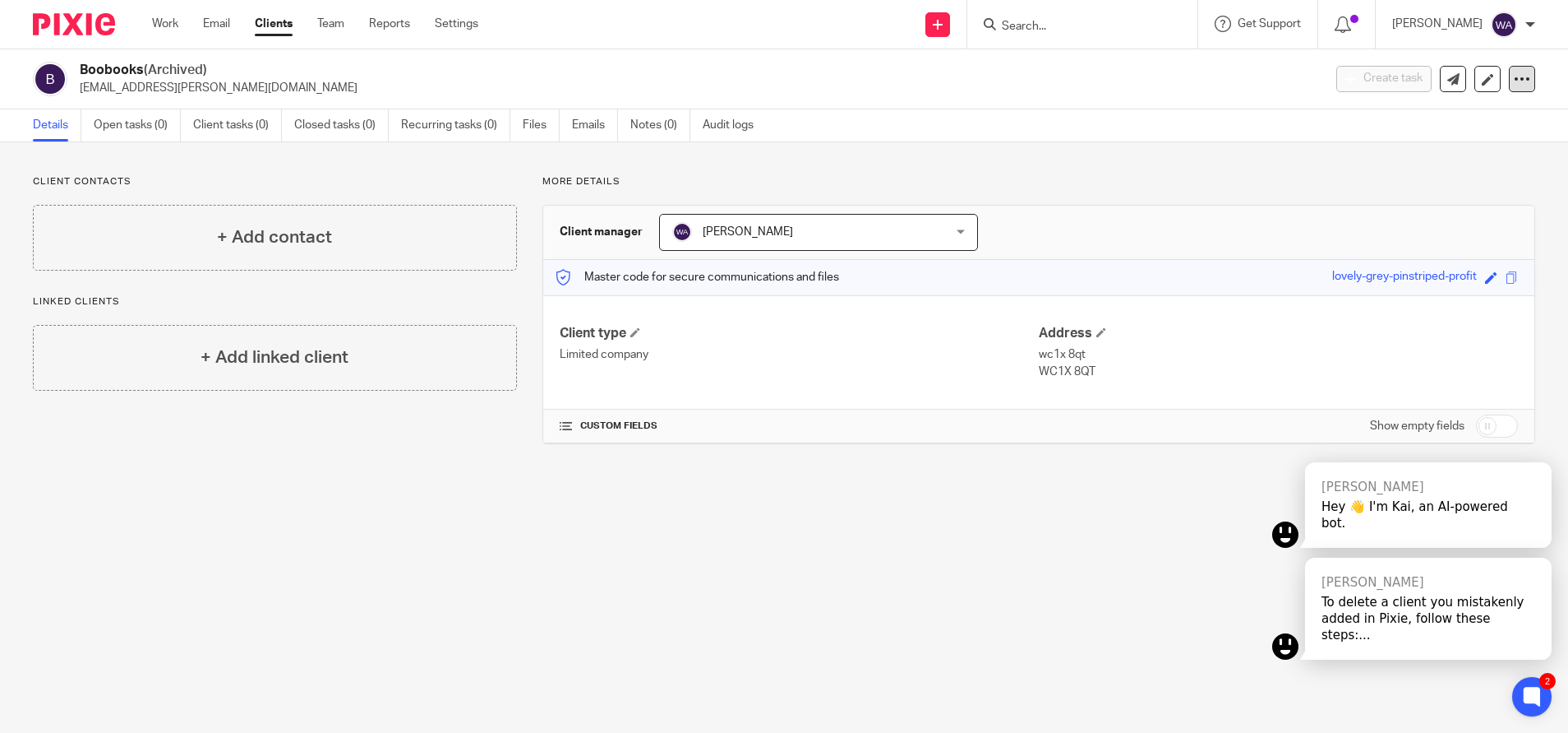
click at [1509, 70] on div at bounding box center [1522, 78] width 26 height 26
click at [1360, 207] on span "Delete client" at bounding box center [1378, 213] width 66 height 12
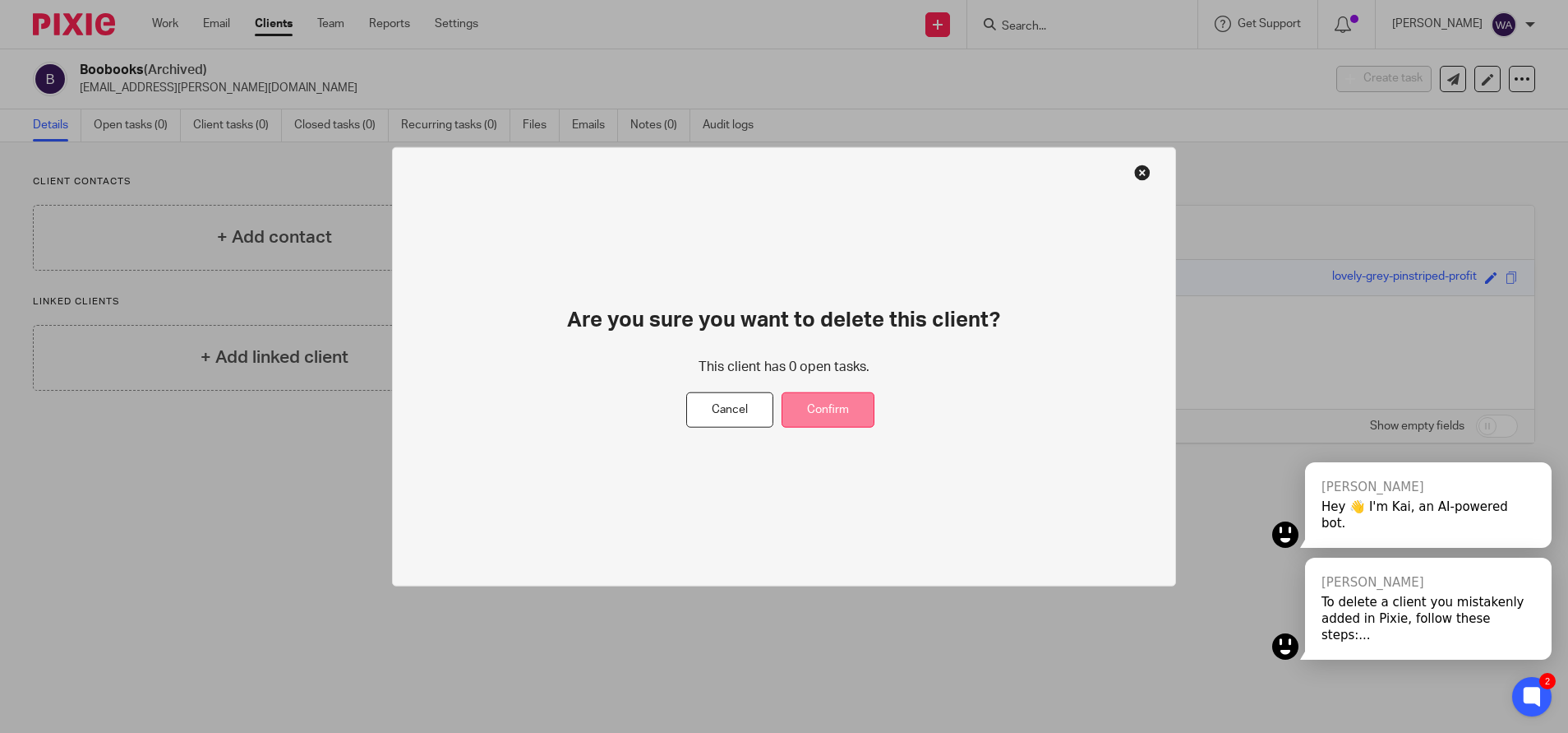
click at [852, 408] on button "Confirm" at bounding box center [828, 410] width 93 height 36
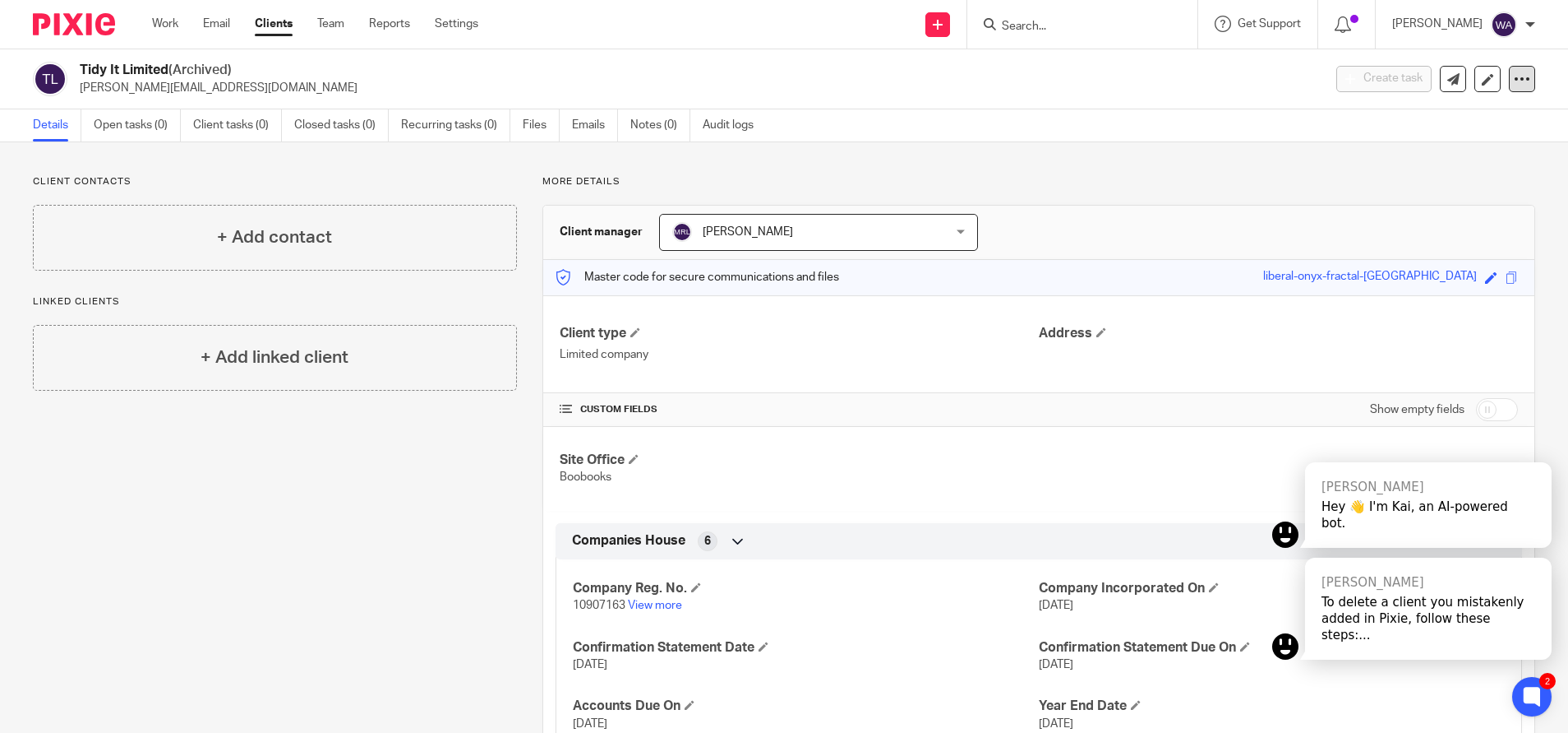
click at [1513, 81] on div at bounding box center [1522, 78] width 26 height 26
click at [1368, 214] on span "Delete client" at bounding box center [1378, 213] width 66 height 12
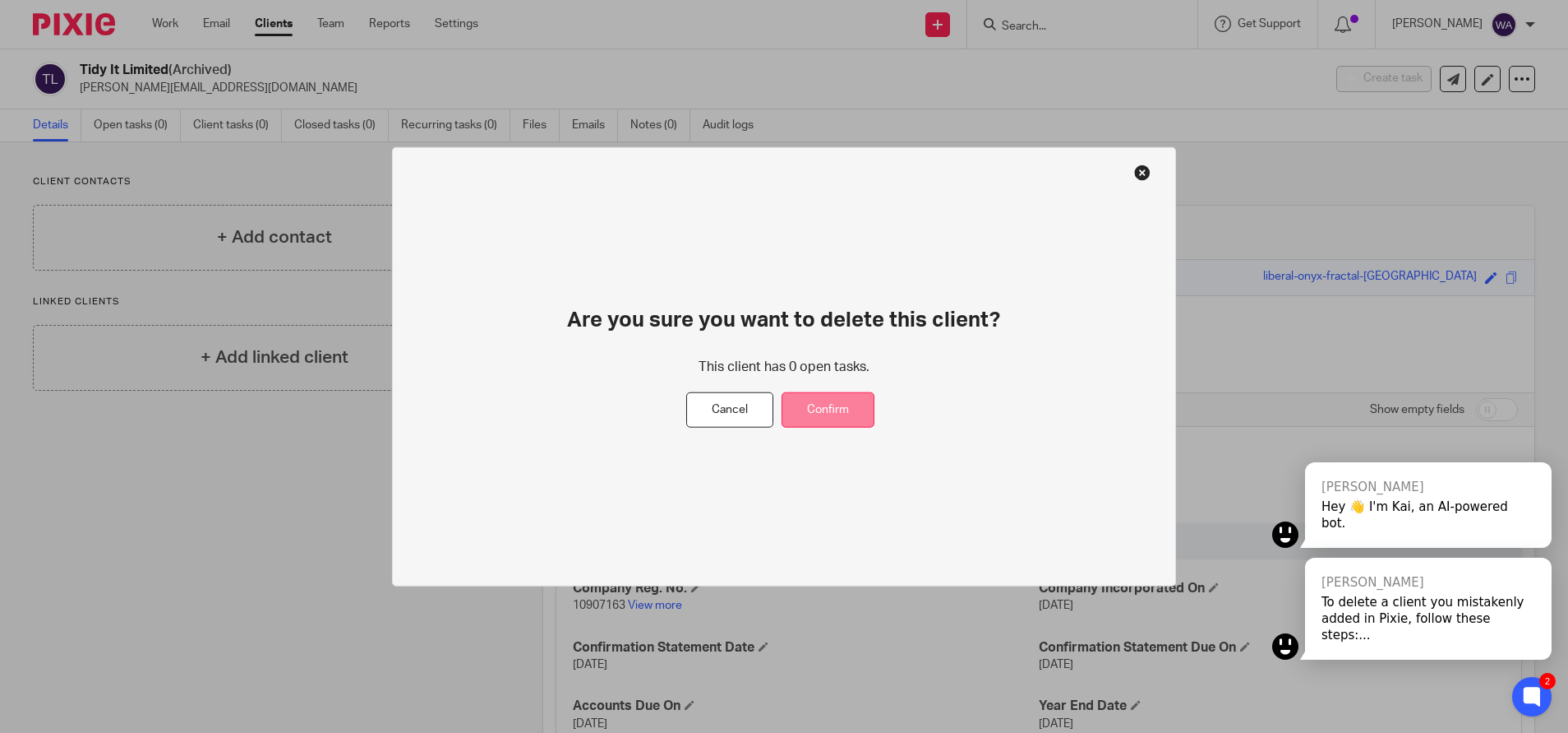
click at [844, 403] on button "Confirm" at bounding box center [828, 410] width 93 height 36
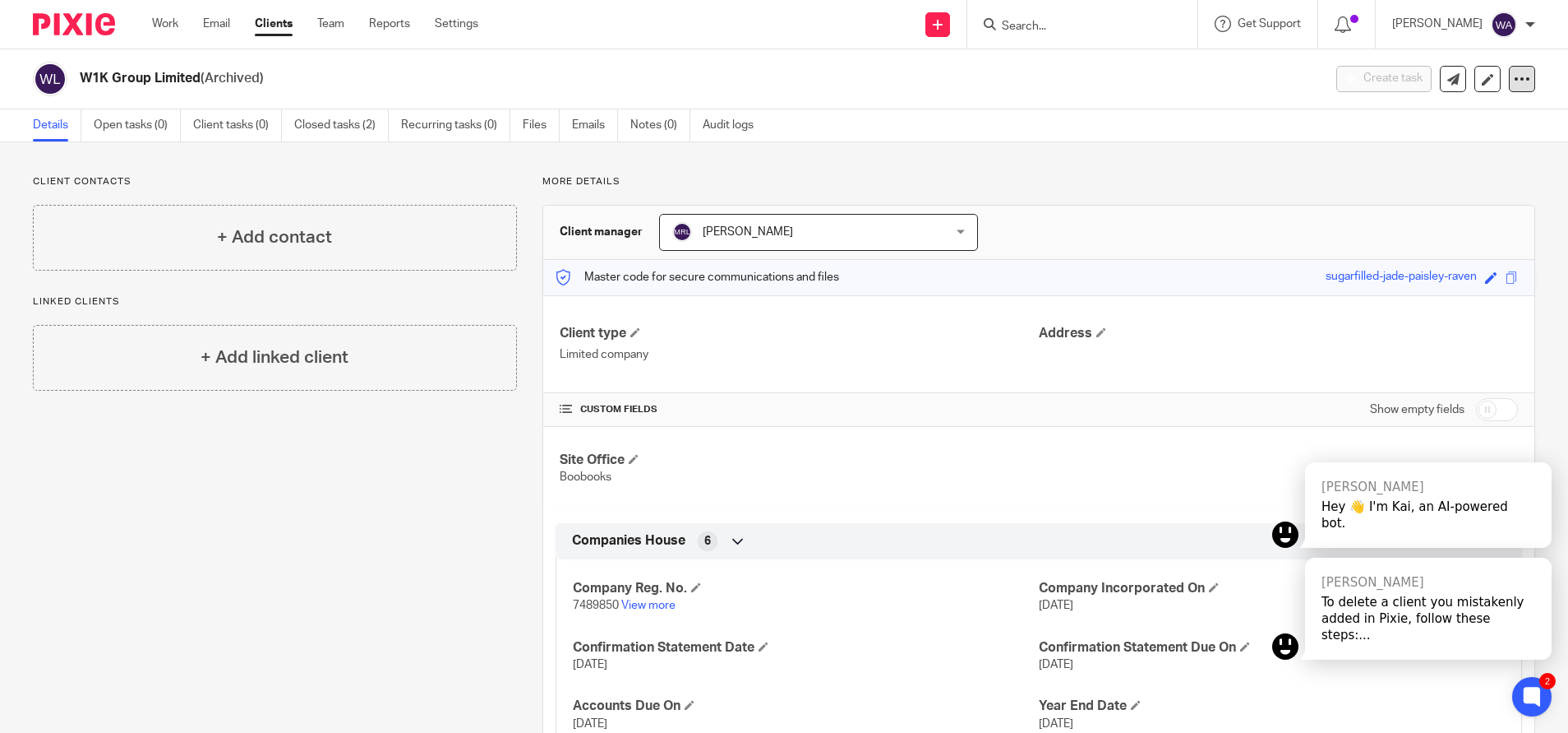
click at [1514, 84] on icon at bounding box center [1522, 78] width 16 height 16
click at [1365, 214] on span "Delete client" at bounding box center [1378, 213] width 66 height 12
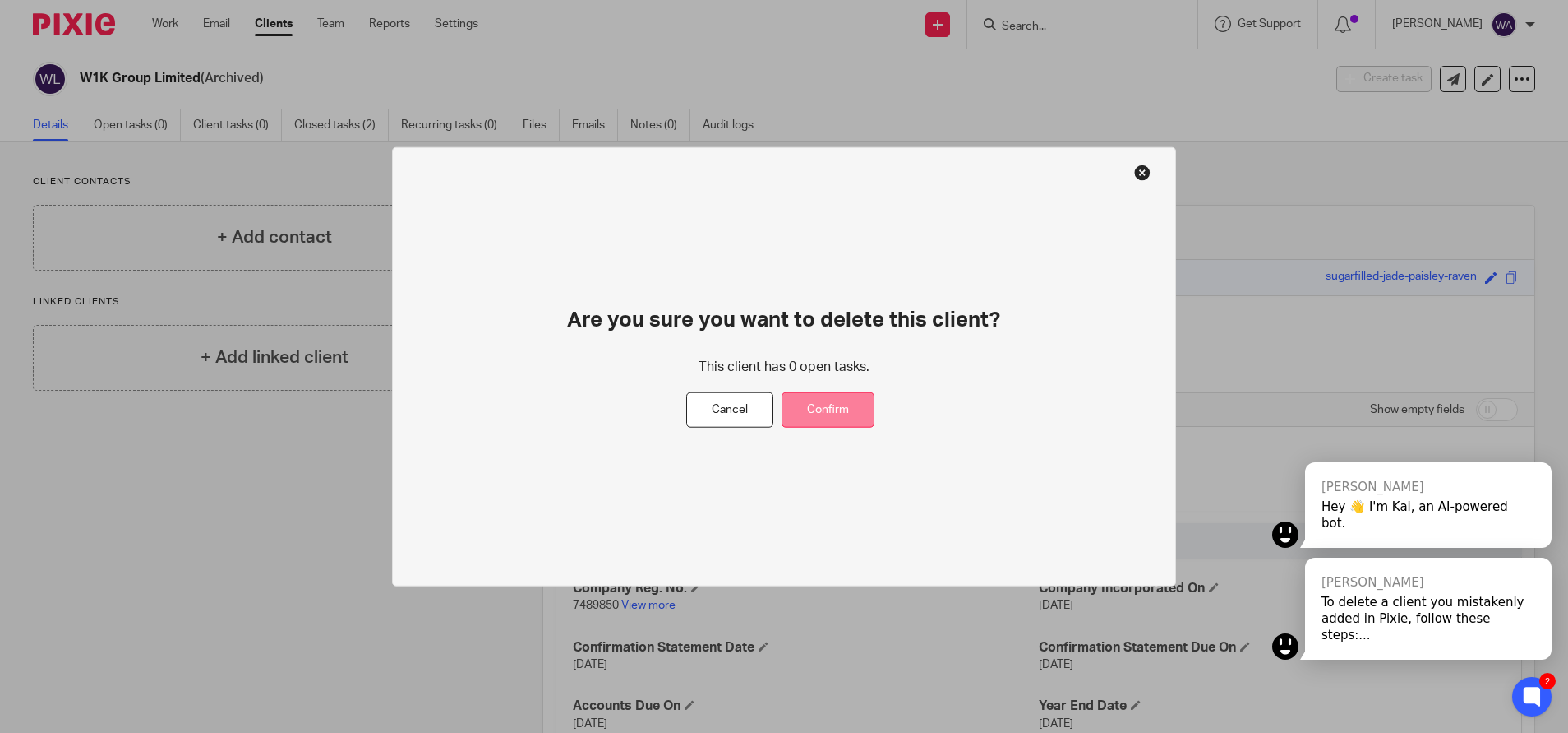
click at [841, 404] on button "Confirm" at bounding box center [828, 410] width 93 height 36
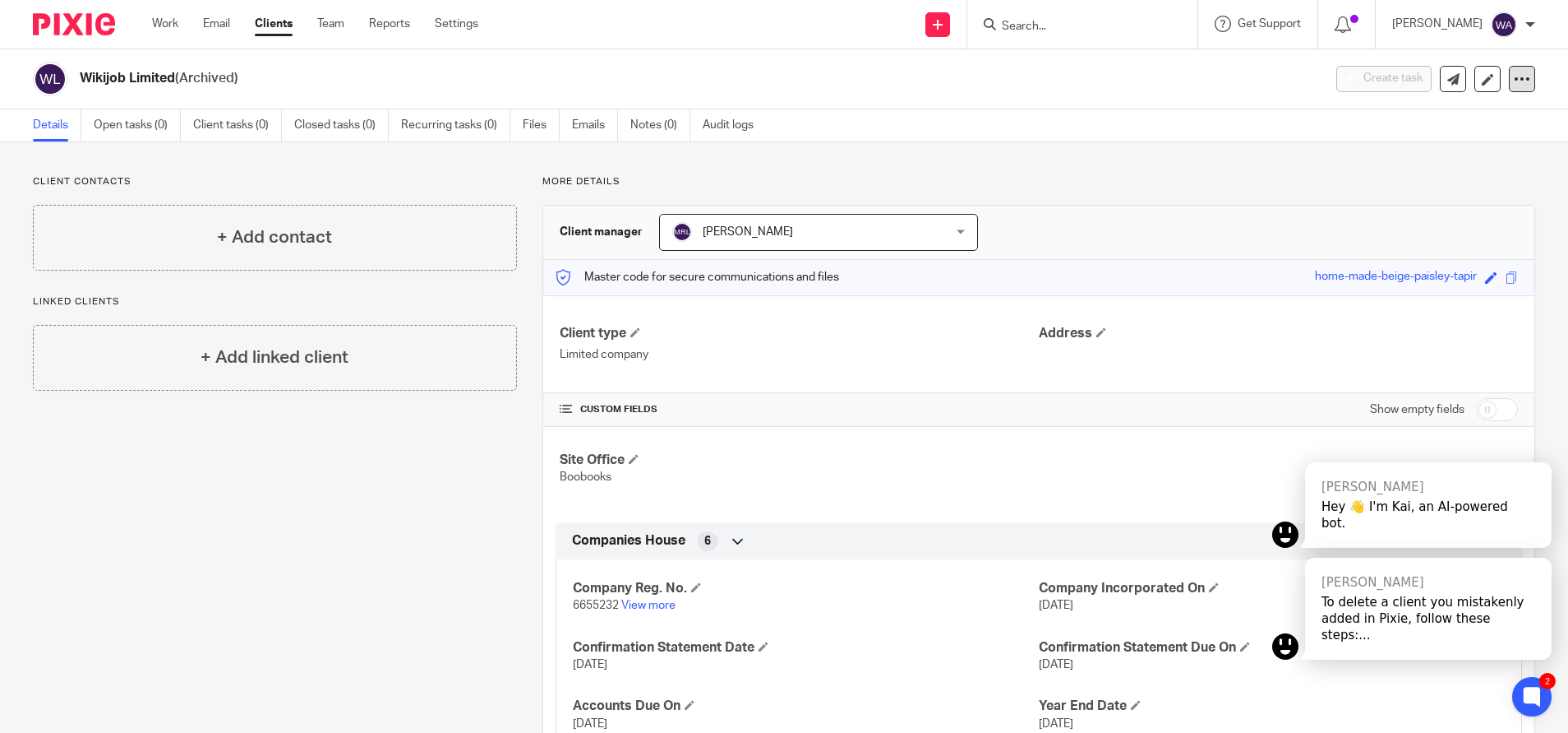
click at [1514, 74] on icon at bounding box center [1522, 78] width 16 height 16
click at [1370, 215] on span "Delete client" at bounding box center [1378, 213] width 66 height 12
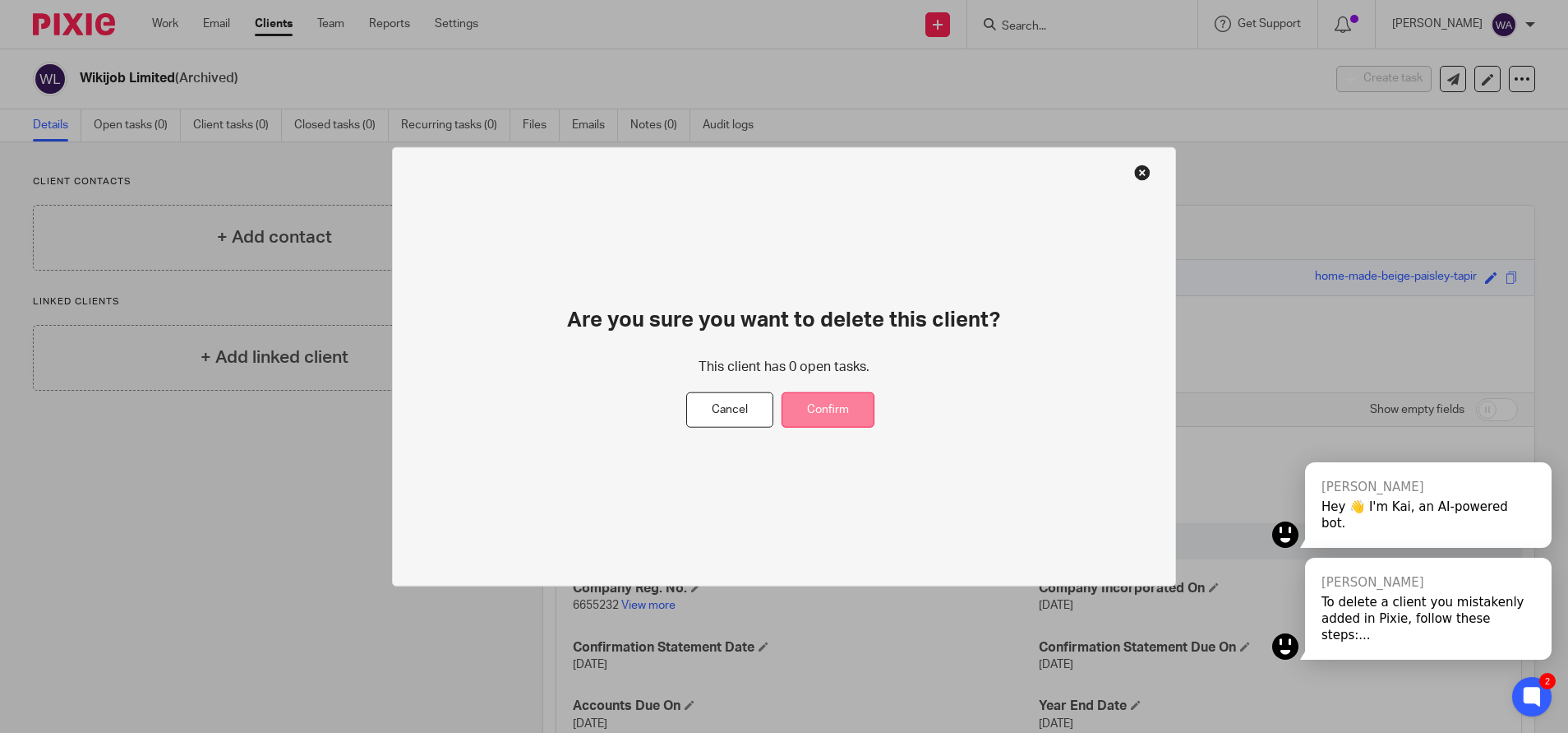
click at [824, 419] on button "Confirm" at bounding box center [828, 410] width 93 height 36
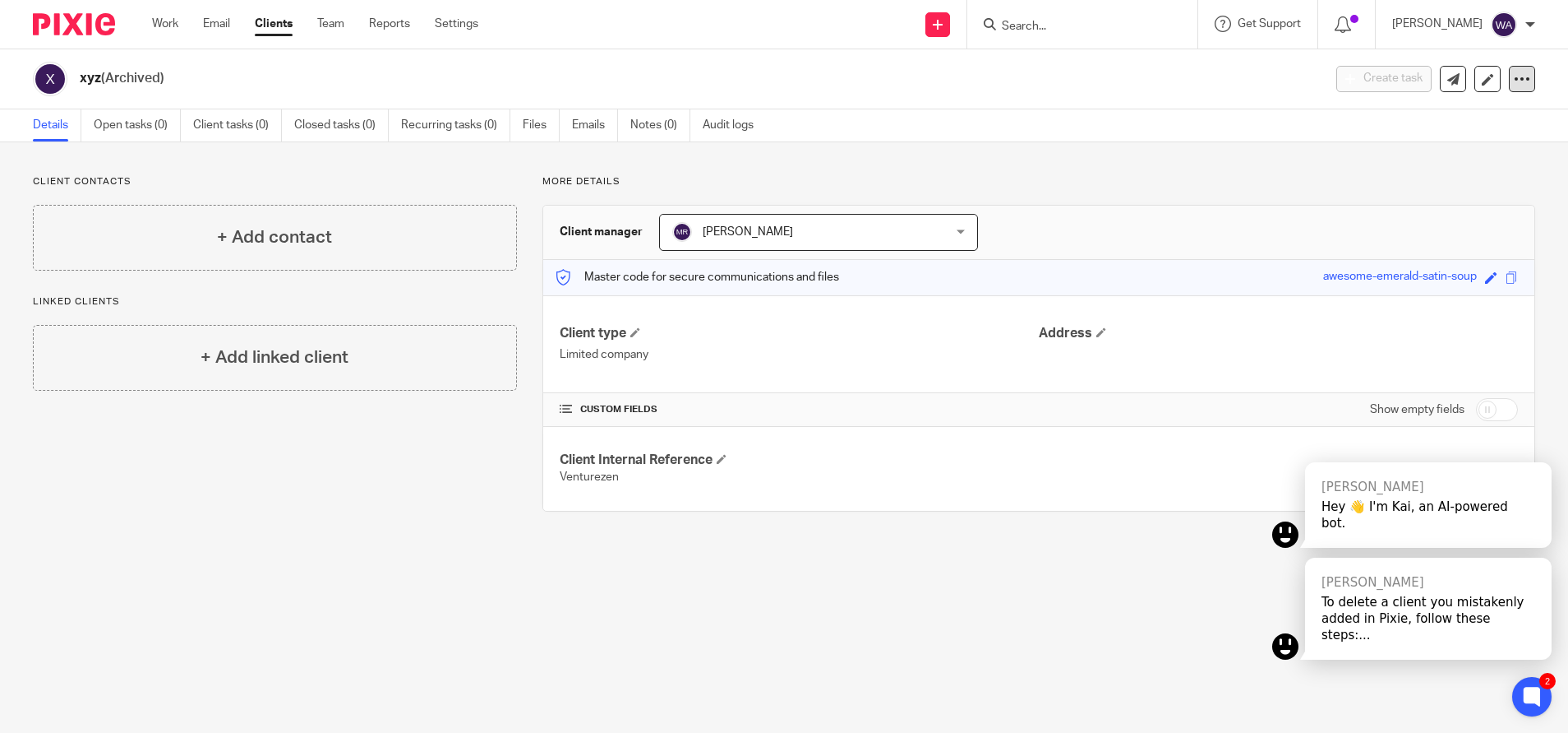
click at [1509, 67] on div at bounding box center [1522, 78] width 26 height 26
click at [1373, 207] on span "Delete client" at bounding box center [1378, 213] width 66 height 12
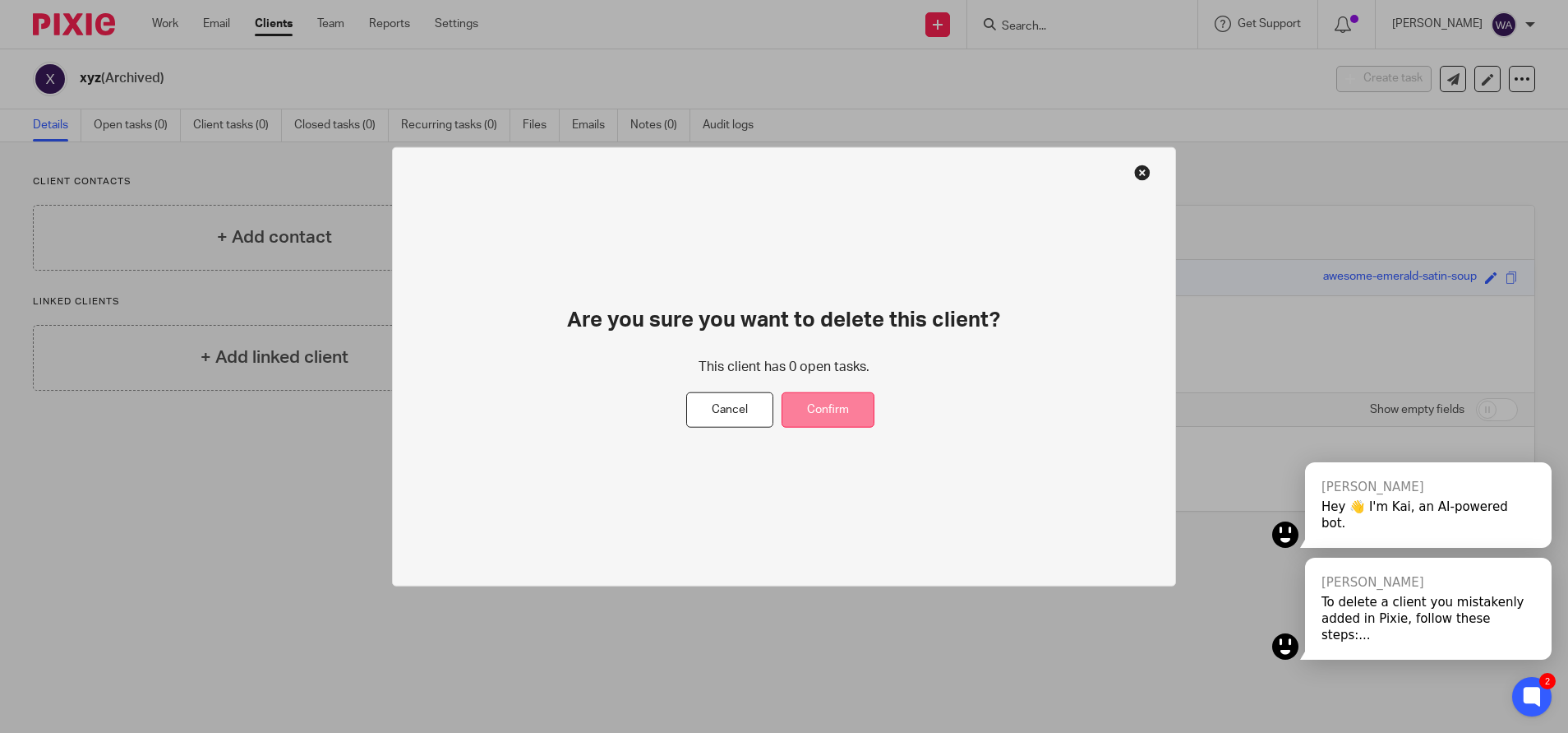
click at [835, 415] on button "Confirm" at bounding box center [828, 410] width 93 height 36
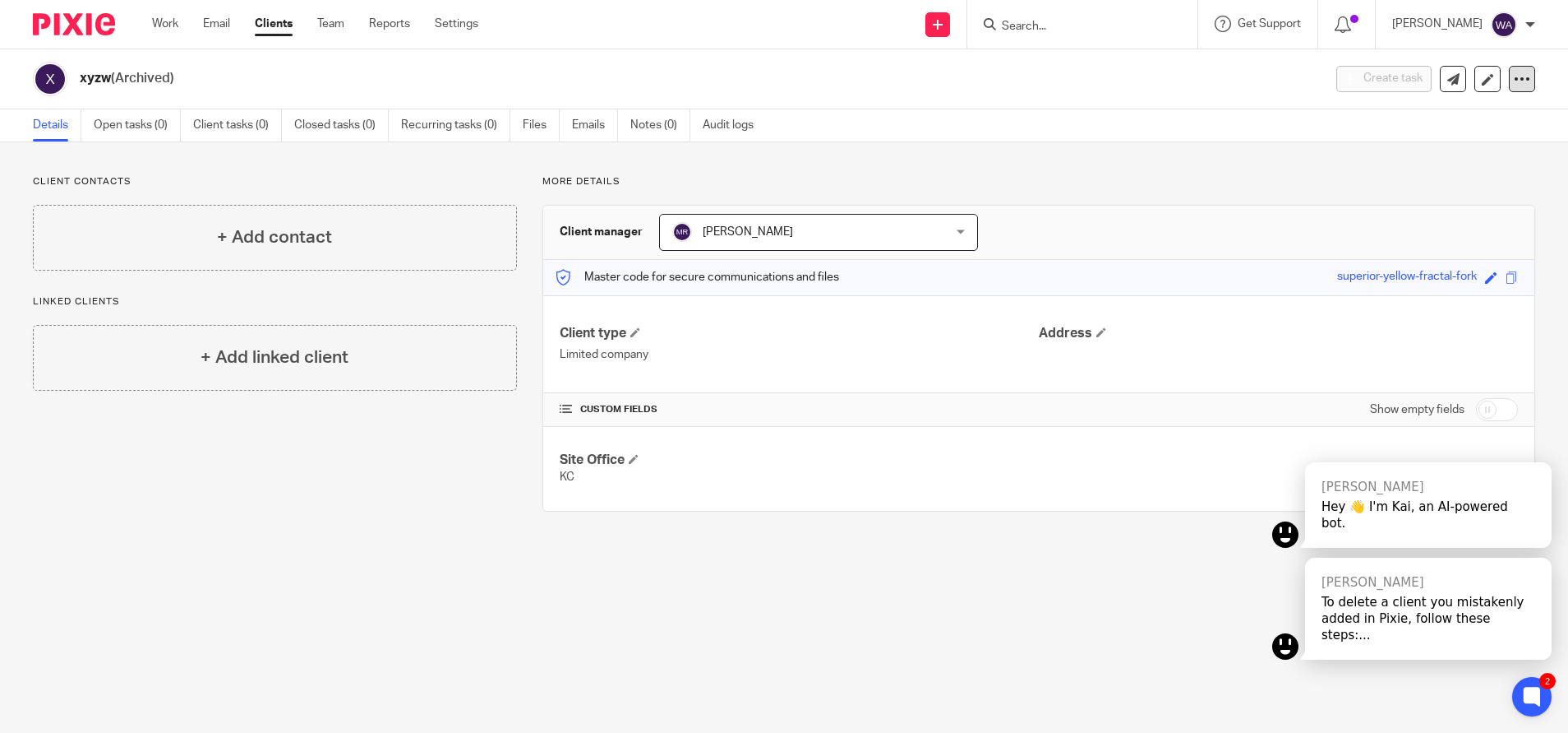
click at [1509, 79] on div at bounding box center [1522, 78] width 26 height 26
click at [1383, 208] on span "Delete client" at bounding box center [1378, 213] width 66 height 12
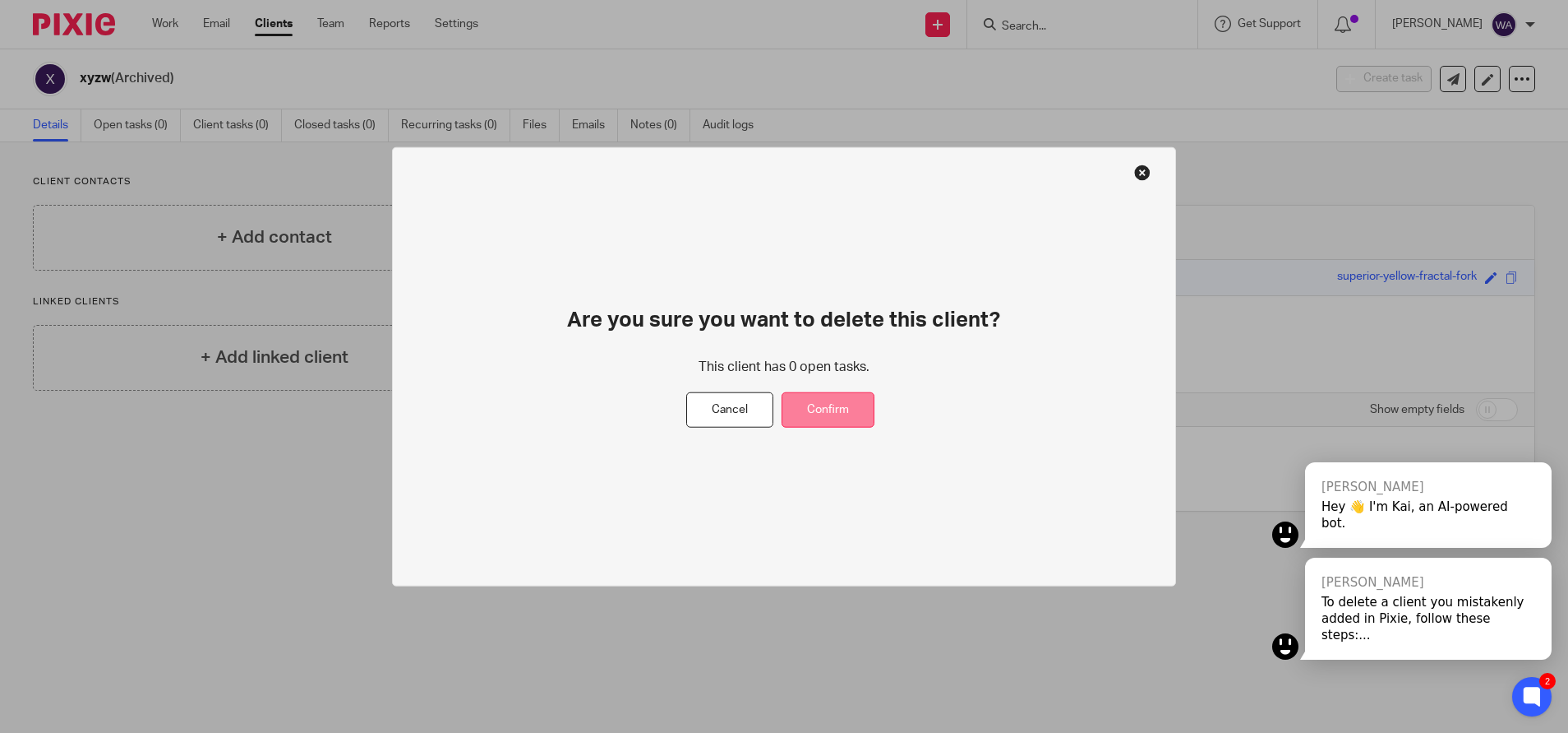
click at [826, 425] on button "Confirm" at bounding box center [828, 410] width 93 height 36
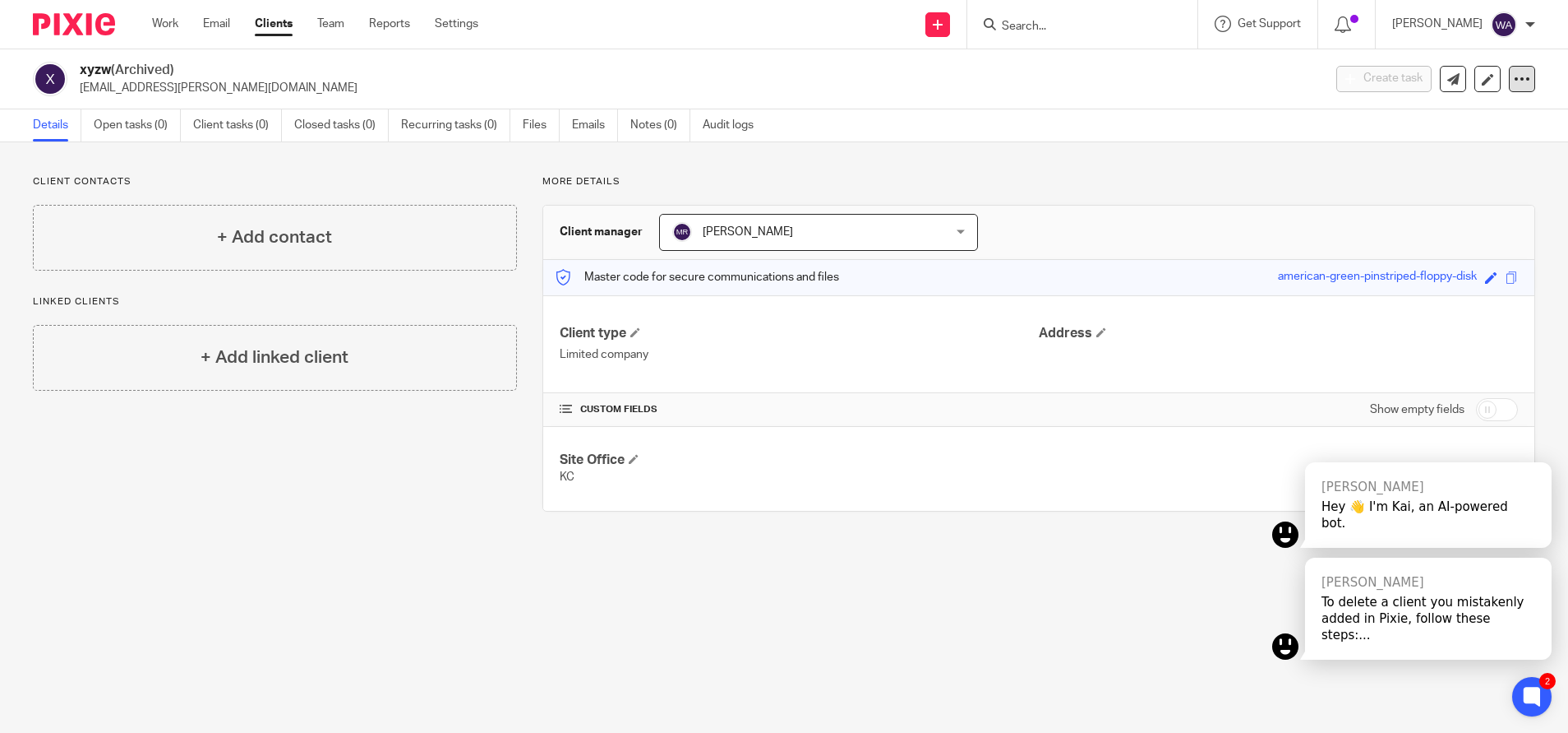
click at [1514, 73] on icon at bounding box center [1522, 78] width 16 height 16
click at [1363, 205] on button "Delete client" at bounding box center [1414, 213] width 182 height 21
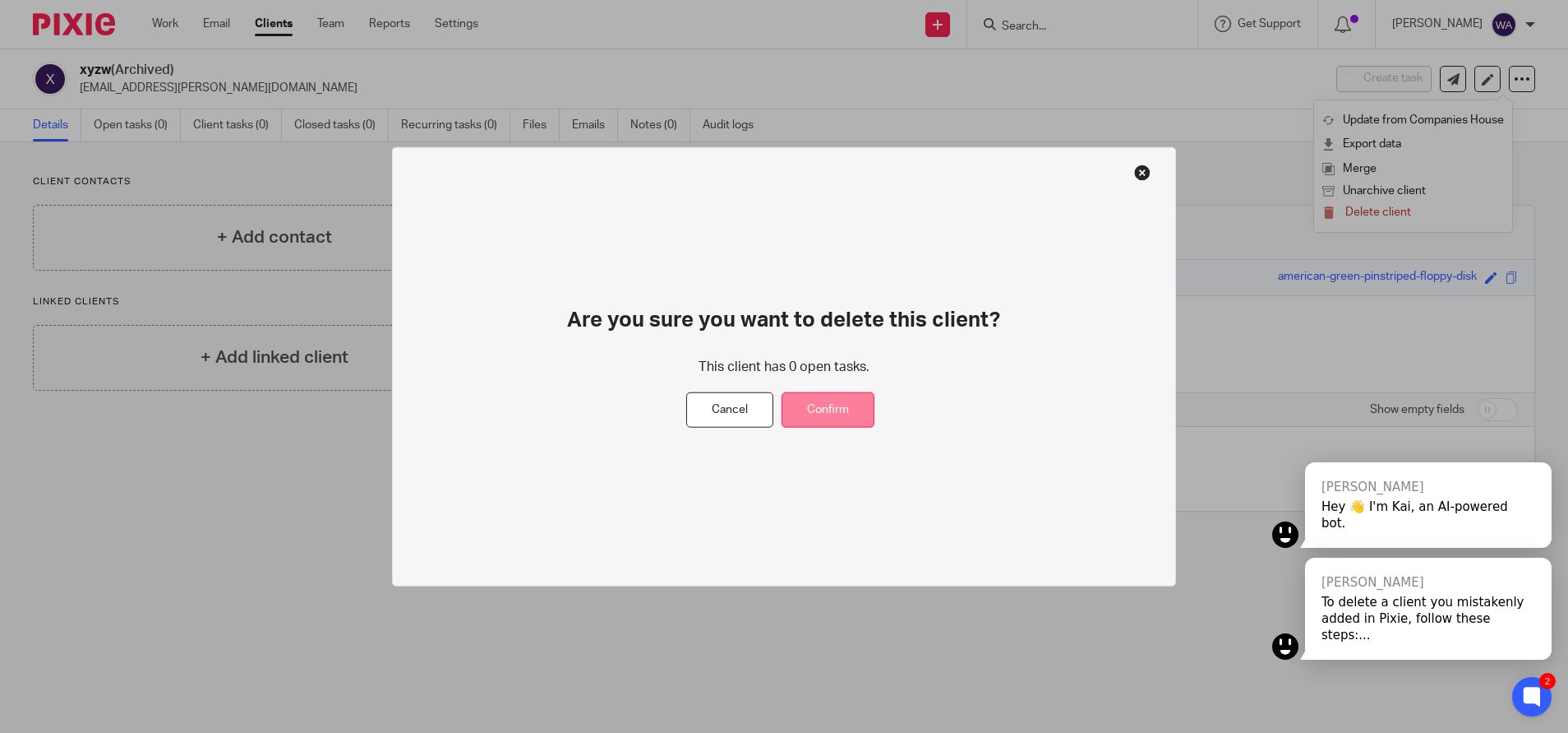
click at [818, 415] on button "Confirm" at bounding box center [828, 410] width 93 height 36
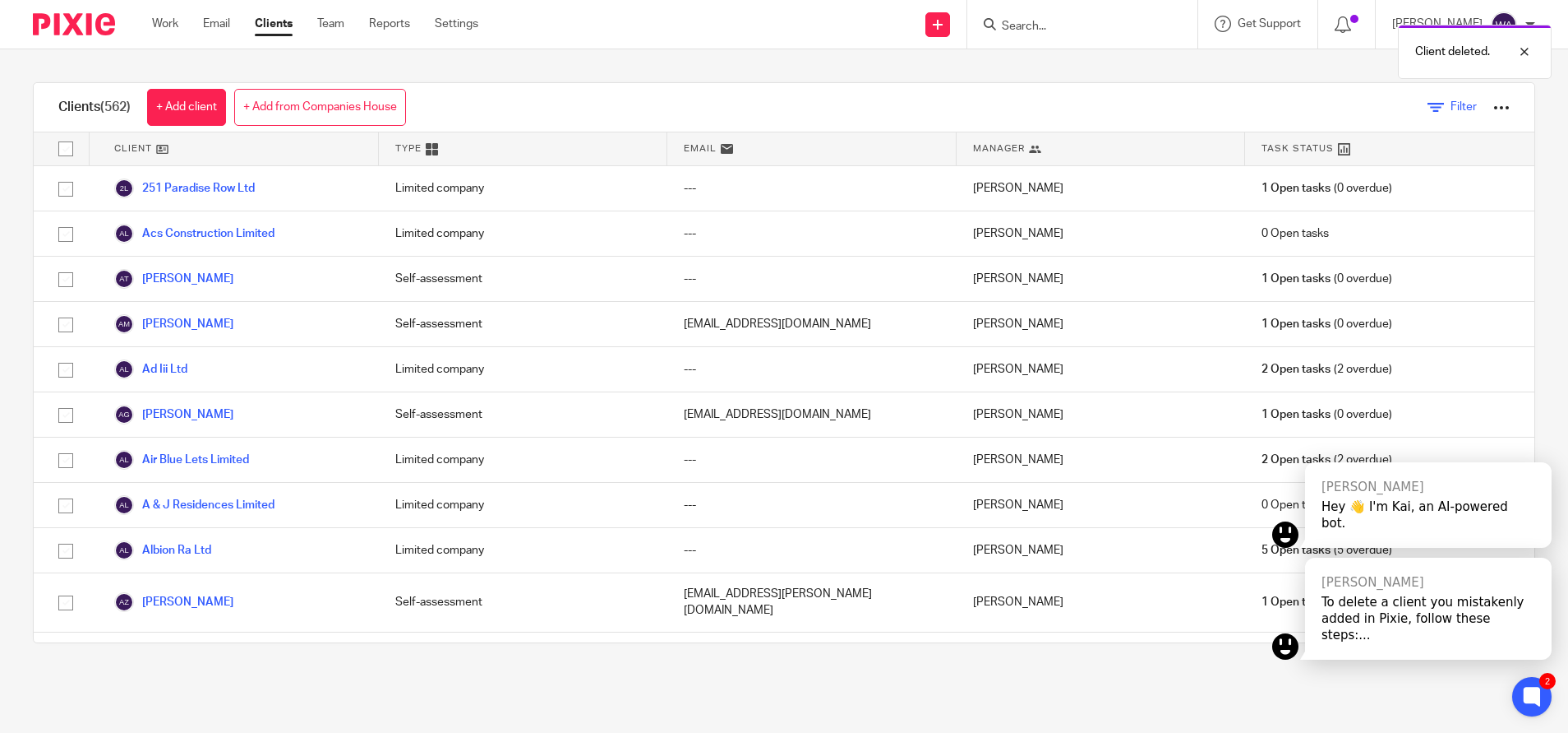
click at [1451, 108] on span "Filter" at bounding box center [1463, 107] width 26 height 12
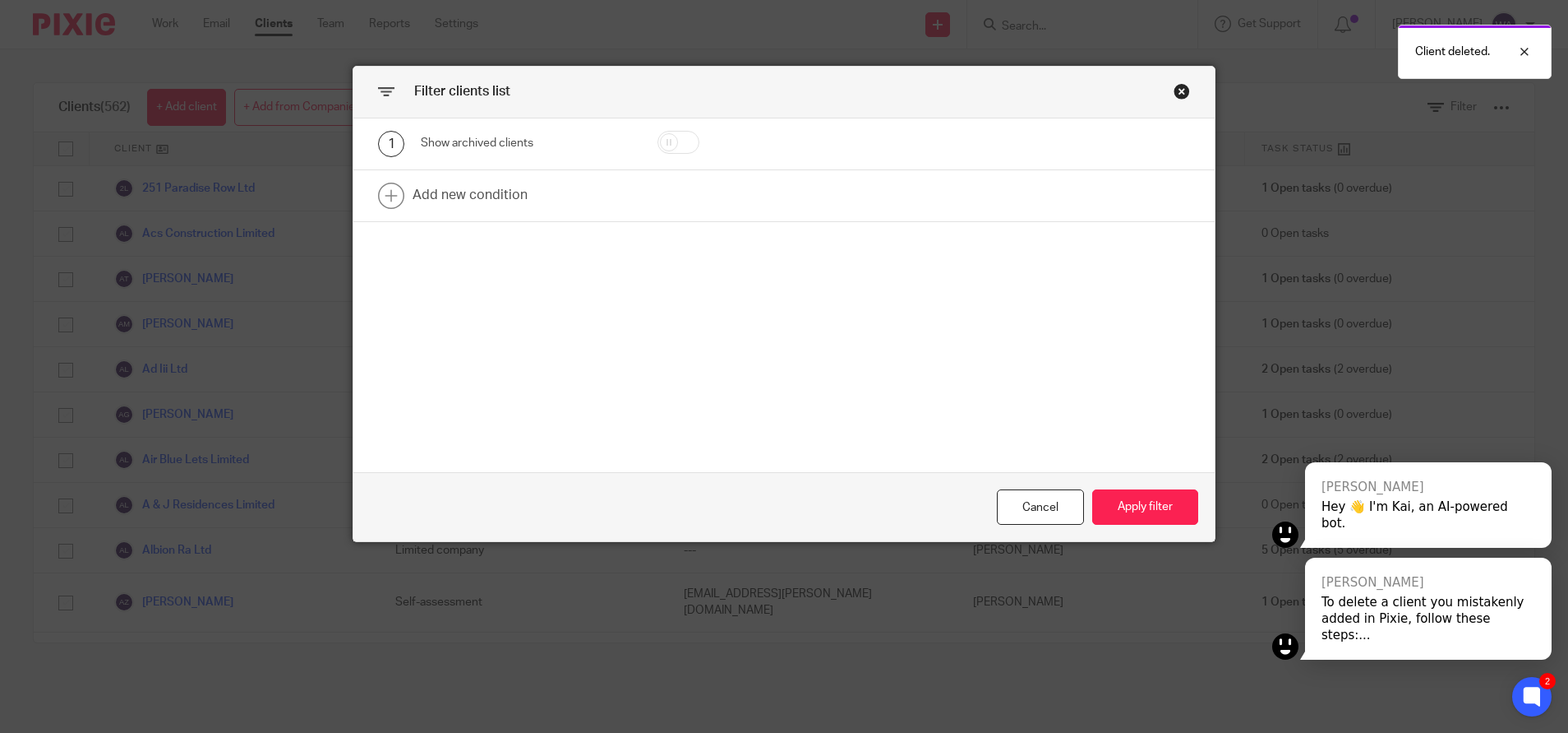
click at [659, 136] on input "checkbox" at bounding box center [678, 142] width 42 height 23
checkbox input "true"
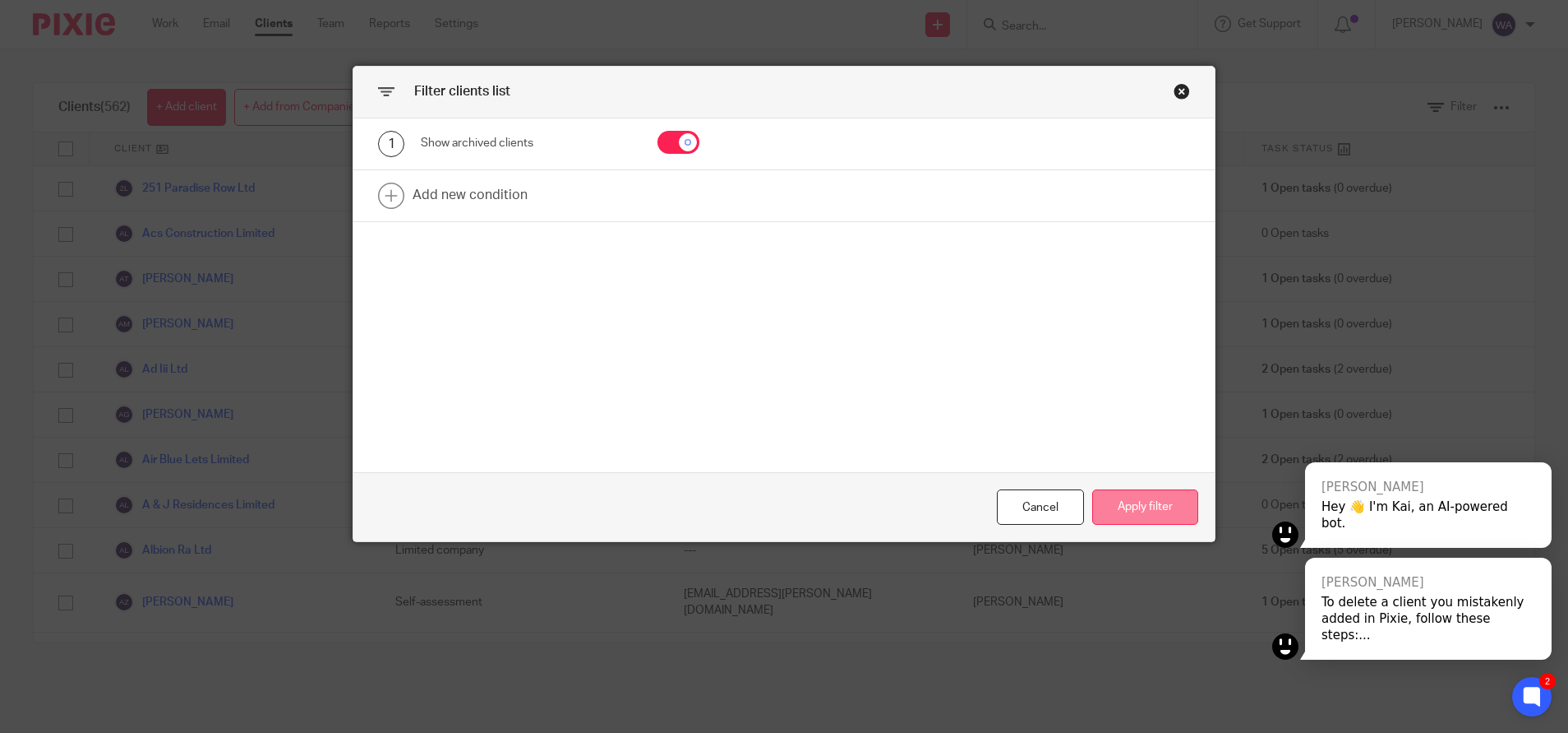
click at [1136, 523] on button "Apply filter" at bounding box center [1145, 507] width 106 height 36
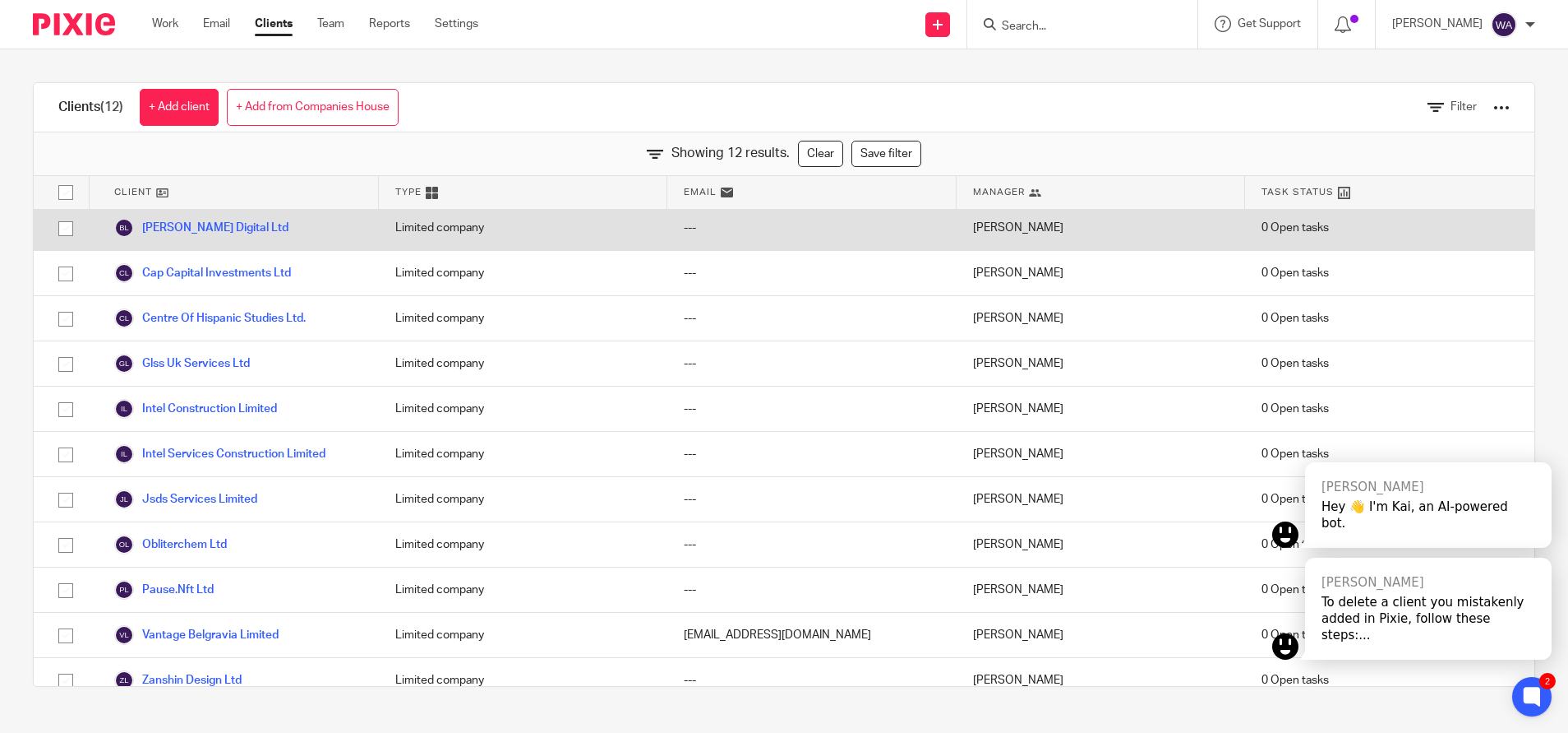
scroll to position [66, 0]
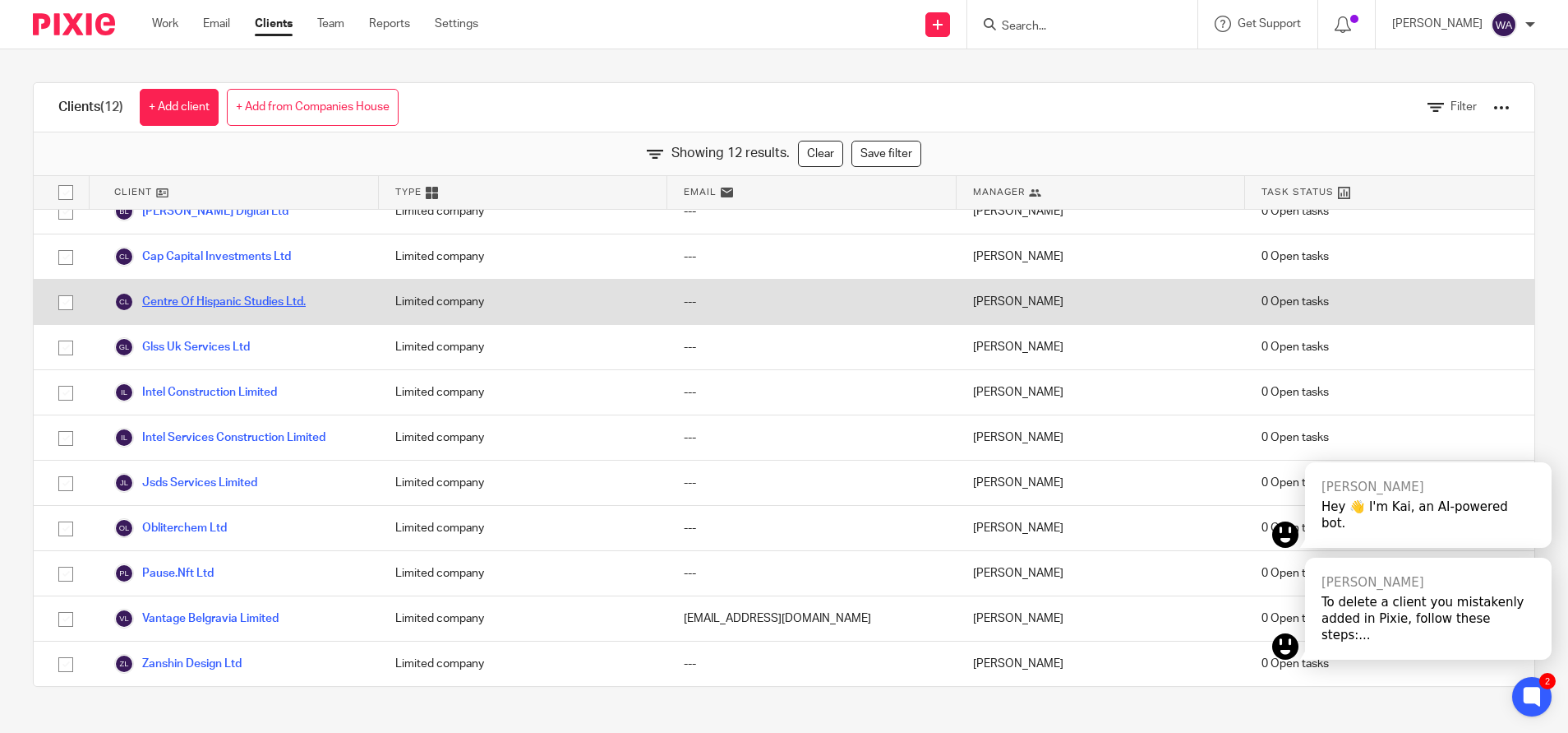
click at [231, 311] on link "Centre Of Hispanic Studies Ltd." at bounding box center [209, 301] width 191 height 20
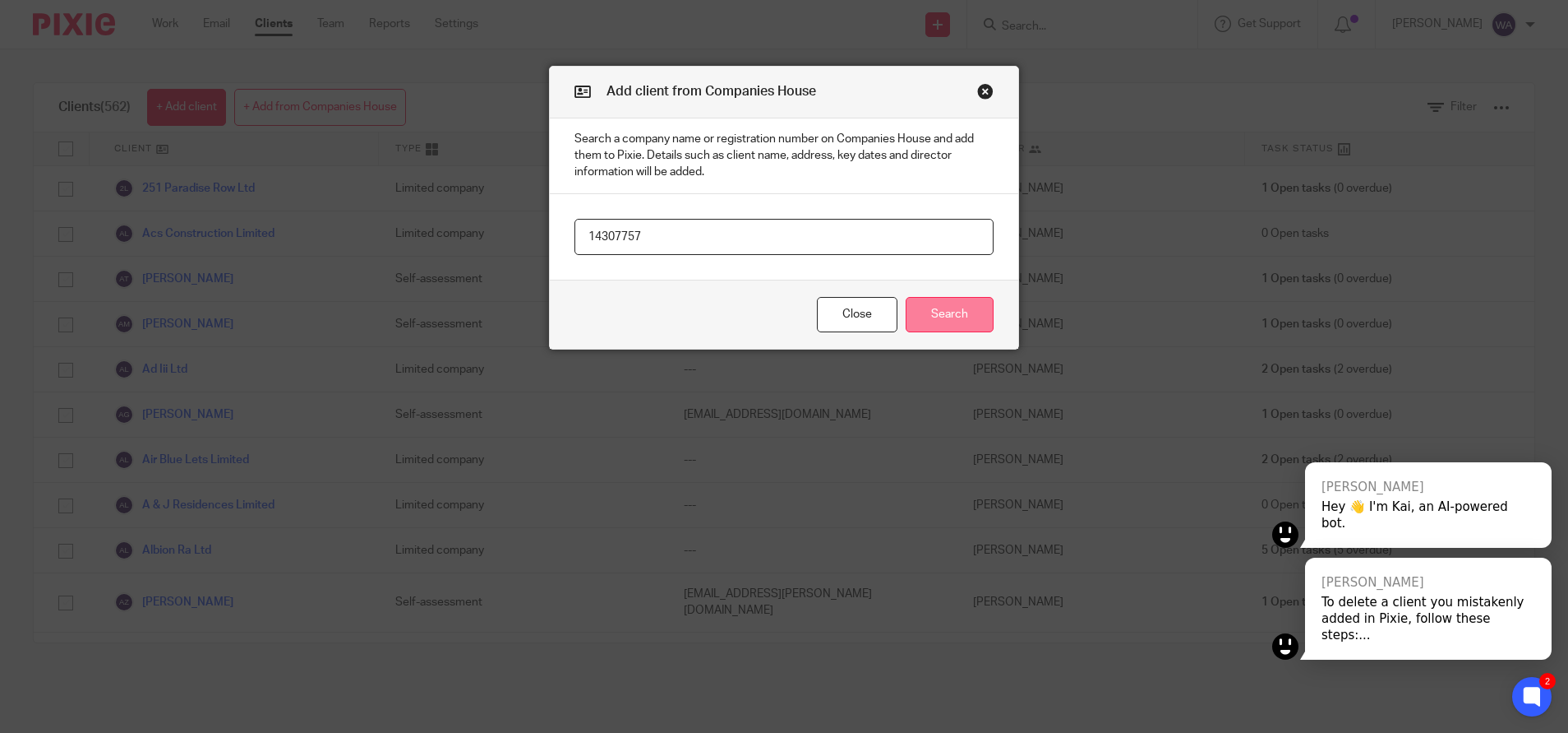
type input "14307757"
click at [935, 327] on button "Search" at bounding box center [949, 315] width 88 height 36
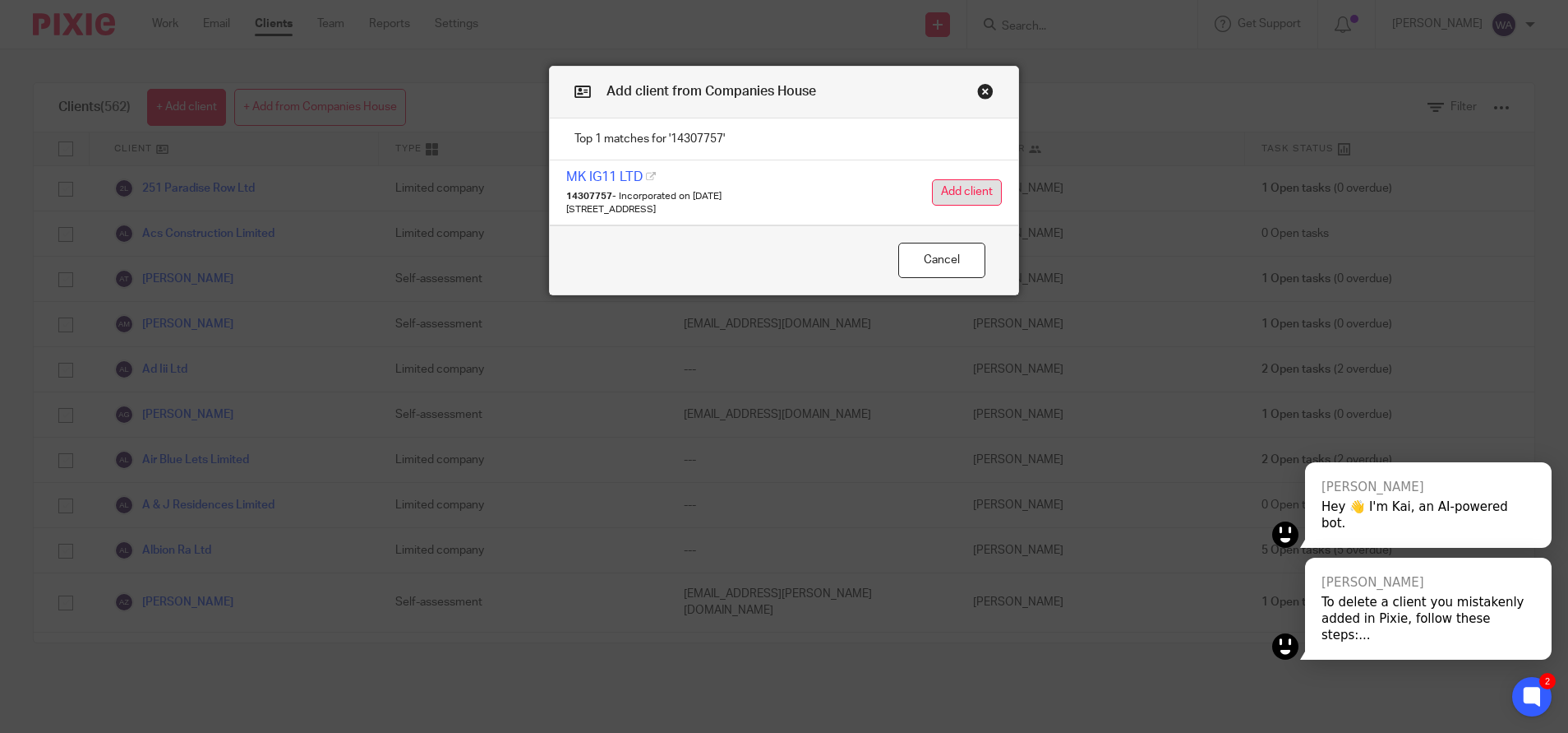
click at [966, 201] on button "Add client" at bounding box center [967, 192] width 70 height 26
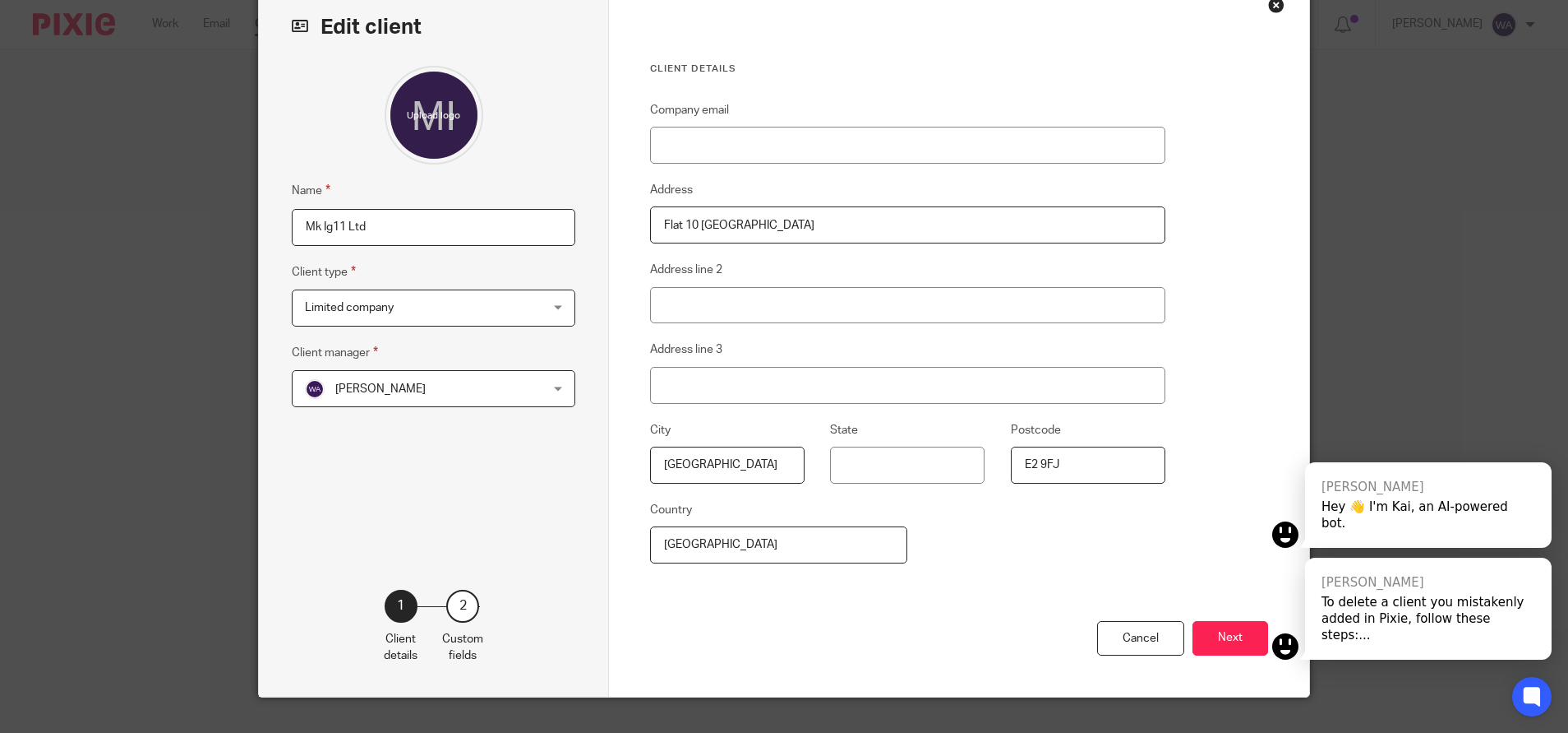
scroll to position [117, 0]
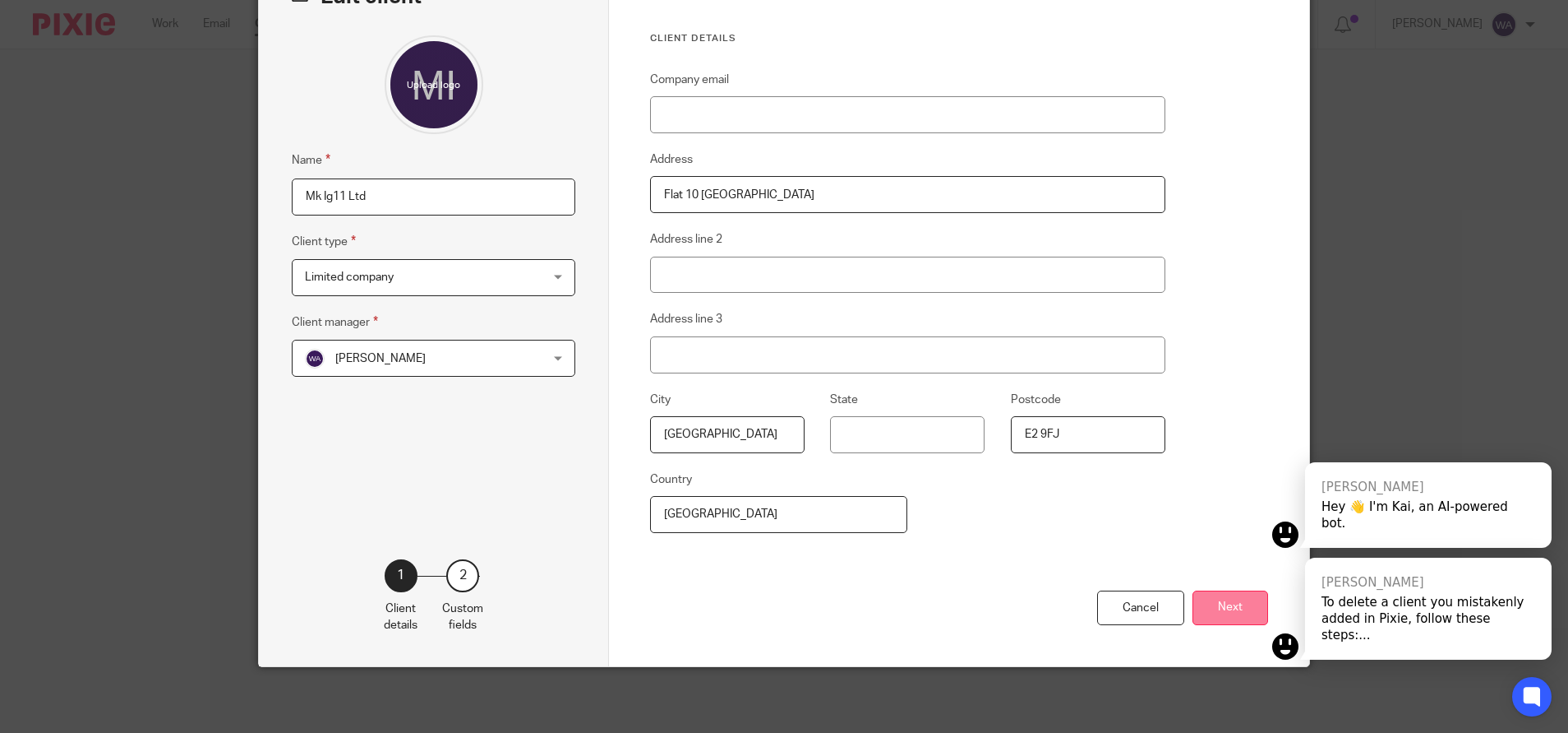
click at [1218, 614] on button "Next" at bounding box center [1230, 609] width 76 height 36
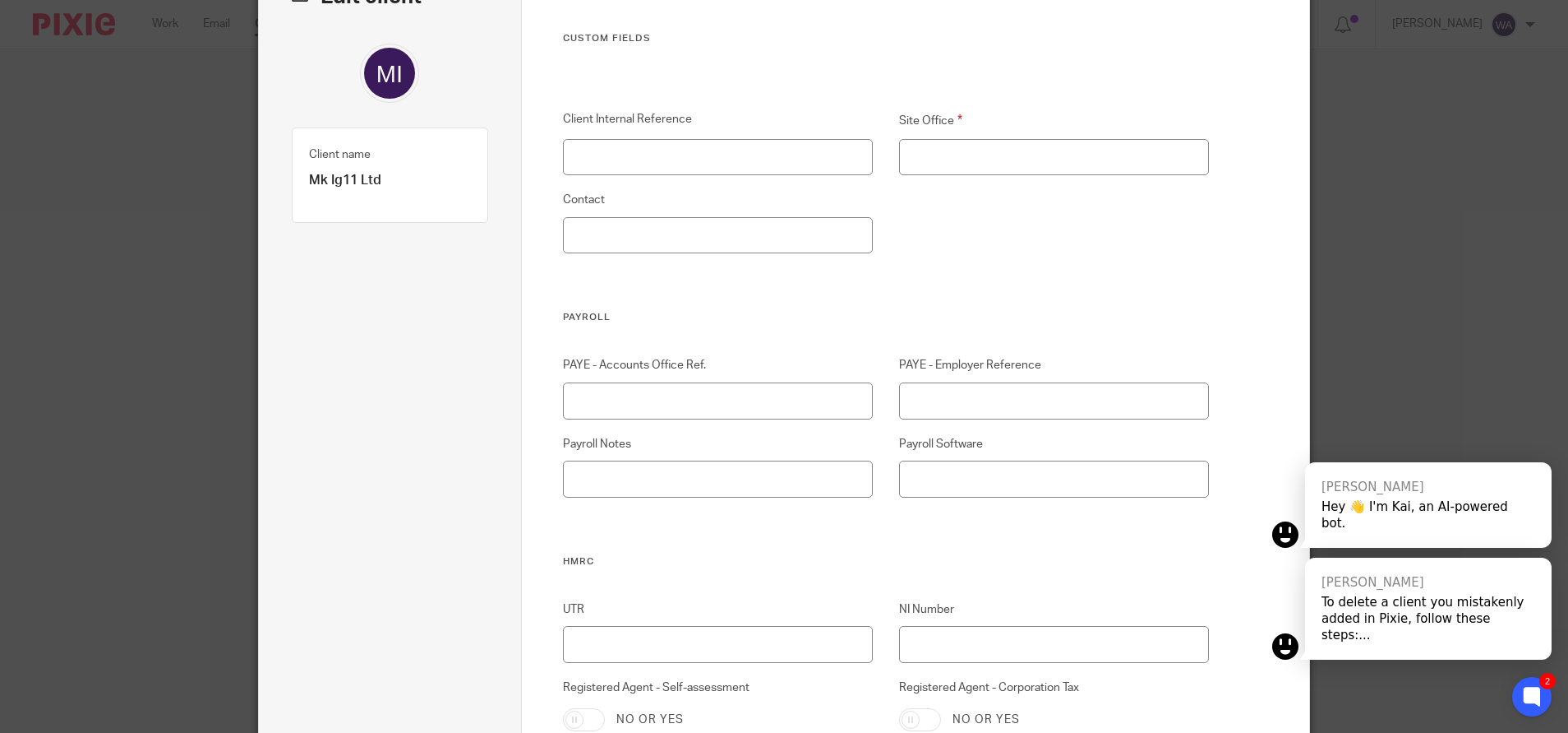
scroll to position [0, 0]
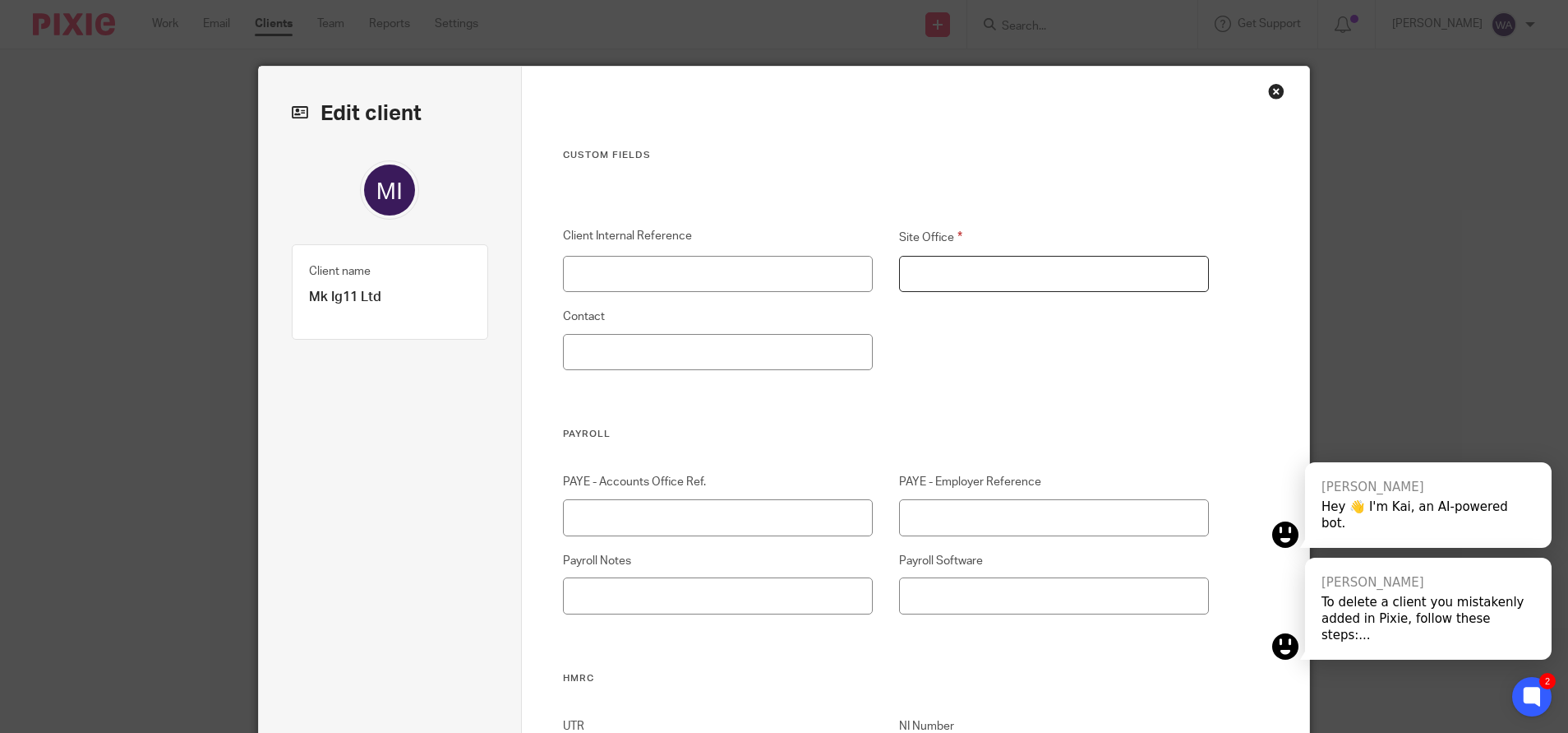
click at [944, 286] on input "Site Office" at bounding box center [1054, 273] width 311 height 37
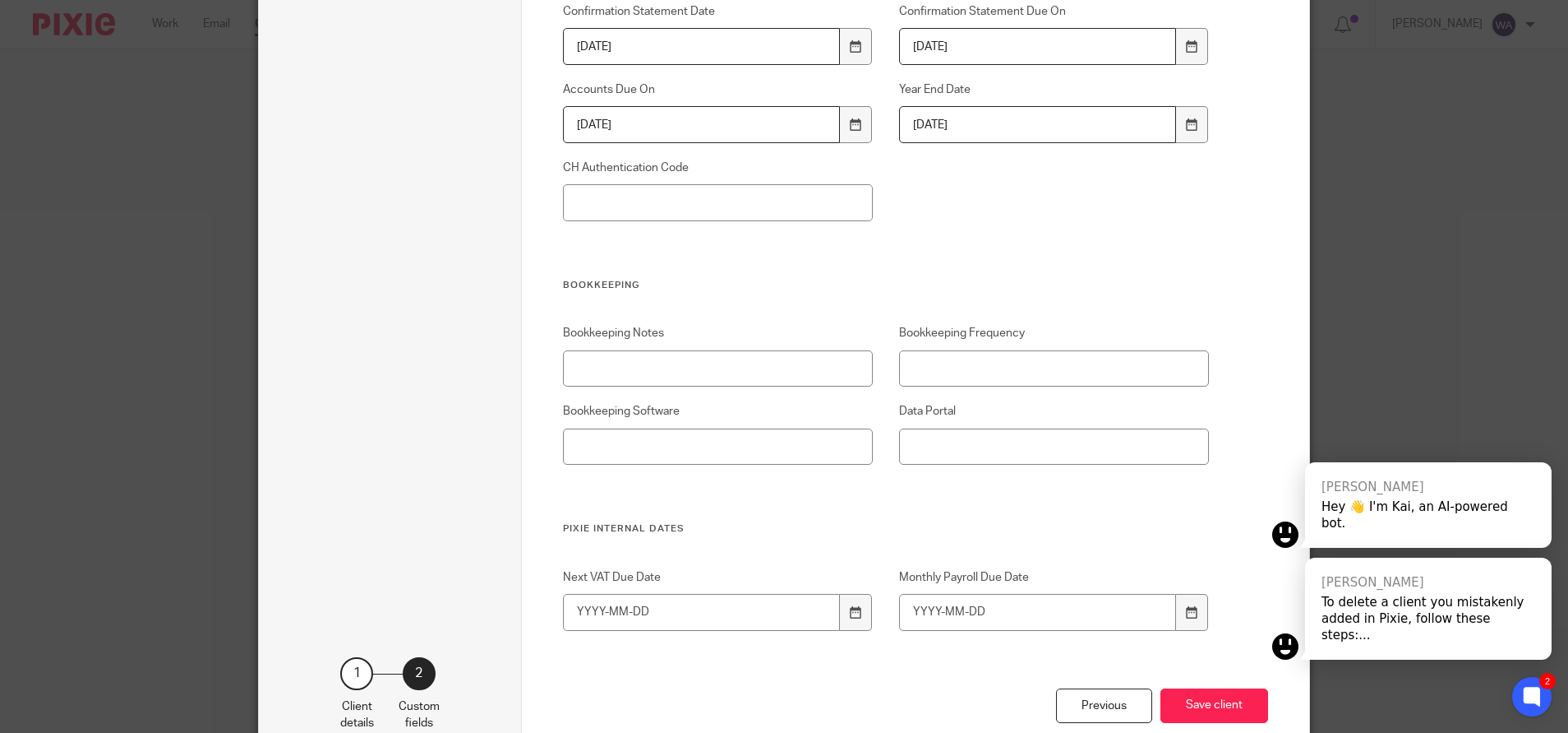
scroll to position [1359, 0]
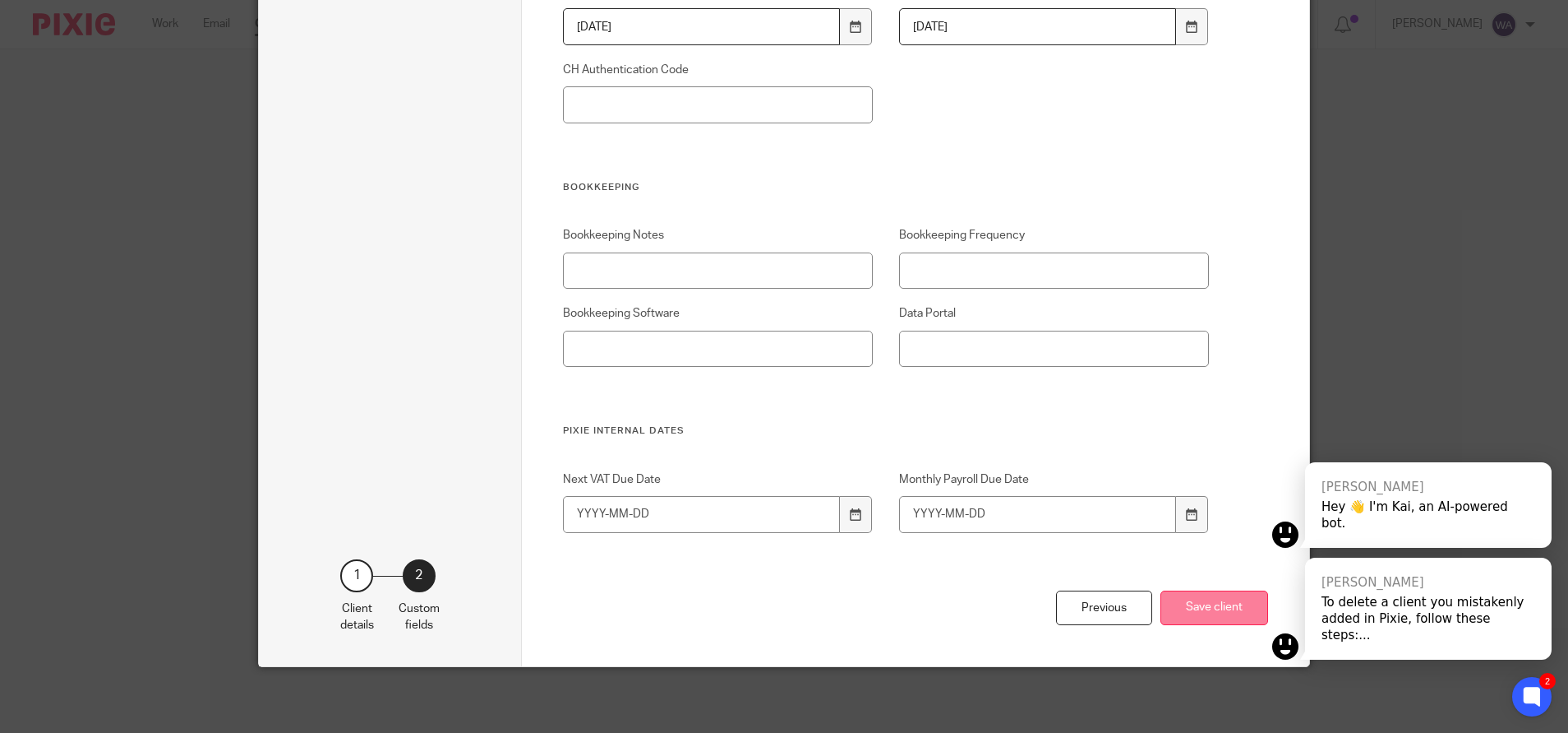
type input "KC"
click at [1206, 621] on button "Save client" at bounding box center [1214, 609] width 108 height 36
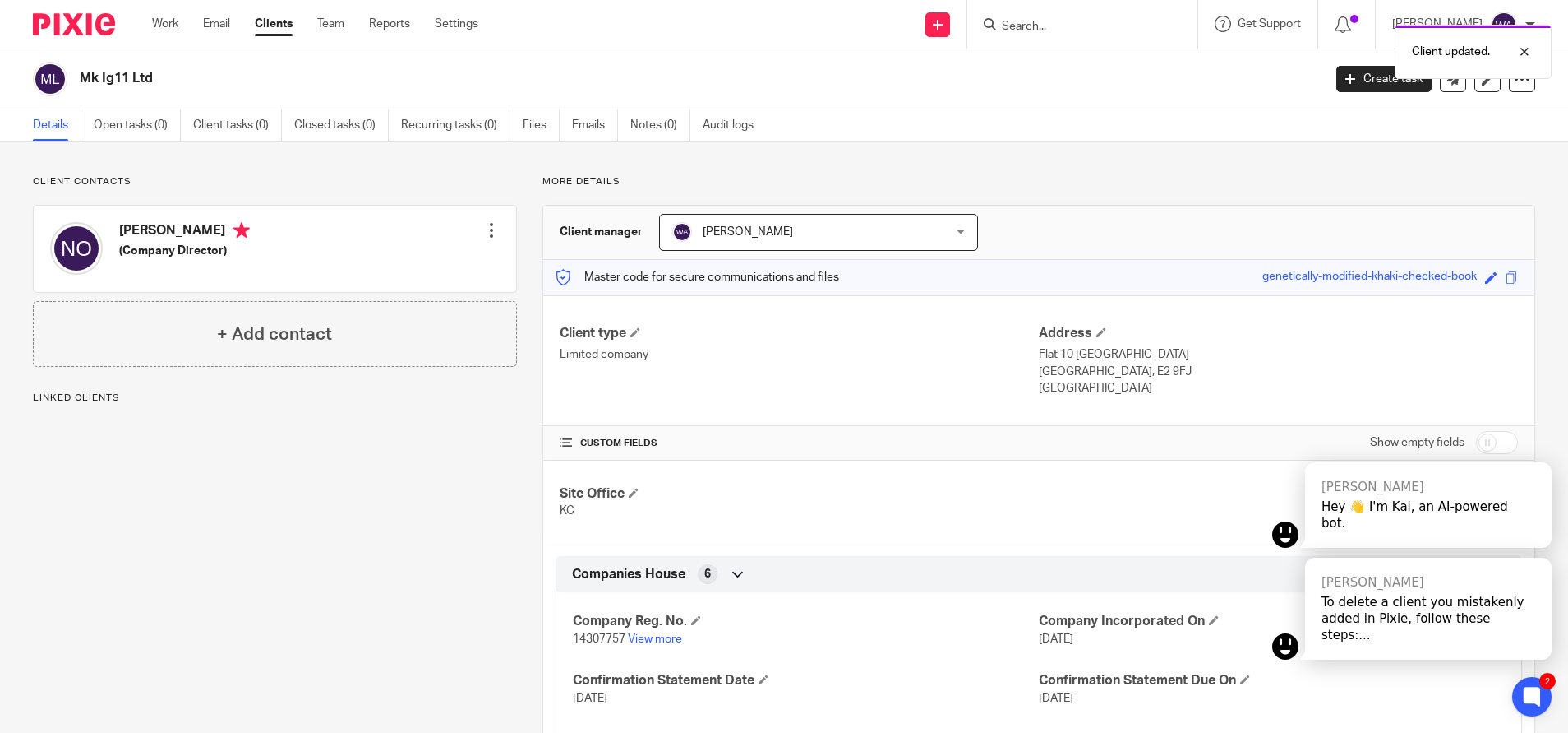
click at [280, 32] on link "Clients" at bounding box center [274, 23] width 37 height 16
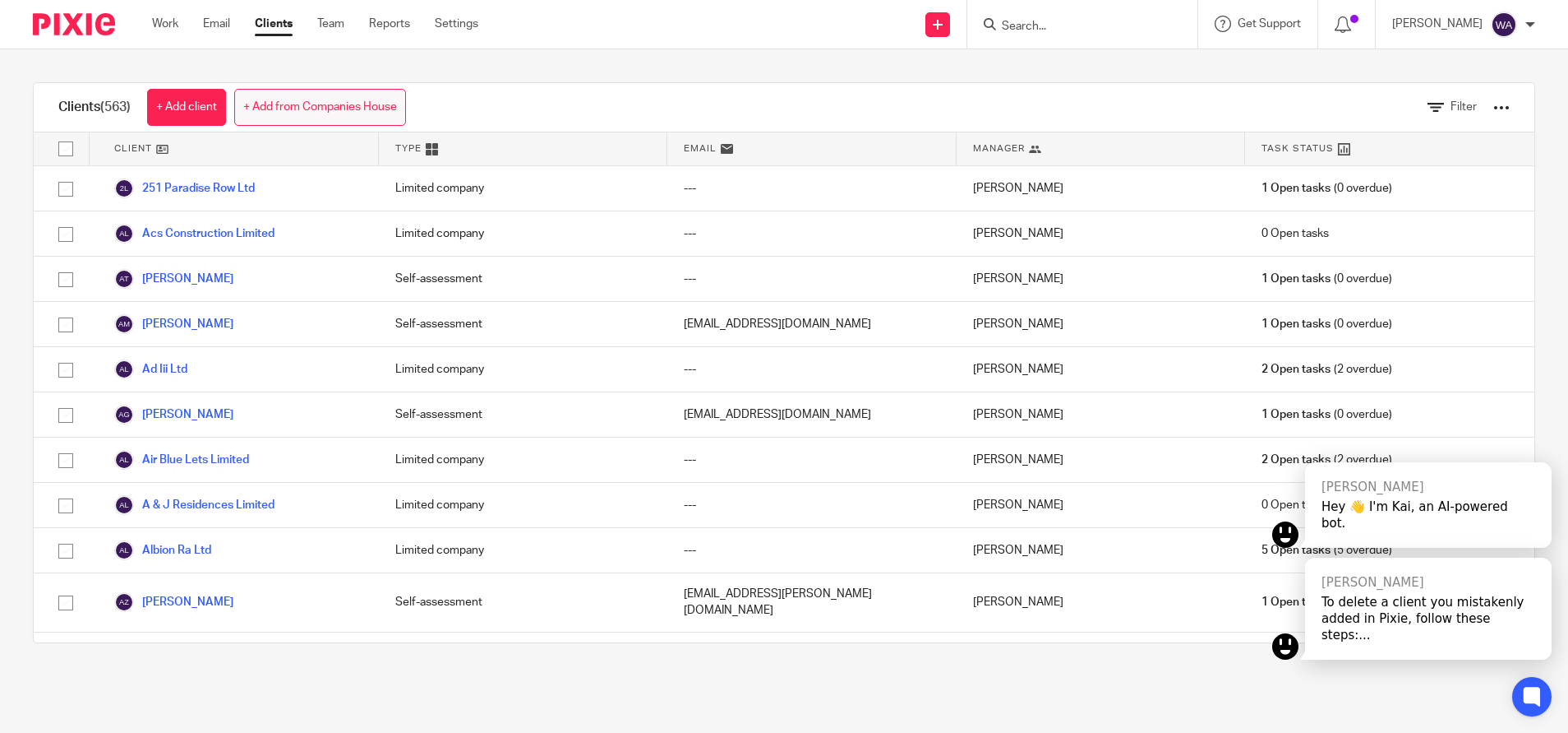
click at [278, 110] on link "+ Add from Companies House" at bounding box center [320, 106] width 172 height 37
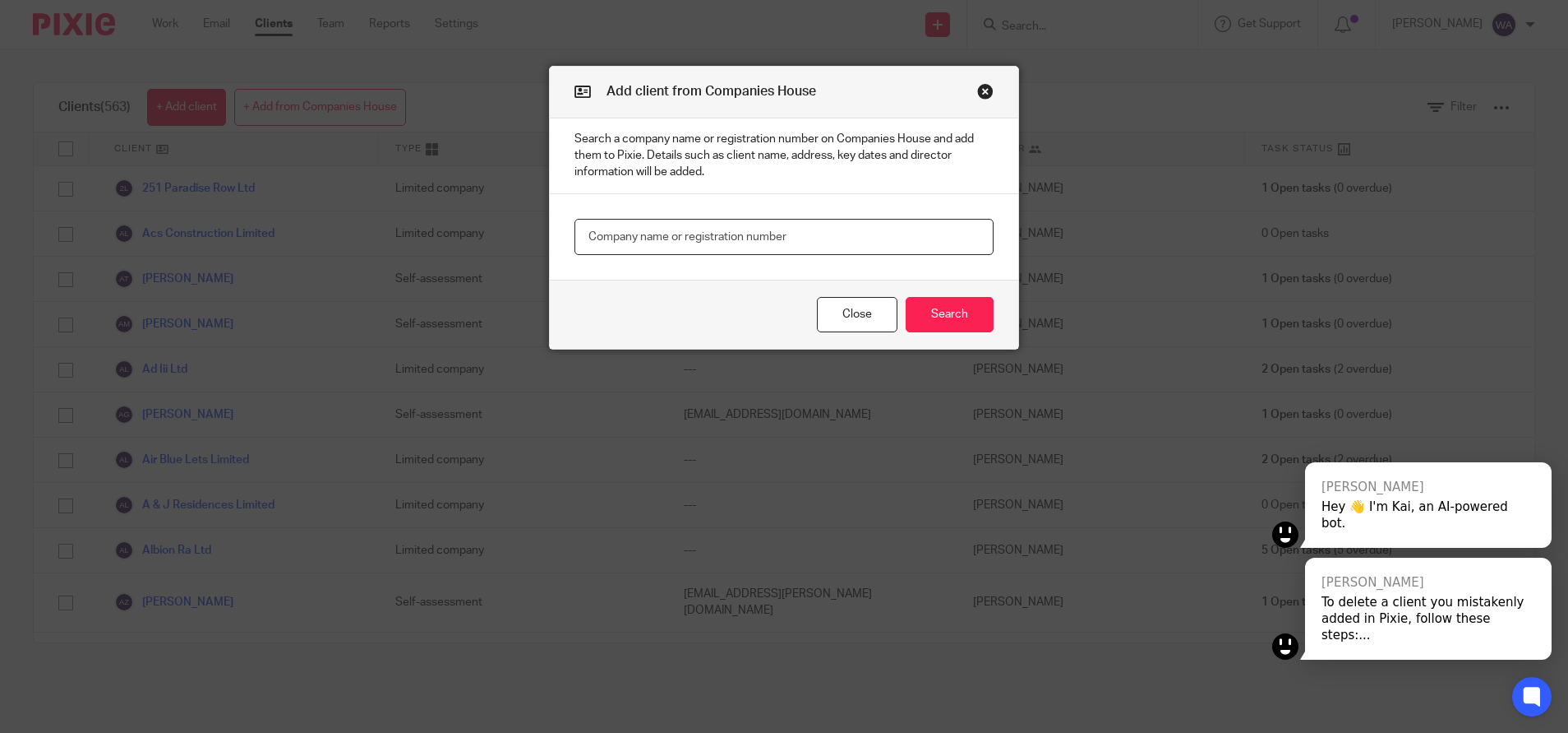
paste input "8214713"
type input "8214713"
click at [939, 315] on button "Search" at bounding box center [949, 315] width 88 height 36
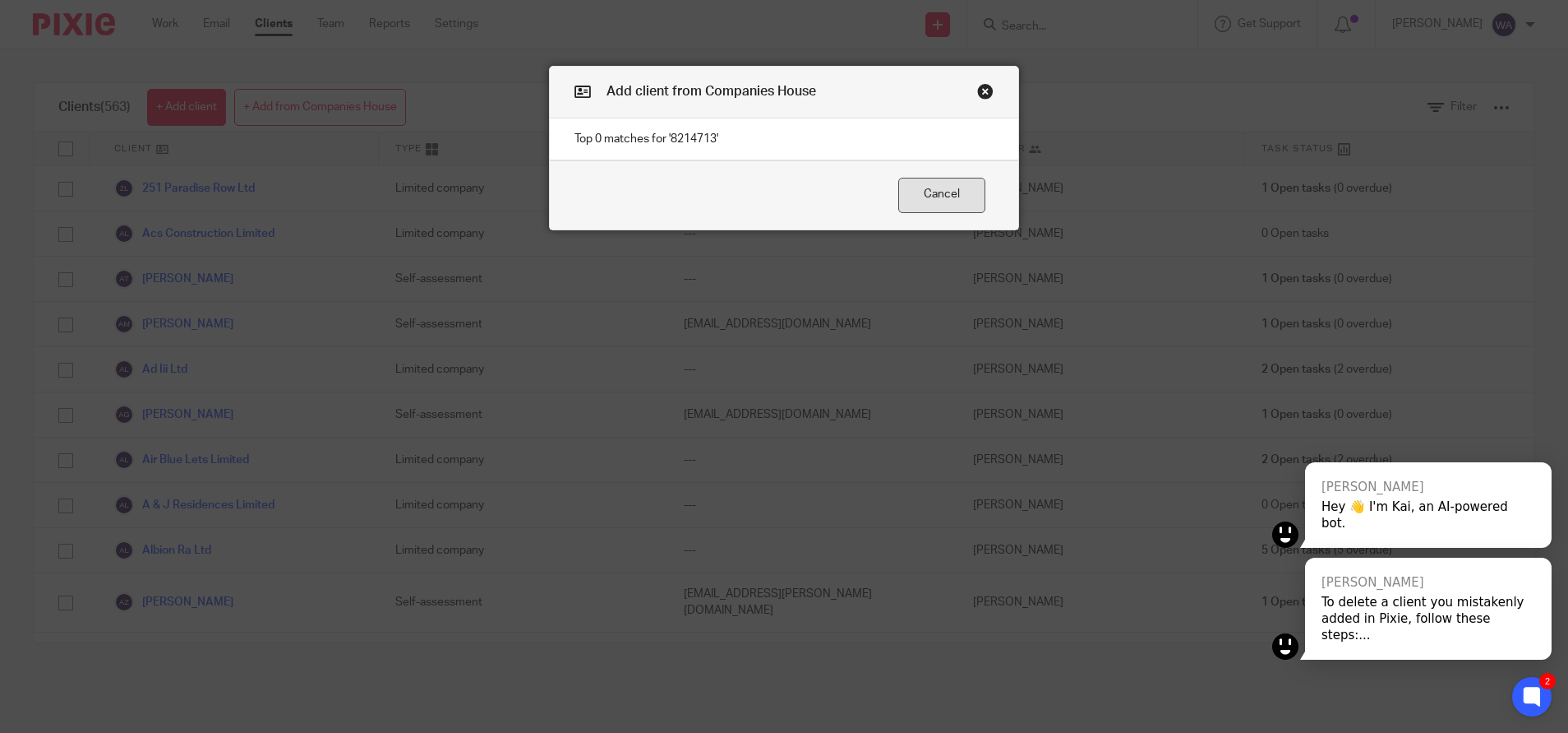
click at [929, 192] on button "Cancel" at bounding box center [942, 196] width 87 height 36
click at [916, 198] on button "Cancel" at bounding box center [942, 196] width 87 height 36
click at [944, 198] on button "Cancel" at bounding box center [942, 196] width 87 height 36
click at [979, 90] on button "Close modal" at bounding box center [985, 91] width 16 height 16
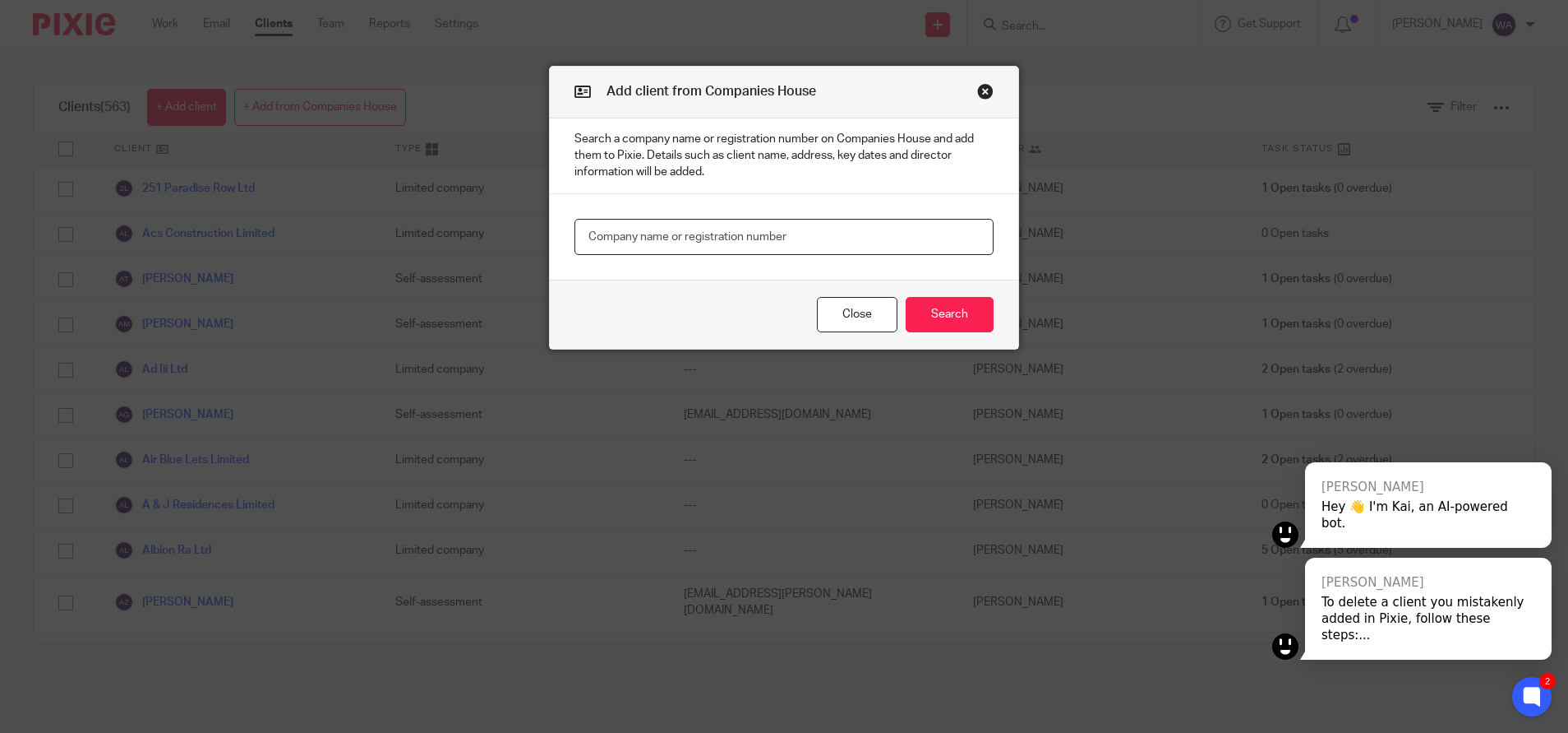
paste input "8214713"
type input "08214713"
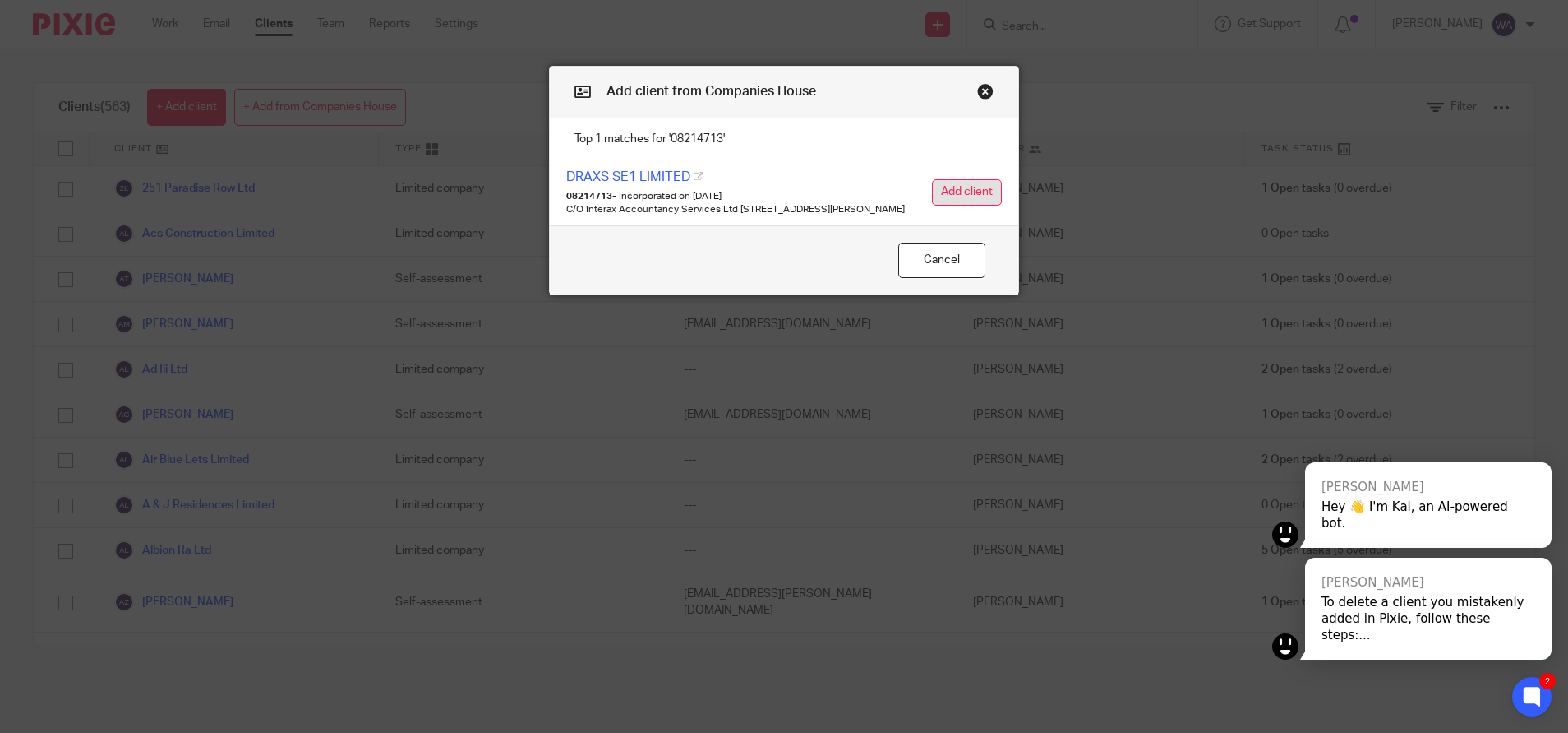
click at [951, 200] on button "Add client" at bounding box center [967, 192] width 70 height 26
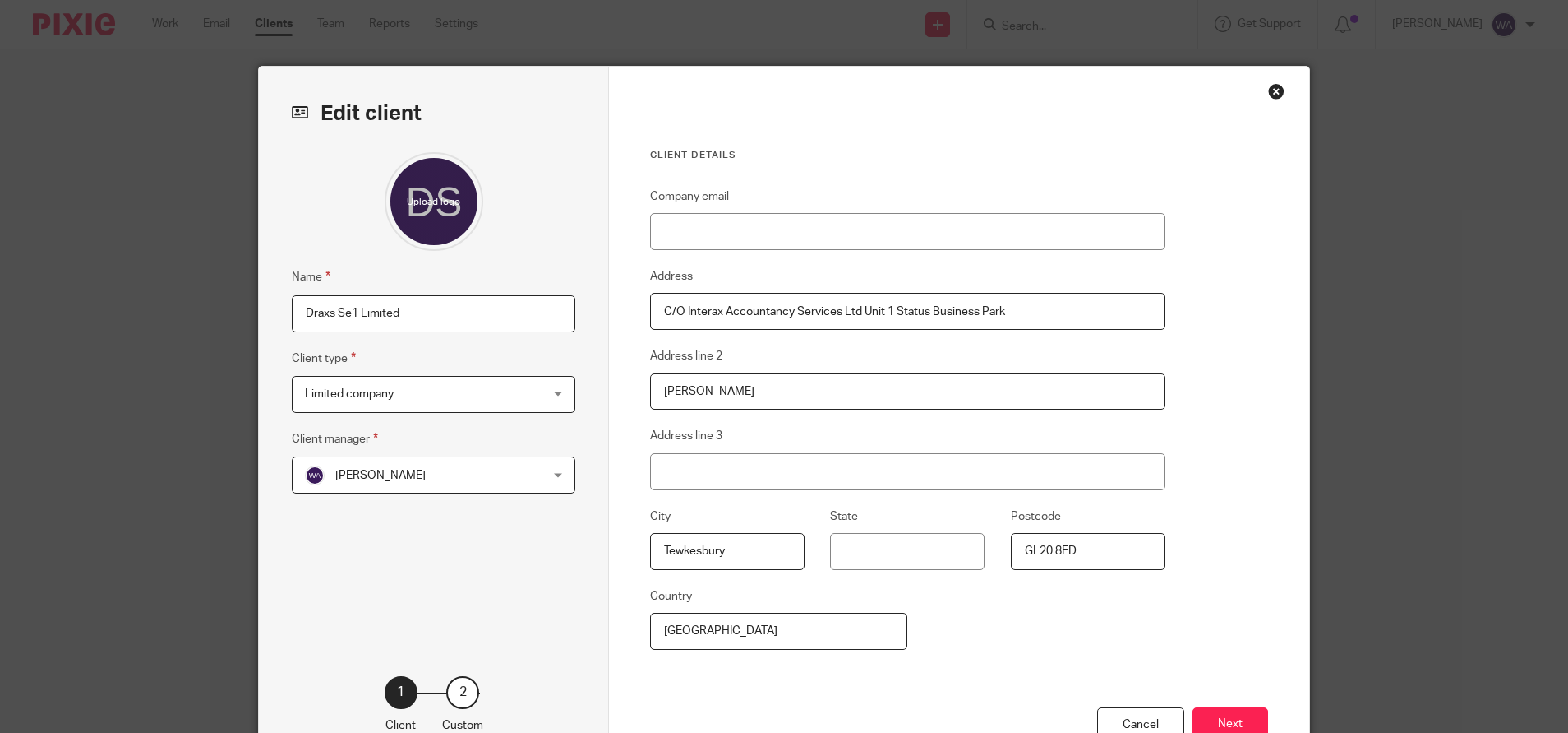
scroll to position [117, 0]
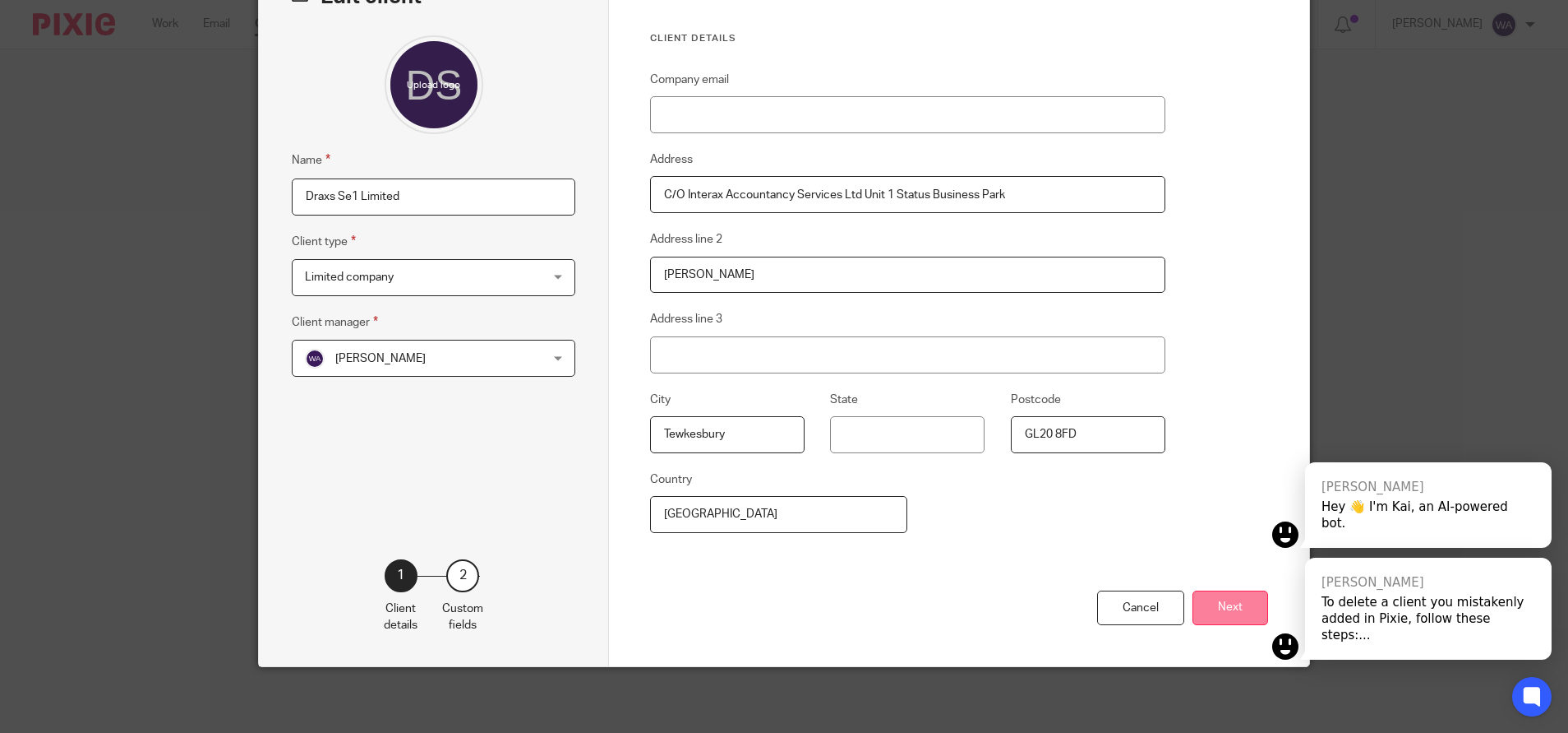
click at [1216, 609] on button "Next" at bounding box center [1230, 609] width 76 height 36
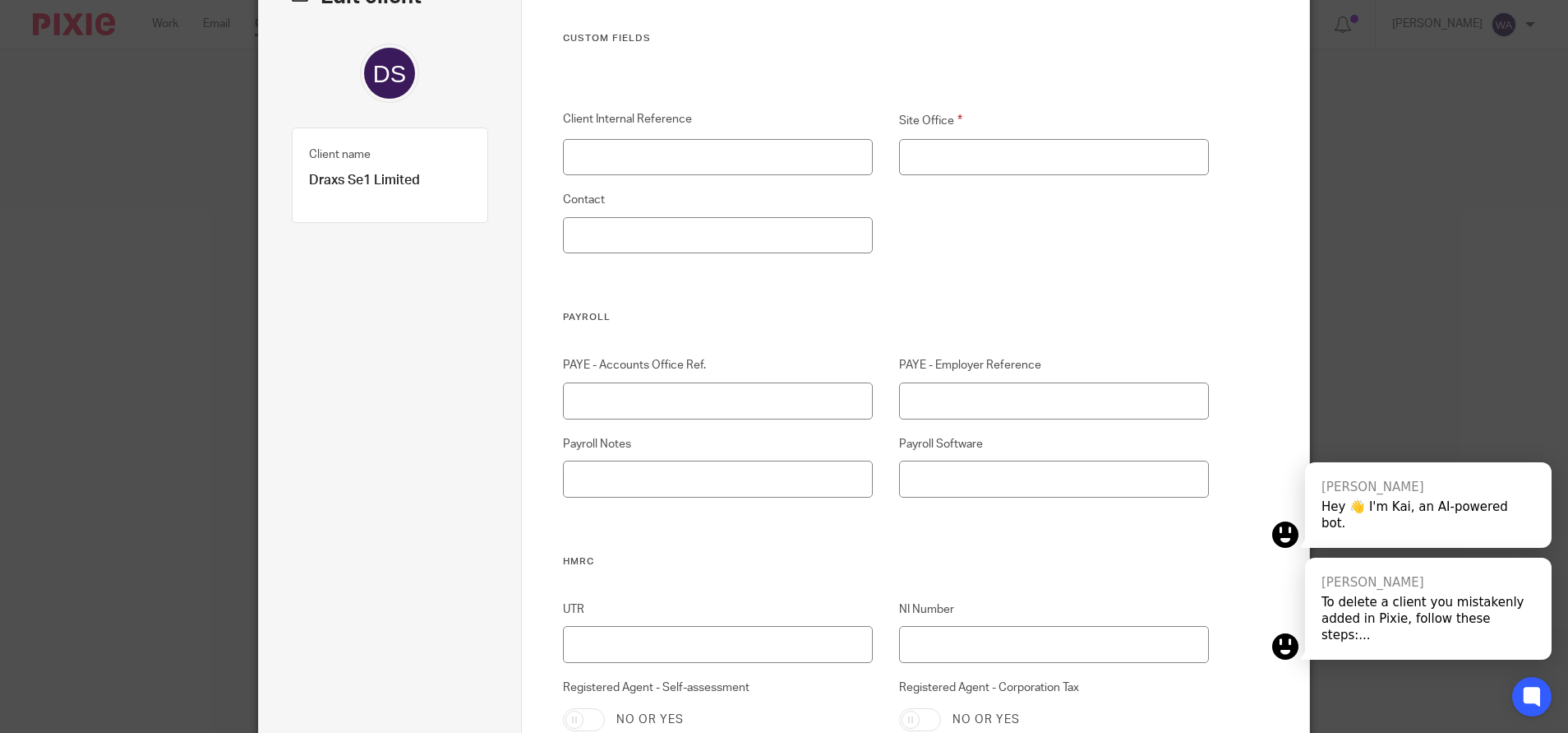
scroll to position [0, 0]
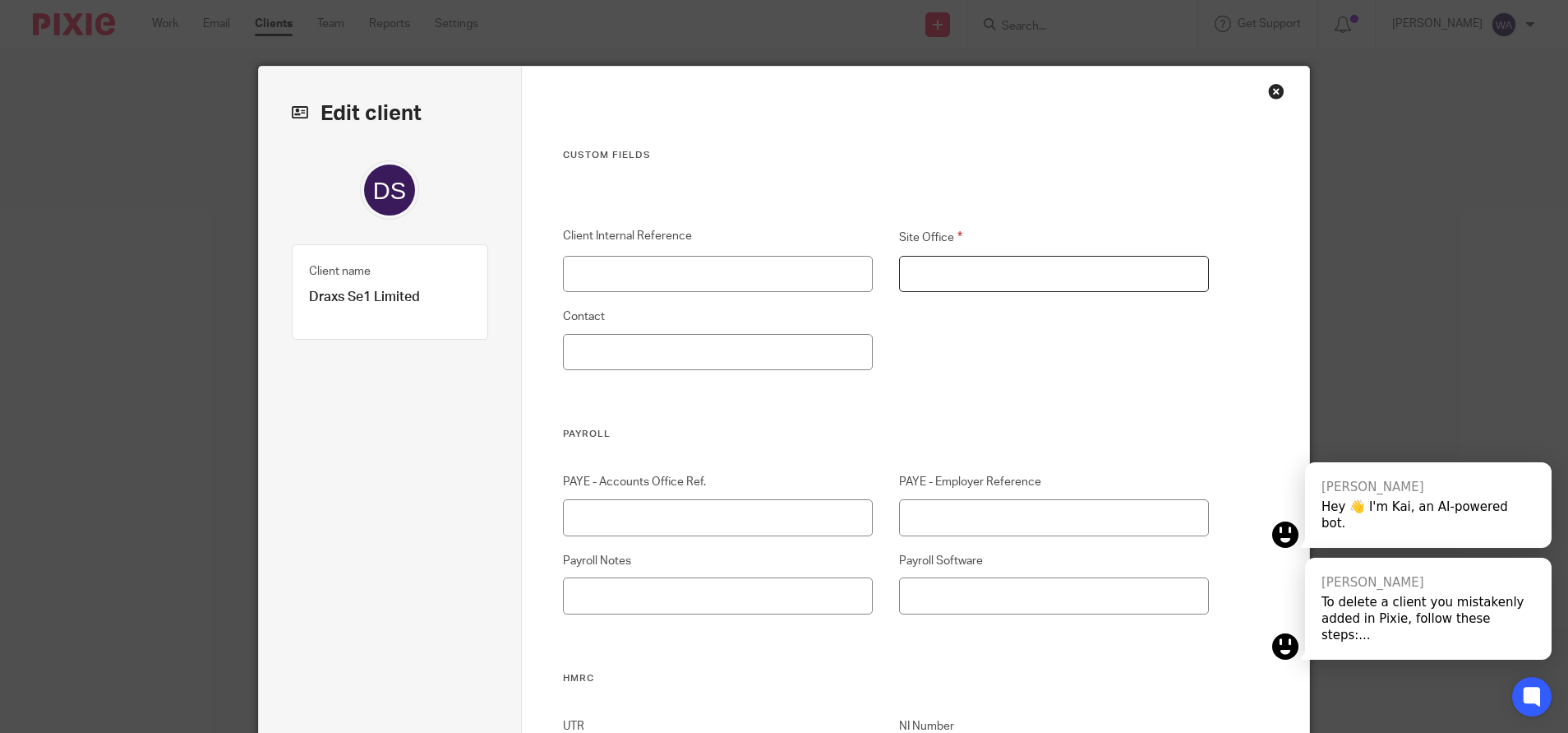
click at [1003, 268] on input "Site Office" at bounding box center [1054, 273] width 311 height 37
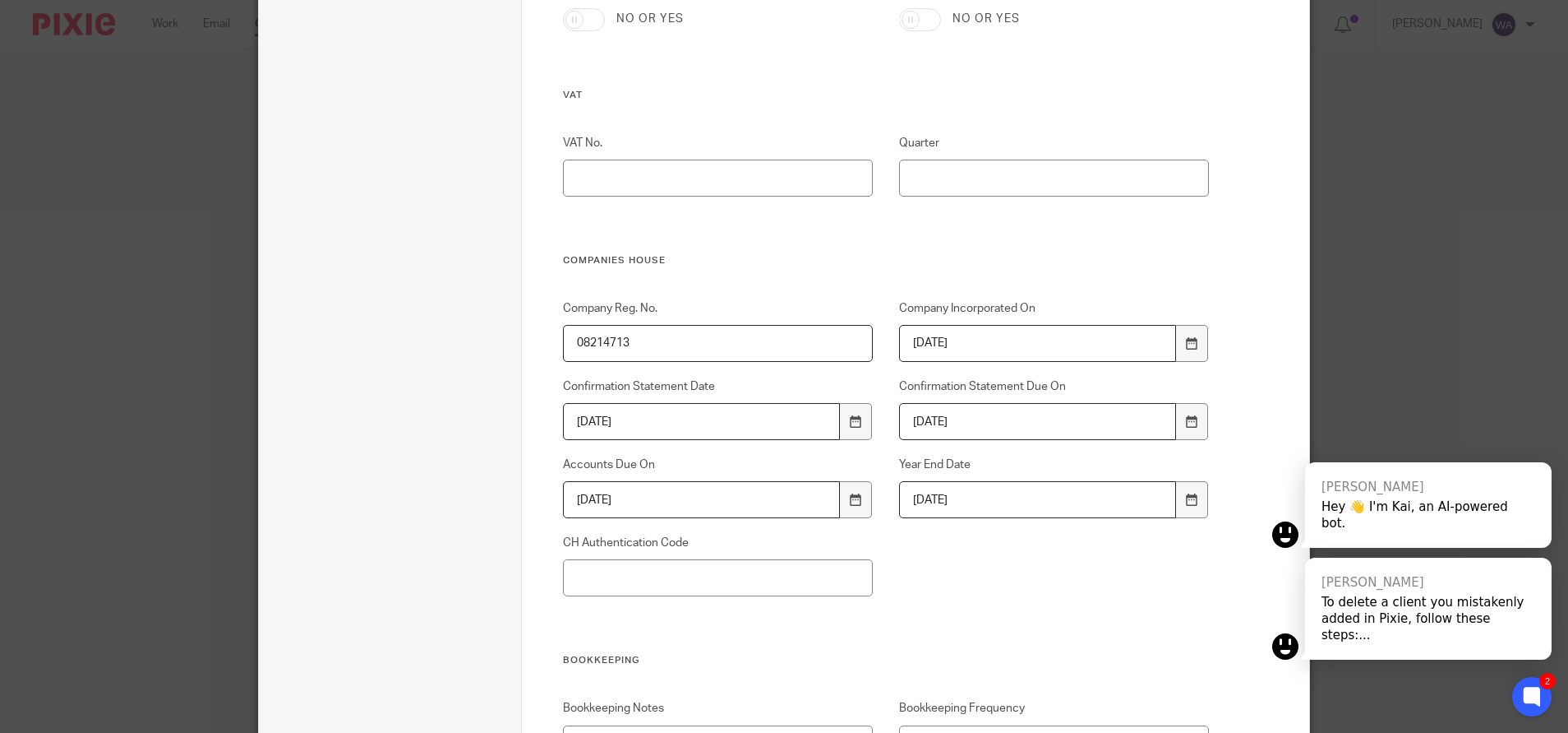
scroll to position [1359, 0]
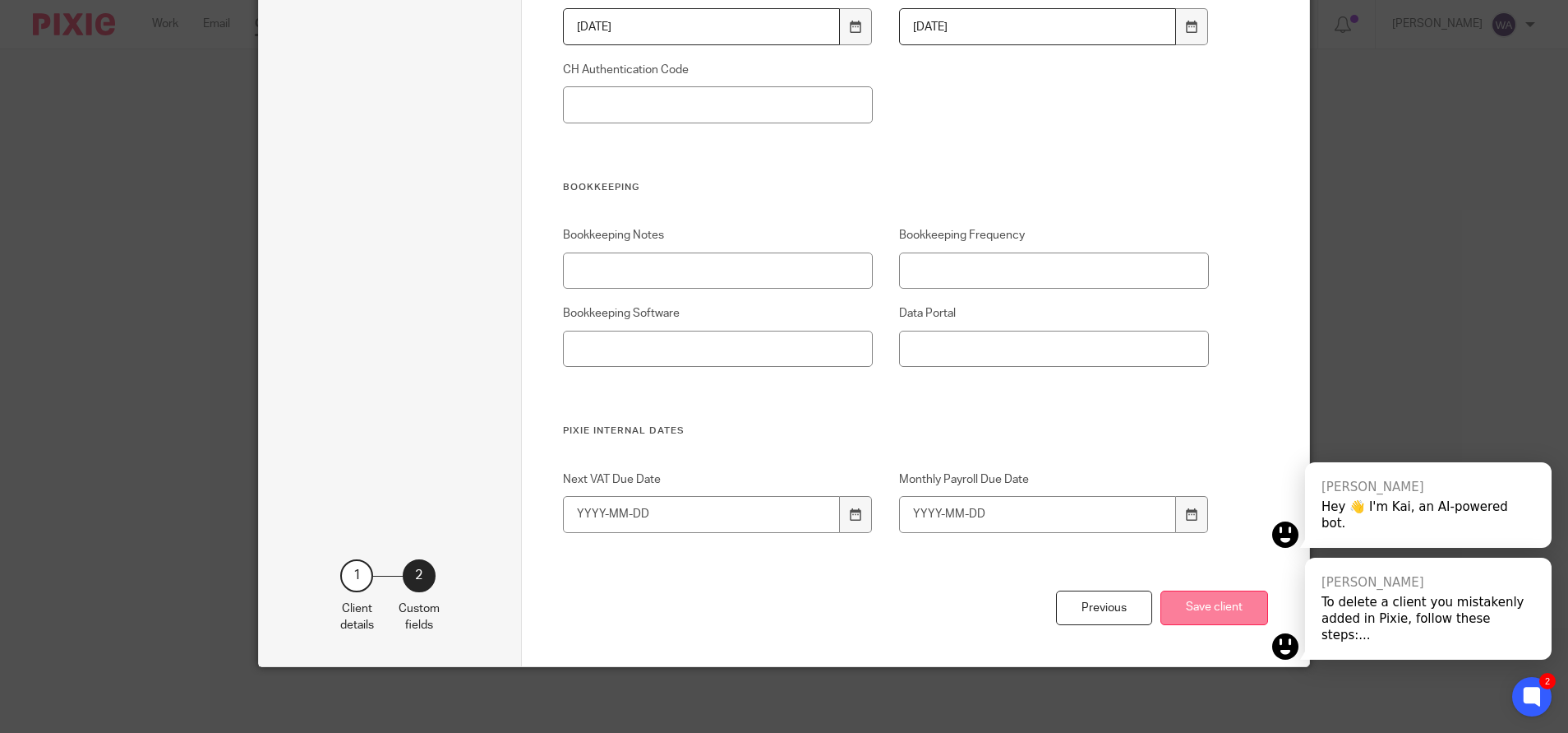
type input "KC"
click at [1199, 611] on button "Save client" at bounding box center [1214, 609] width 108 height 36
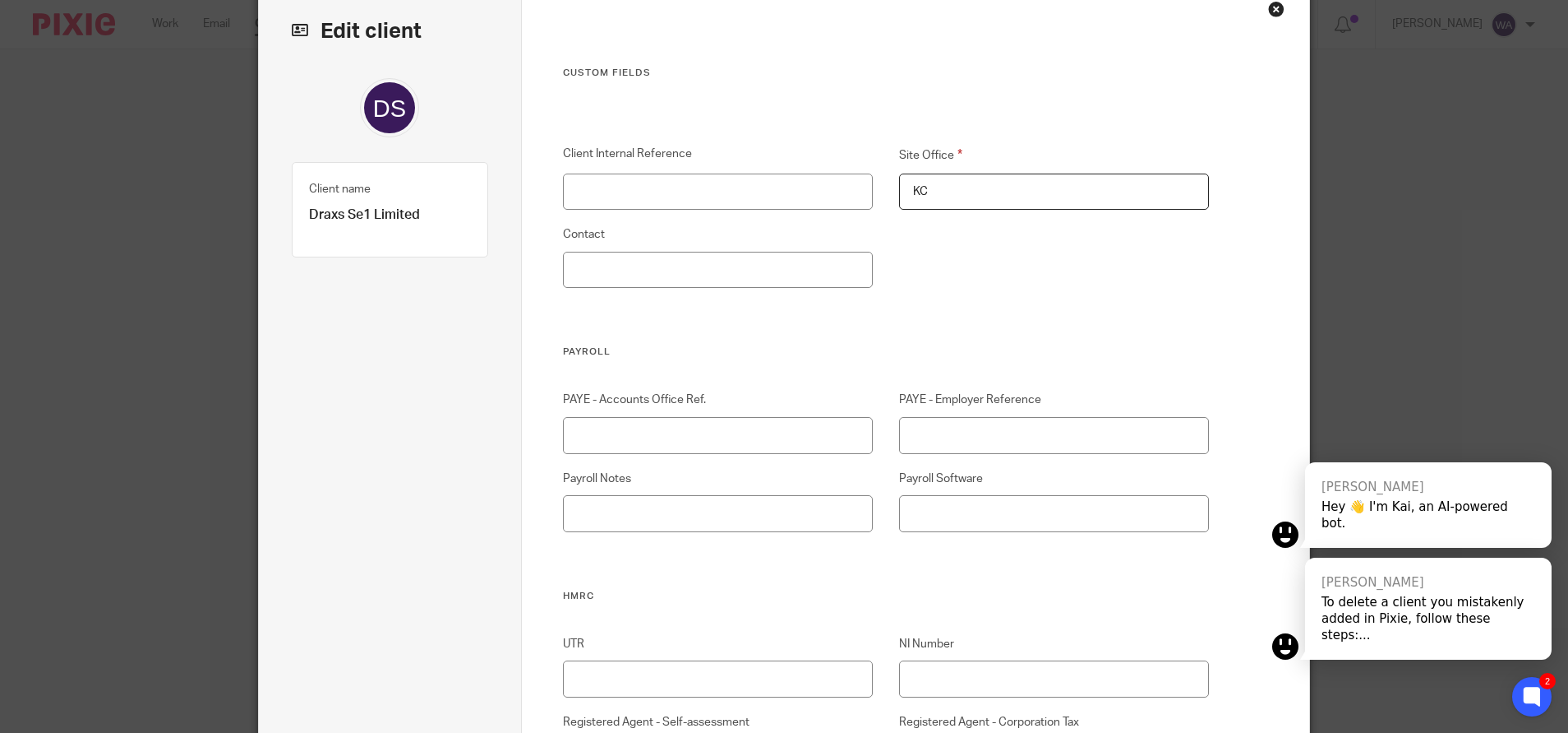
scroll to position [0, 0]
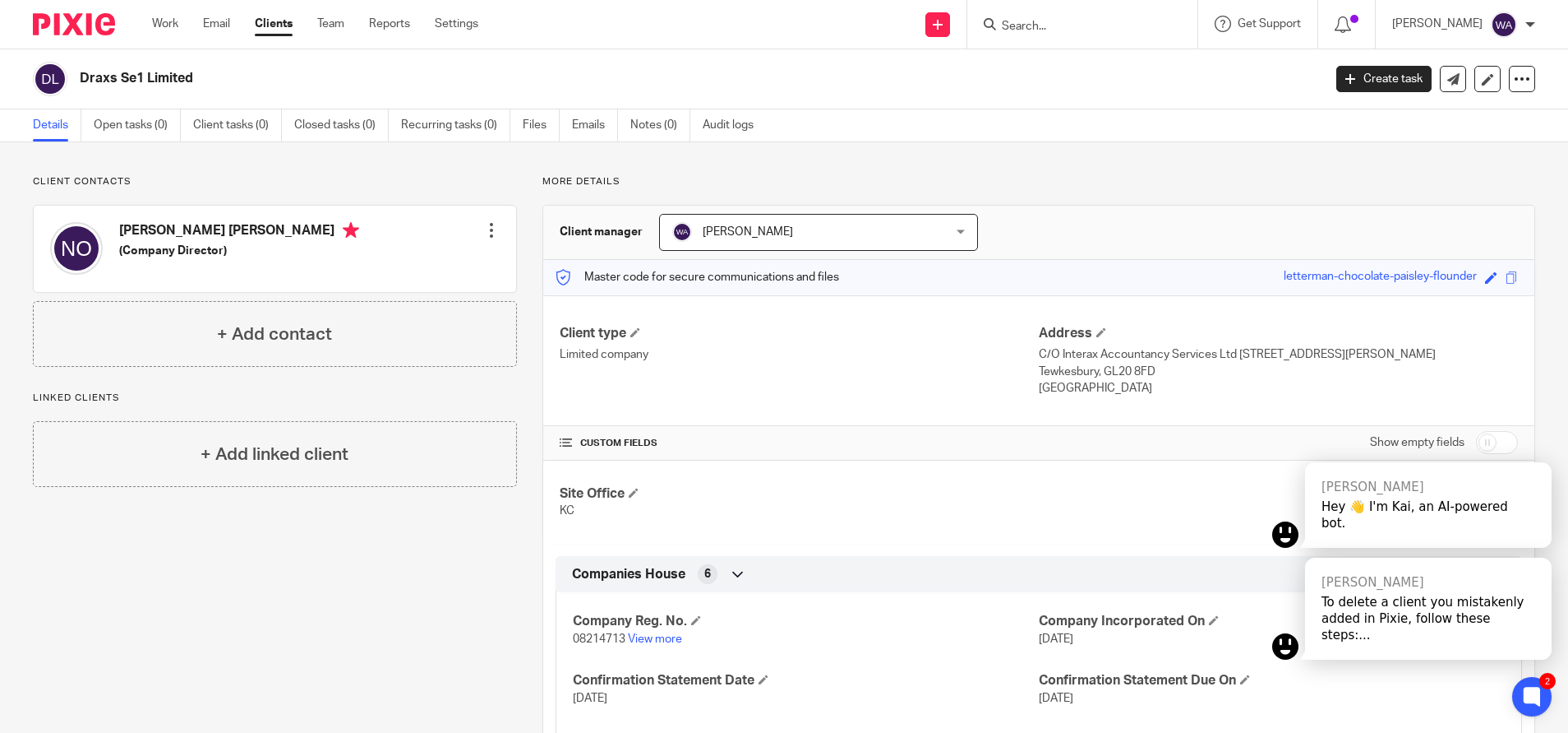
click at [1154, 231] on div "Client manager [PERSON_NAME] [PERSON_NAME] [PERSON_NAME] [PERSON_NAME] [PERSON_…" at bounding box center [1039, 233] width 991 height 54
